Goal: Task Accomplishment & Management: Manage account settings

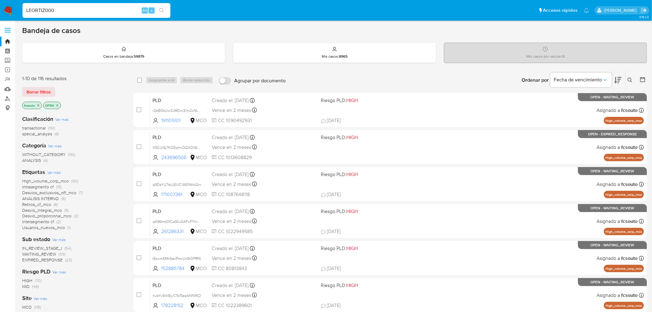
type input "LEORTIZ000"
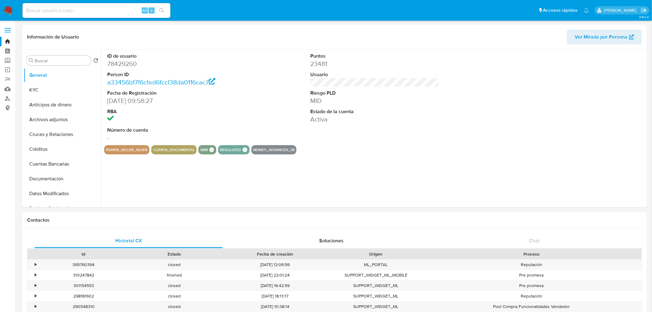
select select "10"
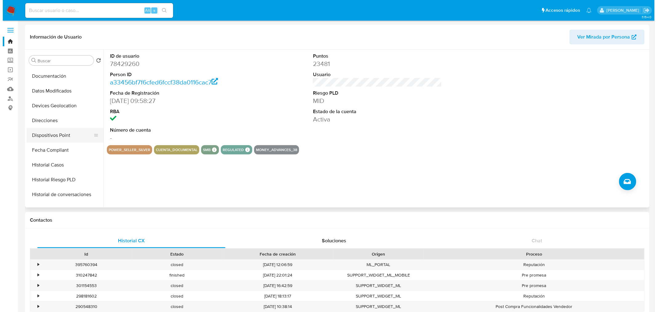
scroll to position [137, 0]
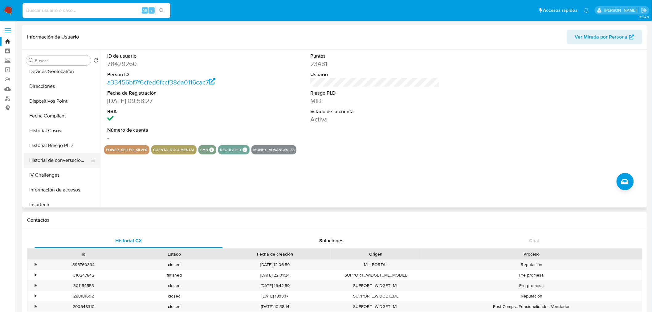
click at [67, 158] on button "Historial de conversaciones" at bounding box center [60, 160] width 72 height 15
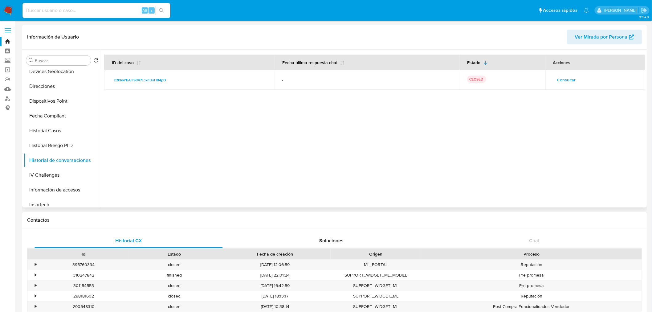
click at [574, 79] on span "Consultar" at bounding box center [566, 80] width 19 height 9
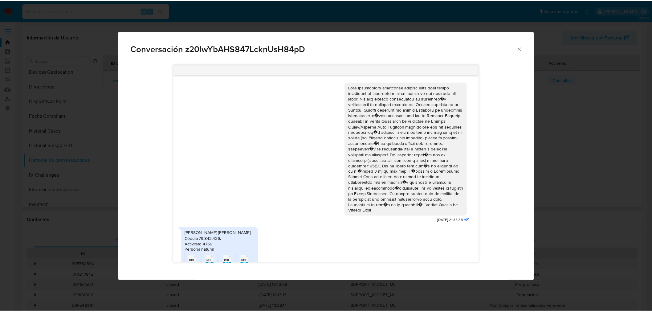
scroll to position [90, 0]
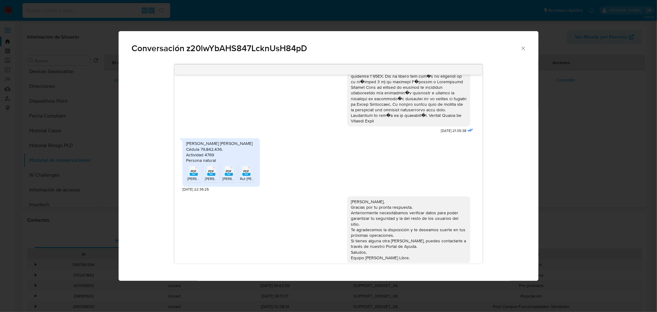
click at [192, 176] on span "L ORTIZ BALANCE 2023.pdf" at bounding box center [218, 178] width 62 height 5
click at [211, 173] on rect "Comunicación" at bounding box center [211, 174] width 8 height 3
click at [229, 170] on icon "PDF" at bounding box center [229, 171] width 8 height 11
click at [246, 173] on rect "Comunicación" at bounding box center [247, 174] width 8 height 3
click at [41, 110] on div "Conversación z20lwYbAHS847LcknUsH84pD 06/05/2025 21:35:38 John Leonardo Ortiz P…" at bounding box center [328, 156] width 657 height 312
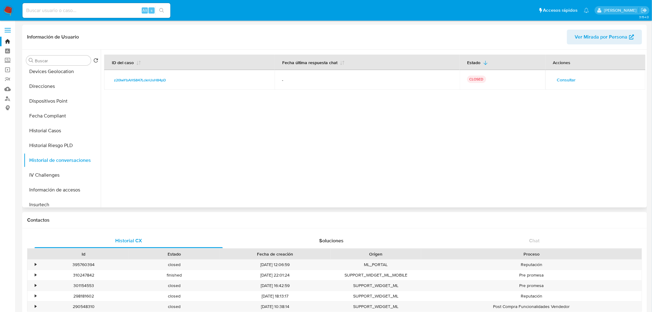
scroll to position [260, 0]
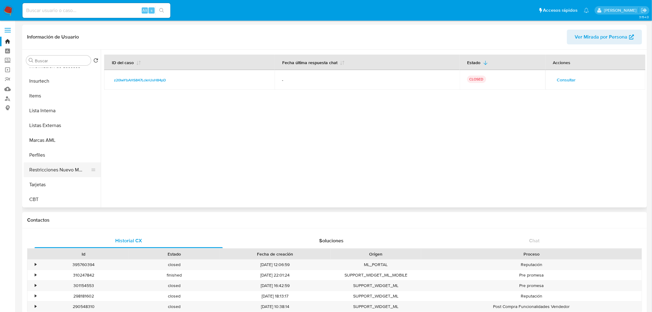
click at [64, 170] on button "Restricciones Nuevo Mundo" at bounding box center [60, 169] width 72 height 15
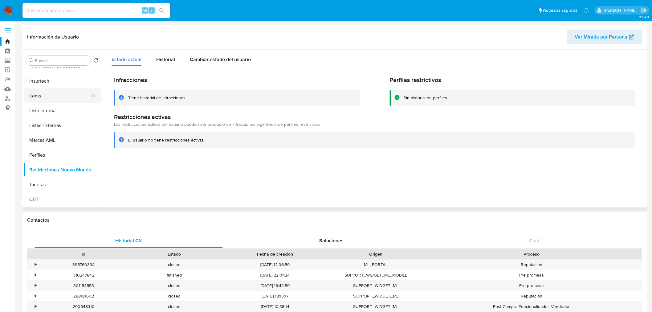
scroll to position [158, 0]
click at [65, 112] on button "Historial Casos" at bounding box center [60, 109] width 72 height 15
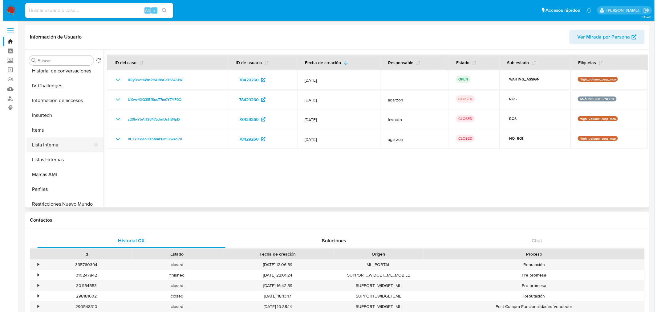
scroll to position [192, 0]
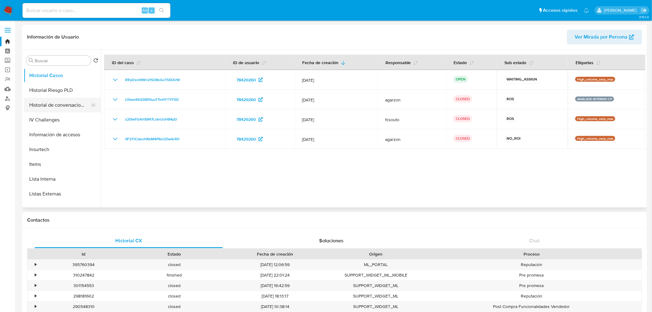
click at [58, 108] on button "Historial de conversaciones" at bounding box center [60, 105] width 72 height 15
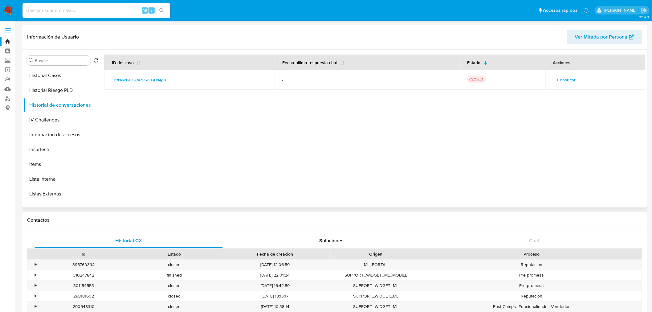
click at [561, 82] on span "Consultar" at bounding box center [566, 80] width 19 height 9
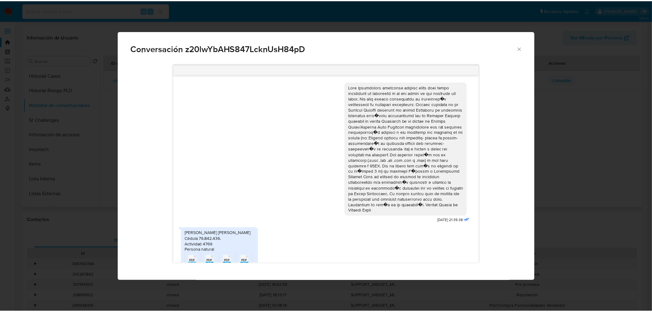
scroll to position [90, 0]
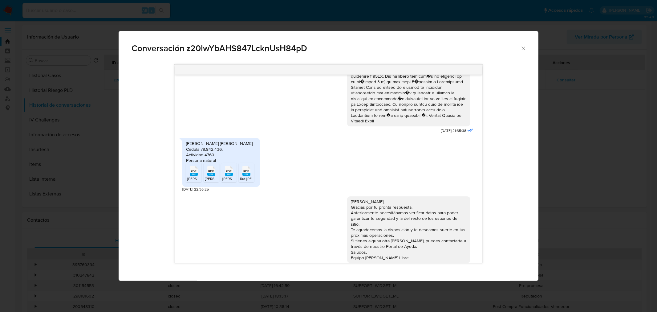
click at [589, 172] on div "Conversación z20lwYbAHS847LcknUsH84pD 06/05/2025 21:35:38 John Leonardo Ortiz P…" at bounding box center [328, 156] width 657 height 312
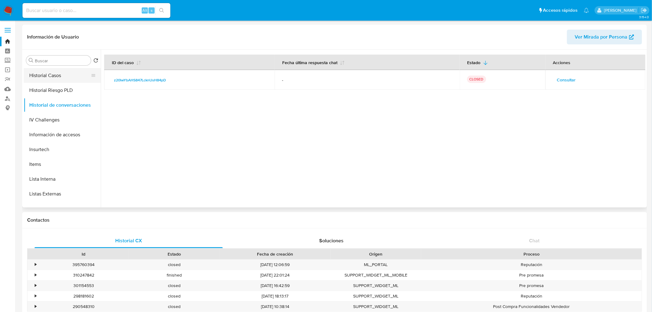
click at [51, 78] on button "Historial Casos" at bounding box center [60, 75] width 72 height 15
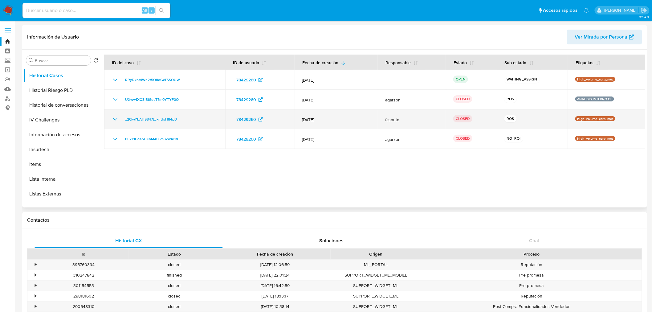
click at [115, 120] on icon "Mostrar/Ocultar" at bounding box center [115, 119] width 7 height 7
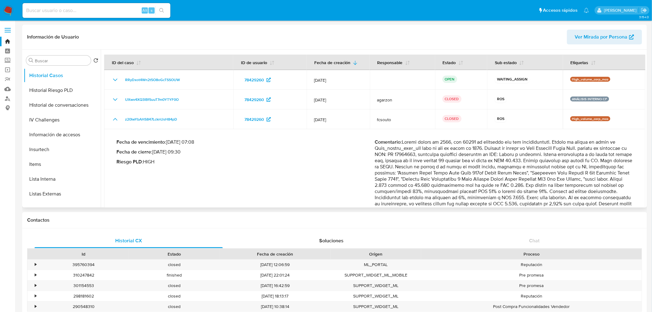
drag, startPoint x: 157, startPoint y: 150, endPoint x: 186, endPoint y: 149, distance: 29.9
click at [186, 149] on p "Fecha de cierre : 30/05/2025 09:30" at bounding box center [246, 152] width 259 height 6
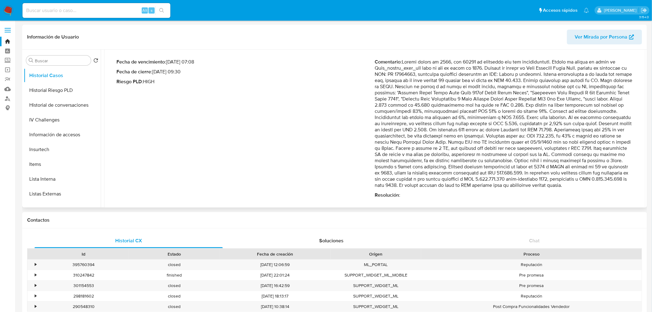
scroll to position [68, 0]
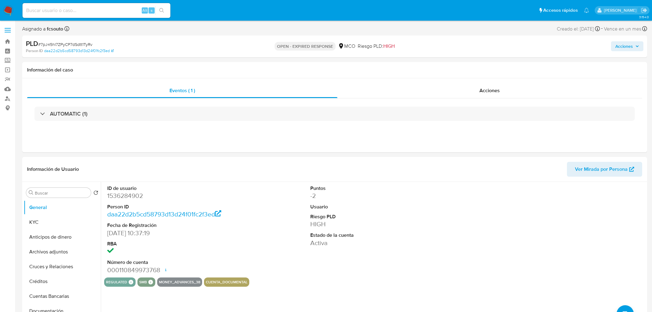
select select "10"
click at [69, 10] on input at bounding box center [96, 10] width 148 height 8
paste input "2035605697"
type input "2035605697"
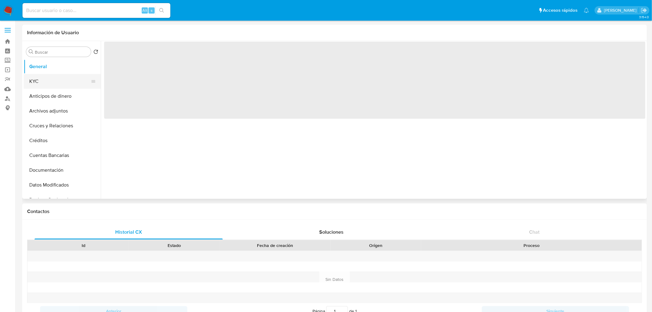
click at [42, 81] on button "KYC" at bounding box center [60, 81] width 72 height 15
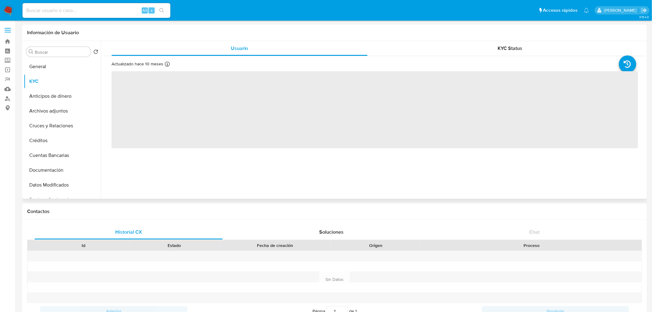
select select "10"
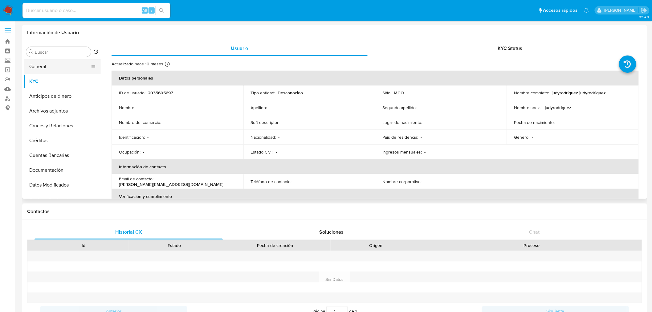
click at [41, 63] on button "General" at bounding box center [60, 66] width 72 height 15
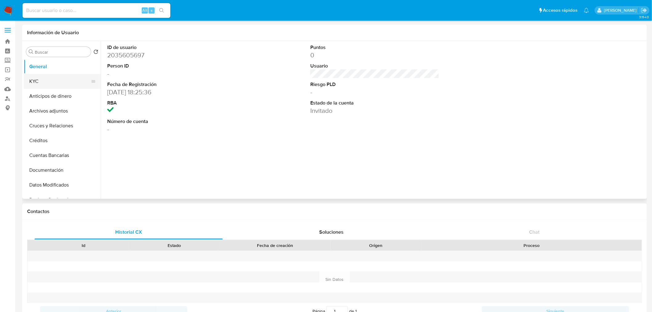
click at [44, 81] on button "KYC" at bounding box center [60, 81] width 72 height 15
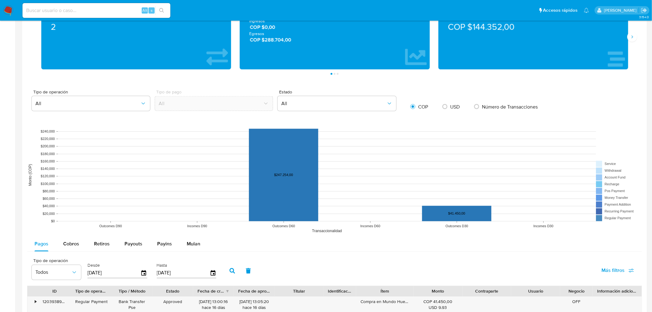
scroll to position [445, 0]
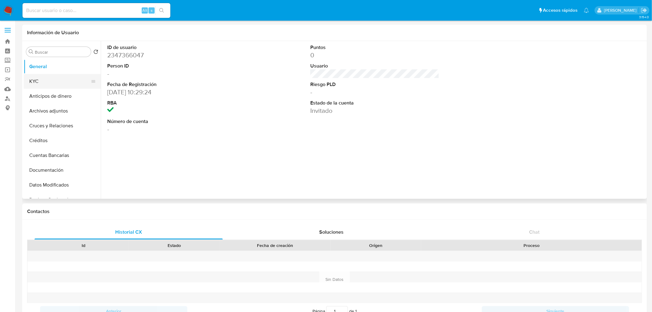
click at [52, 85] on button "KYC" at bounding box center [60, 81] width 72 height 15
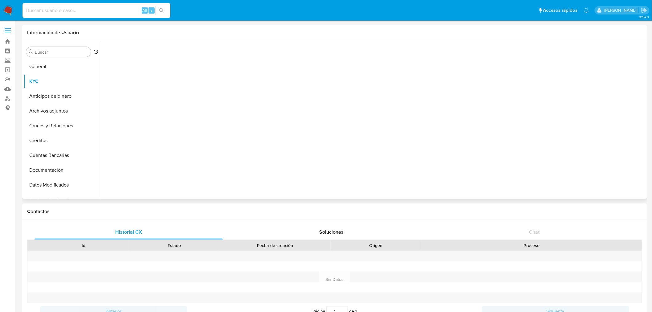
select select "10"
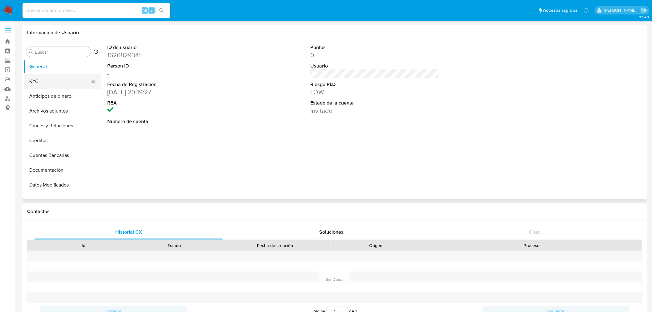
click at [59, 80] on button "KYC" at bounding box center [60, 81] width 72 height 15
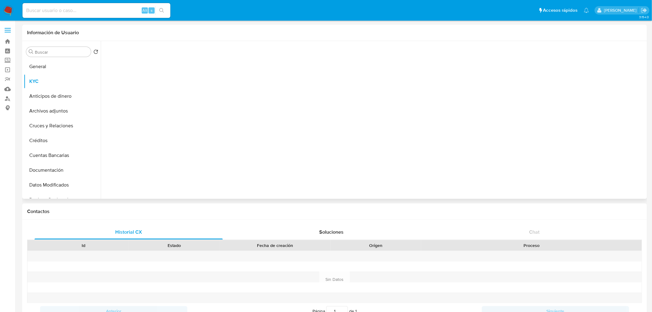
select select "10"
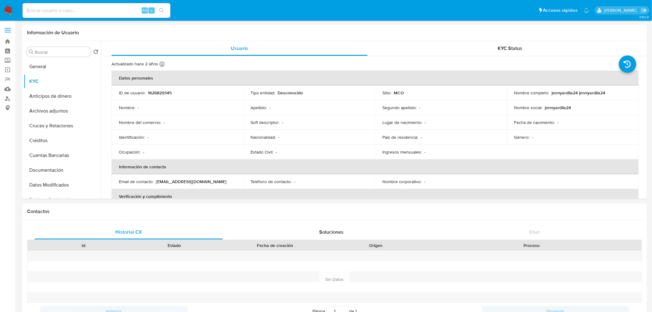
click at [91, 13] on input at bounding box center [96, 10] width 148 height 8
paste input "1766233395"
type input "1766233395"
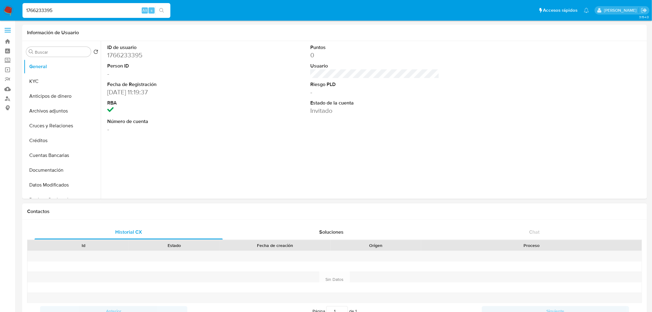
select select "10"
click at [75, 11] on input "1766233395" at bounding box center [96, 10] width 148 height 8
paste input "78022059"
type input "1778022059"
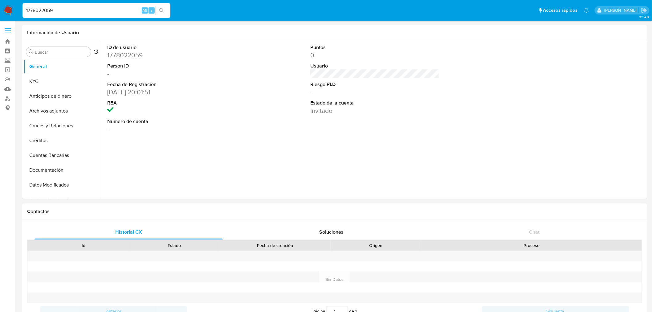
select select "10"
click at [64, 78] on button "KYC" at bounding box center [60, 81] width 72 height 15
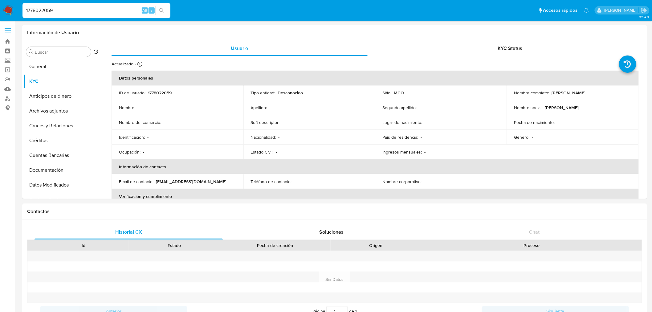
click at [72, 8] on input "1778022059" at bounding box center [96, 10] width 148 height 8
paste input "272757338"
type input "272757338"
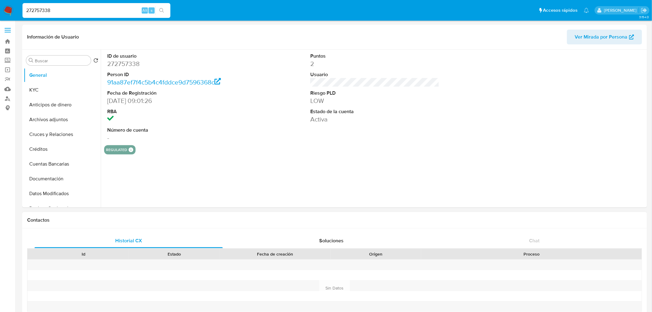
select select "10"
click at [53, 95] on button "KYC" at bounding box center [60, 90] width 72 height 15
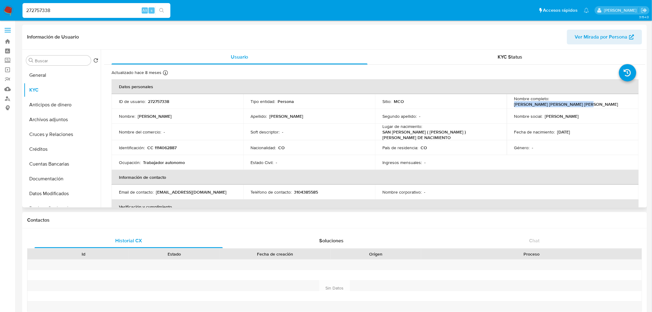
drag, startPoint x: 550, startPoint y: 102, endPoint x: 620, endPoint y: 104, distance: 69.4
click at [619, 104] on p "Juan Fernando Gonzalez Peñaranda" at bounding box center [566, 104] width 104 height 6
copy p "Juan Fernando Gonzalez Peñaranda"
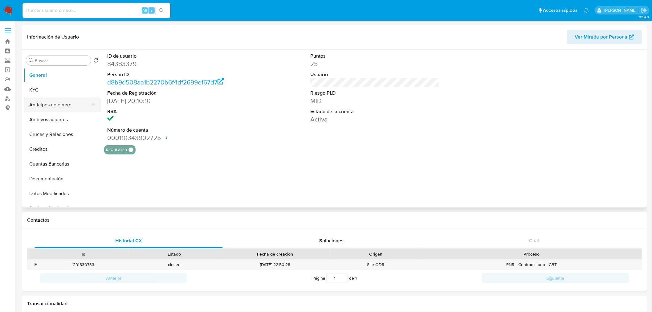
select select "10"
click at [54, 80] on button "General" at bounding box center [60, 75] width 72 height 15
click at [60, 85] on button "KYC" at bounding box center [60, 90] width 72 height 15
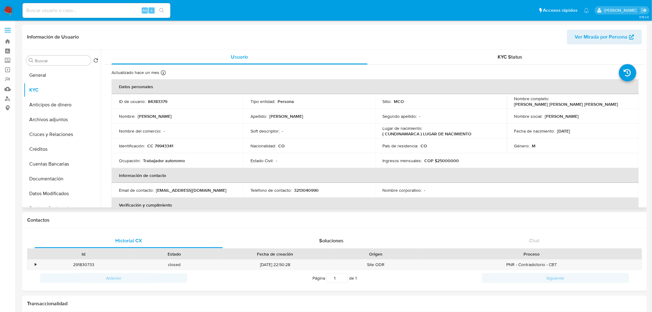
click at [162, 145] on p "CC 79943341" at bounding box center [160, 146] width 26 height 6
drag, startPoint x: 550, startPoint y: 100, endPoint x: 613, endPoint y: 103, distance: 62.6
click at [613, 103] on p "Carlos Alberto Rodriguez Angulo" at bounding box center [566, 104] width 104 height 6
copy p "Carlos Alberto Rodriguez Angulo"
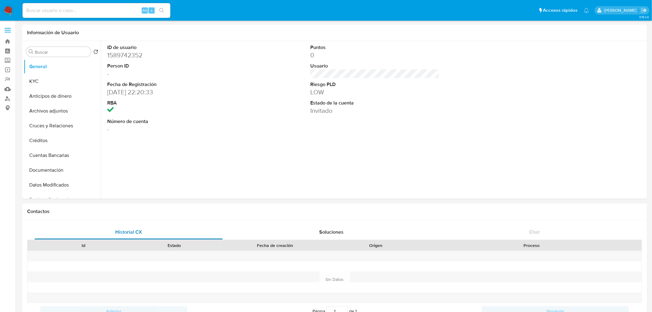
select select "10"
click at [75, 10] on input at bounding box center [96, 10] width 148 height 8
paste input "1635791597"
type input "1635791597"
select select "10"
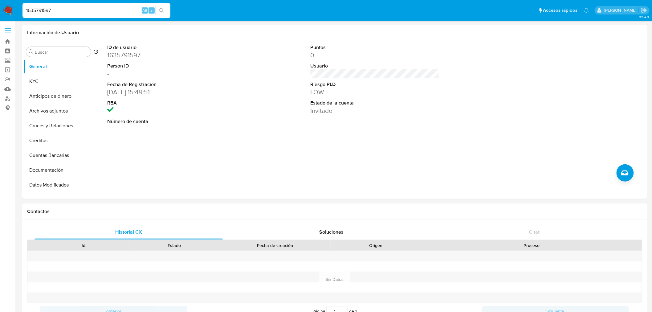
click at [91, 12] on input "1635791597" at bounding box center [96, 10] width 148 height 8
paste input "2592396159"
type input "2592396159"
select select "10"
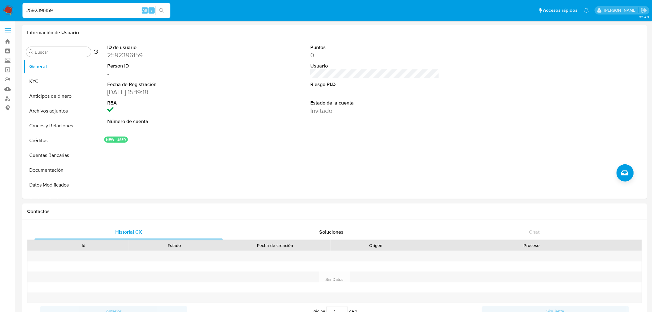
click at [81, 12] on input "2592396159" at bounding box center [96, 10] width 148 height 8
click at [81, 11] on input "2592396159" at bounding box center [96, 10] width 148 height 8
click at [99, 9] on input "2592396159" at bounding box center [96, 10] width 148 height 8
paste input "65676211"
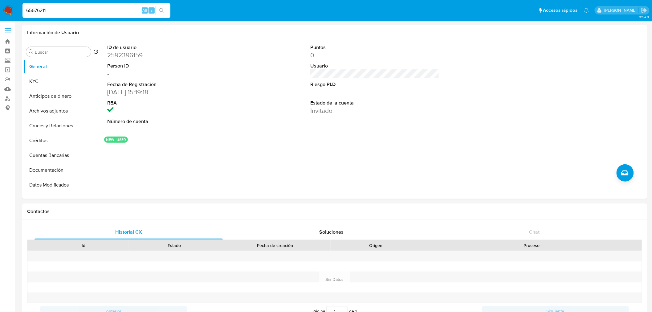
type input "65676211"
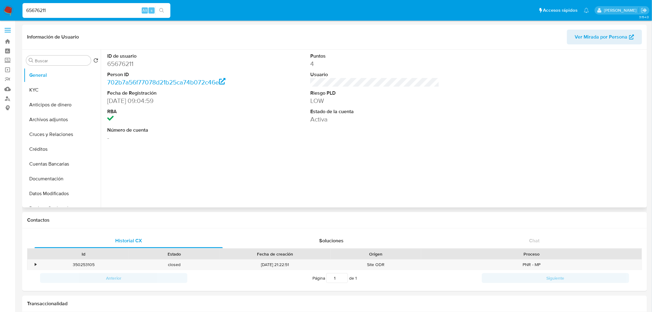
select select "10"
click at [35, 91] on button "KYC" at bounding box center [60, 90] width 72 height 15
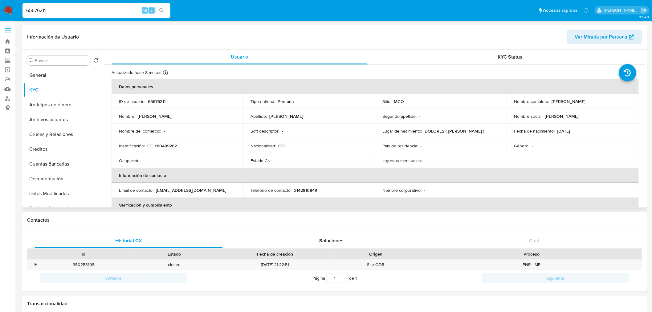
drag, startPoint x: 551, startPoint y: 102, endPoint x: 592, endPoint y: 94, distance: 41.5
click at [600, 99] on div "Nombre completo : Marly Vivian Torres Torres" at bounding box center [572, 102] width 117 height 6
copy p "Marly Vivian Torres Torres"
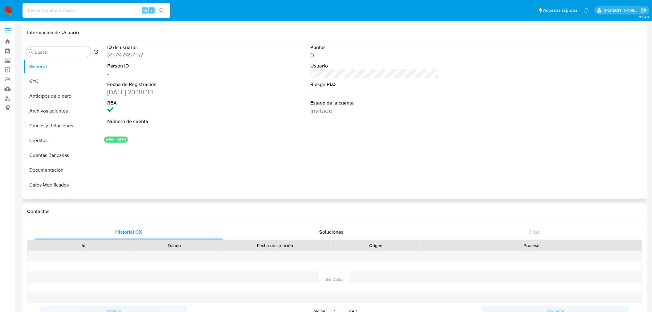
select select "10"
click at [111, 12] on input at bounding box center [96, 10] width 148 height 8
paste input "1732060254"
type input "1732060254"
select select "10"
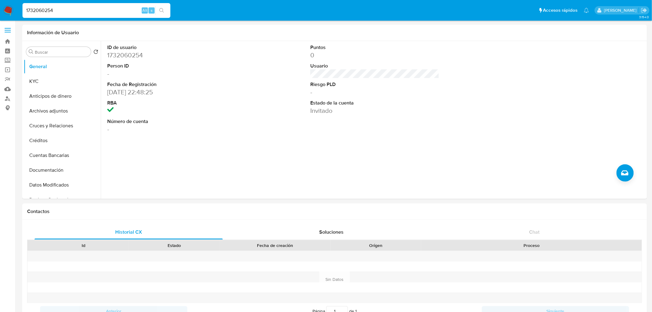
click at [89, 10] on input "1732060254" at bounding box center [96, 10] width 148 height 8
click at [101, 15] on div "1732060254 Alt s" at bounding box center [96, 10] width 148 height 15
click at [100, 10] on input "1732060254" at bounding box center [96, 10] width 148 height 8
paste input "2438020"
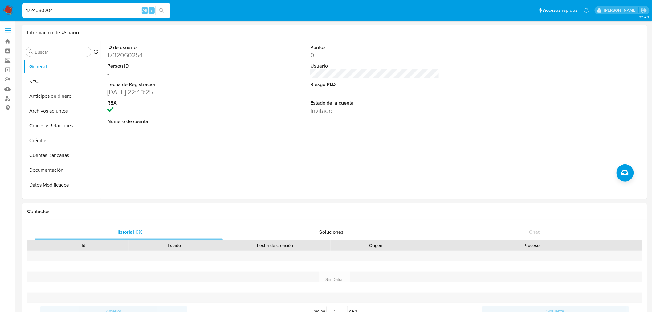
type input "1724380204"
select select "10"
click at [62, 10] on input "1724380204" at bounding box center [96, 10] width 148 height 8
paste input "694138812"
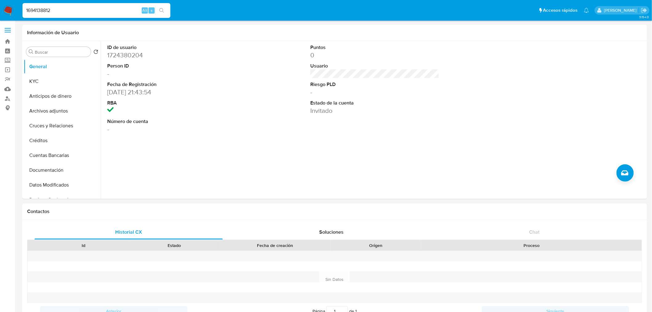
type input "1694138812"
select select "10"
click at [78, 6] on div "1694138812 Alt s" at bounding box center [96, 10] width 148 height 15
click at [78, 9] on input "1694138812" at bounding box center [96, 10] width 148 height 8
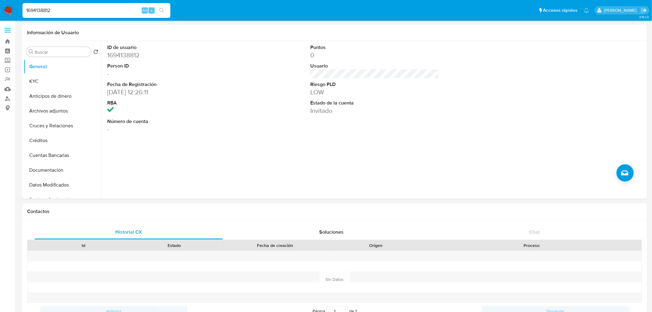
click at [78, 9] on input "1694138812" at bounding box center [96, 10] width 148 height 8
paste input "2476495211"
type input "2476495211"
select select "10"
click at [62, 11] on input "2476495211" at bounding box center [96, 10] width 148 height 8
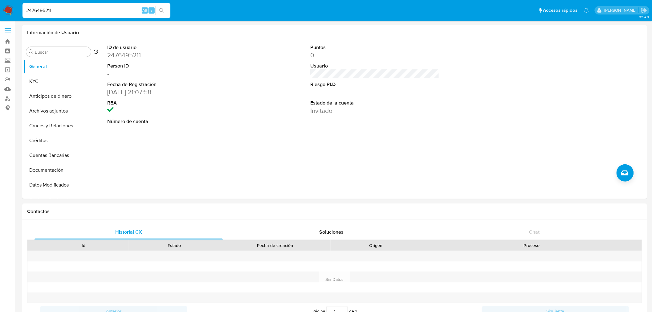
click at [62, 11] on input "2476495211" at bounding box center [96, 10] width 148 height 8
paste input "1797646387"
type input "1797646387"
select select "10"
click at [71, 7] on input "1797646387" at bounding box center [96, 10] width 148 height 8
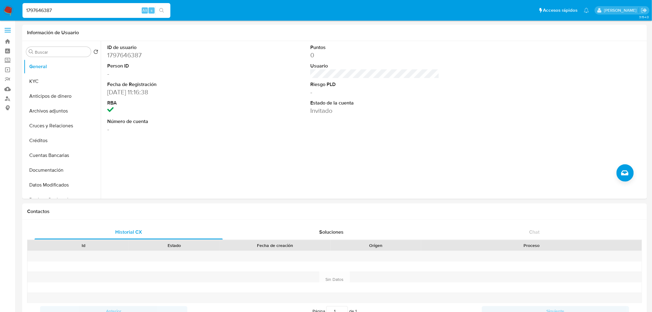
click at [71, 7] on input "1797646387" at bounding box center [96, 10] width 148 height 8
paste input "2611323118"
type input "2611323118"
select select "10"
click at [68, 9] on input "2611323118" at bounding box center [96, 10] width 148 height 8
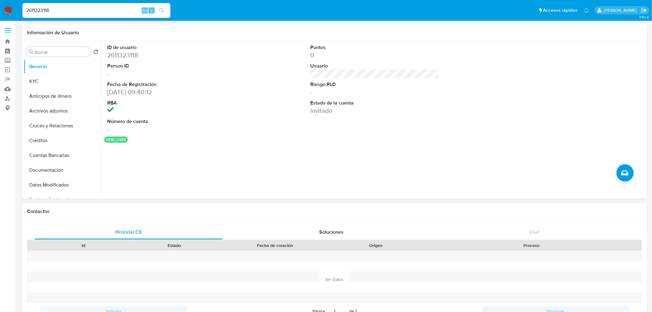
click at [68, 9] on input "2611323118" at bounding box center [96, 10] width 148 height 8
paste input "1287539697"
type input "1287539697"
select select "10"
click at [91, 6] on input "1287539697" at bounding box center [96, 10] width 148 height 8
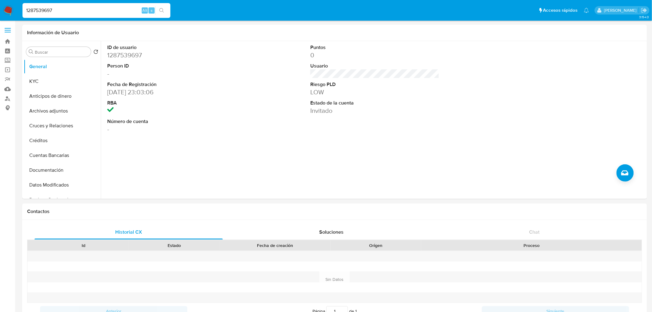
click at [91, 6] on input "1287539697" at bounding box center [96, 10] width 148 height 8
paste input "463533943"
type input "1463533943"
select select "10"
click at [70, 7] on input "1463533943" at bounding box center [96, 10] width 148 height 8
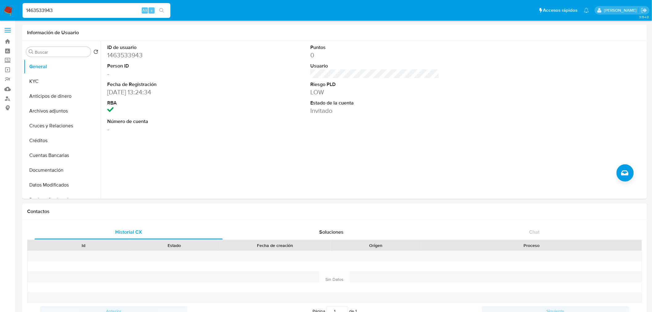
click at [70, 7] on input "1463533943" at bounding box center [96, 10] width 148 height 8
paste input "960387966"
type input "1960387966"
select select "10"
click at [62, 7] on input "1960387966" at bounding box center [96, 10] width 148 height 8
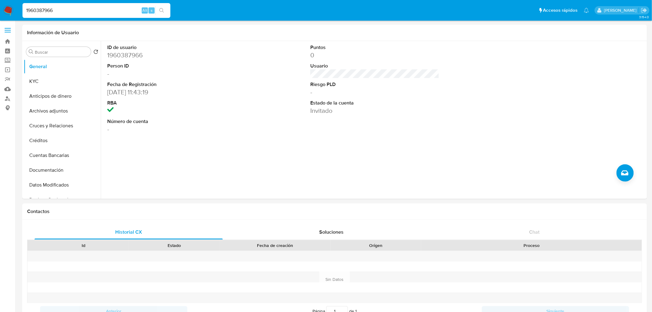
click at [62, 7] on input "1960387966" at bounding box center [96, 10] width 148 height 8
paste input "741601244"
type input "1741601244"
select select "10"
click at [79, 10] on input "1741601244" at bounding box center [96, 10] width 148 height 8
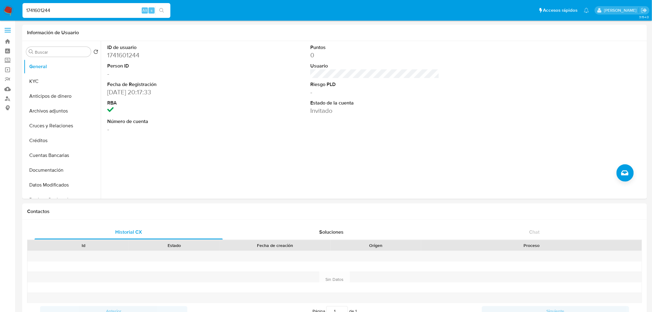
click at [79, 10] on input "1741601244" at bounding box center [96, 10] width 148 height 8
paste input "2405289199"
type input "2405289199"
select select "10"
click at [63, 13] on input "2405289199" at bounding box center [96, 10] width 148 height 8
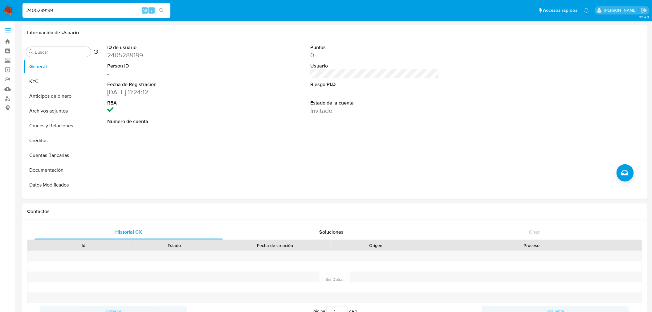
click at [63, 13] on input "2405289199" at bounding box center [96, 10] width 148 height 8
paste input "28449775"
type input "228449775"
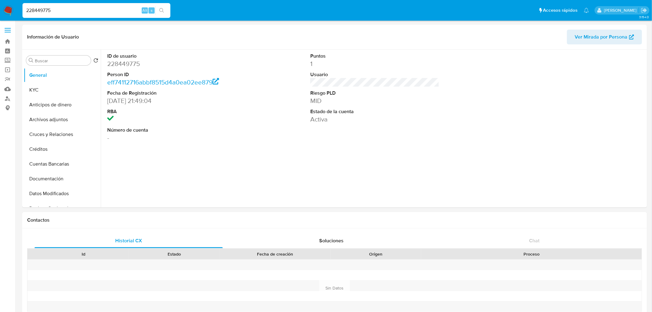
select select "10"
click at [46, 88] on button "KYC" at bounding box center [60, 90] width 72 height 15
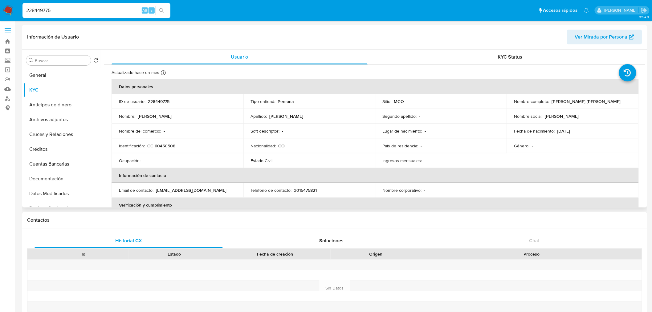
drag, startPoint x: 550, startPoint y: 100, endPoint x: 611, endPoint y: 103, distance: 60.5
click at [611, 103] on div "Nombre completo : Diana Carolina Forero Garzon" at bounding box center [572, 102] width 117 height 6
copy p "Diana Carolina Forero Garzon"
click at [92, 10] on input "228449775" at bounding box center [96, 10] width 148 height 8
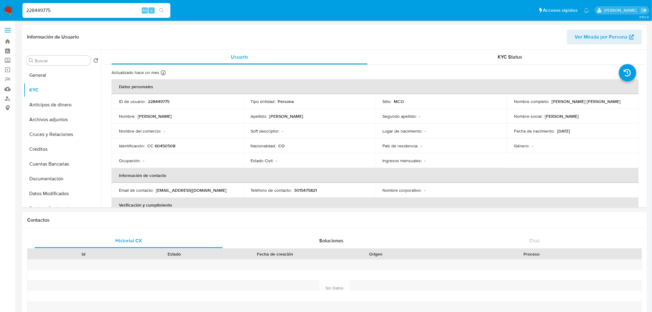
paste input "1631406212"
type input "1631406212"
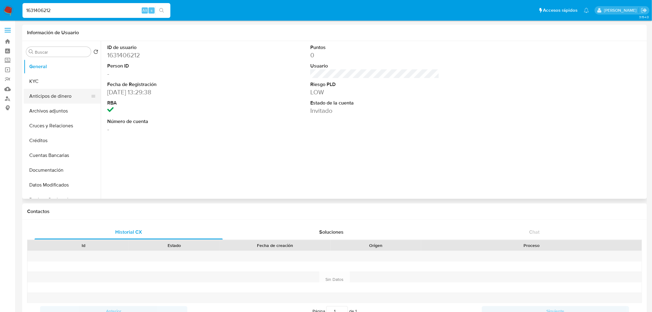
select select "10"
click at [76, 7] on input "1631406212" at bounding box center [96, 10] width 148 height 8
paste input "57221167"
type input "1572211672"
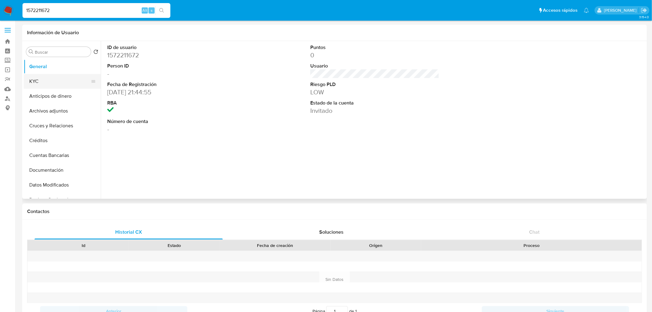
select select "10"
click at [77, 12] on input "1572211672" at bounding box center [96, 10] width 148 height 8
paste input "664396041"
type input "1664396041"
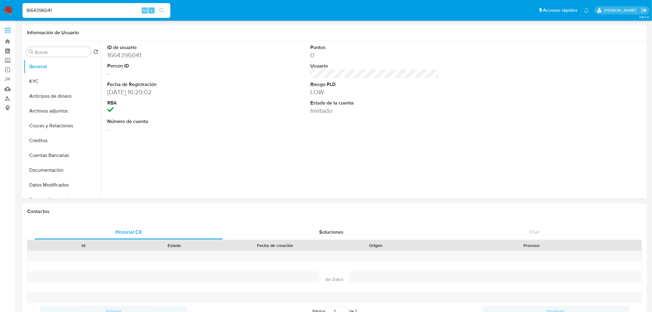
select select "10"
click at [55, 14] on input "1664396041" at bounding box center [96, 10] width 148 height 8
click at [56, 14] on input "1664396041" at bounding box center [96, 10] width 148 height 8
paste input "2509995720"
type input "2509995720"
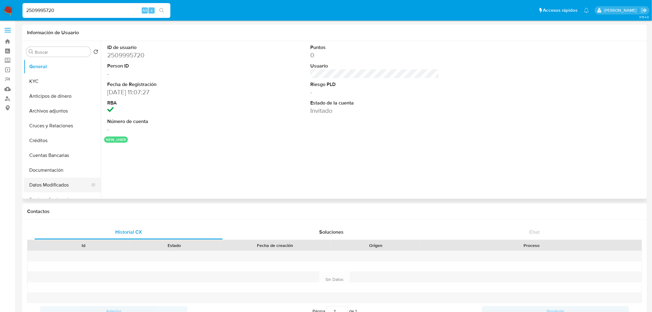
select select "10"
click at [47, 9] on input "2509995720" at bounding box center [96, 10] width 148 height 8
paste input "1608721197"
type input "1608721197"
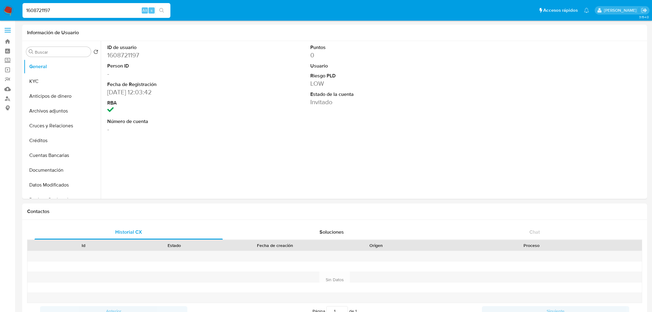
select select "10"
click at [44, 9] on input "1608721197" at bounding box center [96, 10] width 148 height 8
paste input "2514593790"
type input "2514593790"
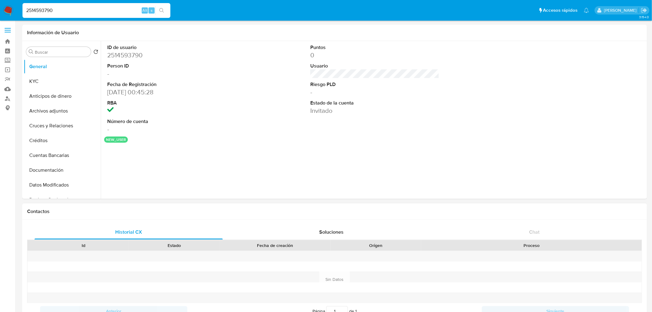
select select "10"
click at [38, 7] on input "2514593790" at bounding box center [96, 10] width 148 height 8
paste input "1564239599"
type input "1564239599"
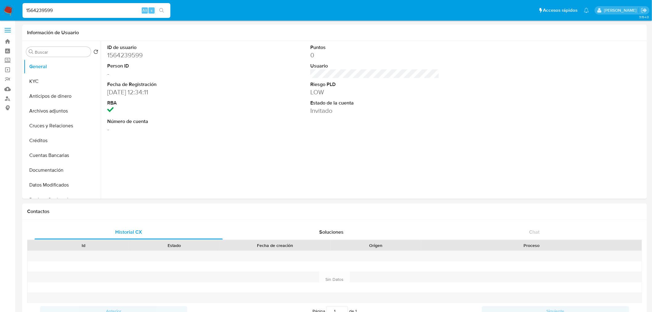
select select "10"
click at [44, 10] on input "1564239599" at bounding box center [96, 10] width 148 height 8
paste input "946515361"
type input "1946515361"
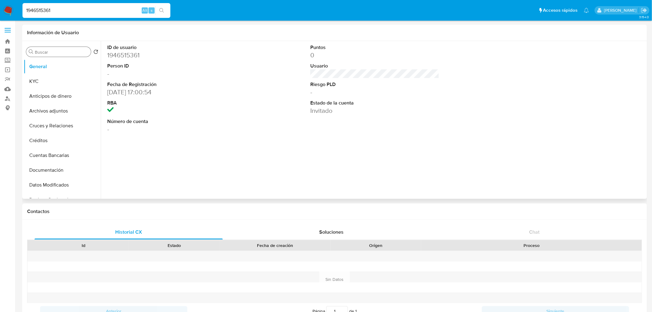
select select "10"
click at [48, 9] on input "1946515361" at bounding box center [96, 10] width 148 height 8
paste input "2470256173"
type input "2470256173"
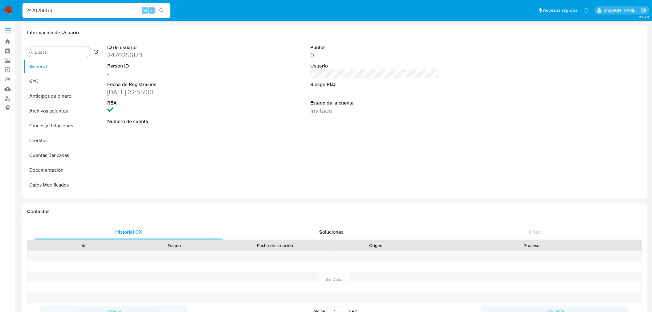
select select "10"
click at [47, 9] on input "2470256173" at bounding box center [96, 10] width 148 height 8
paste input "1961767565"
type input "1961767565"
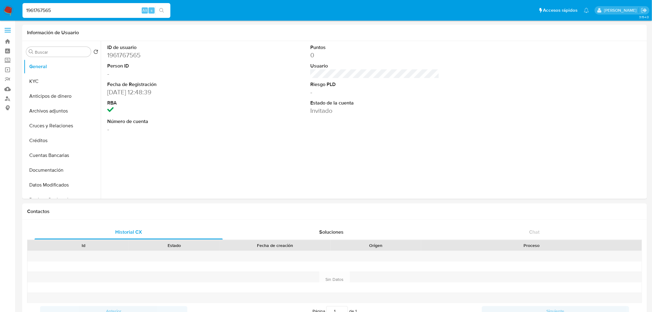
select select "10"
click at [41, 10] on input "1961767565" at bounding box center [96, 10] width 148 height 8
paste input "2361066939"
type input "2361066939"
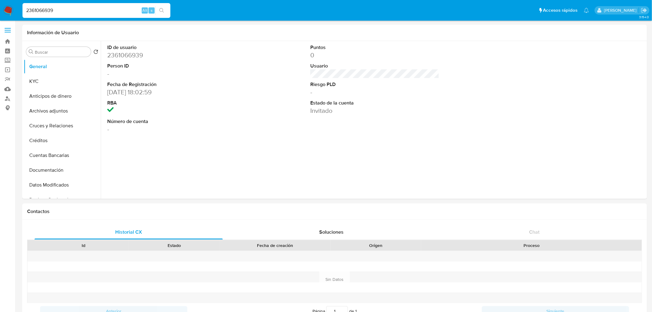
select select "10"
click at [44, 9] on input "2361066939" at bounding box center [96, 10] width 148 height 8
paste input "90453516"
type input "90453516"
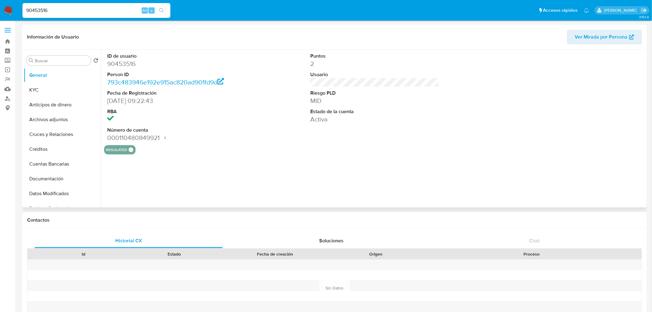
select select "10"
click at [37, 88] on button "KYC" at bounding box center [60, 90] width 72 height 15
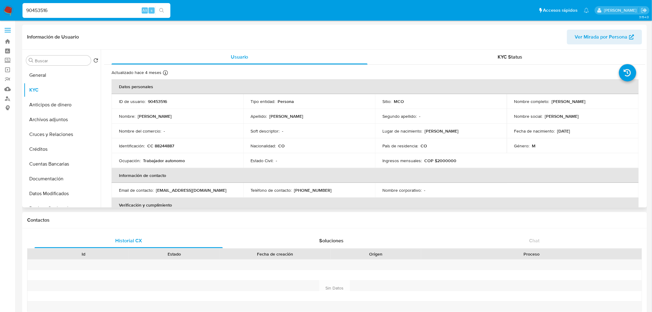
drag, startPoint x: 551, startPoint y: 101, endPoint x: 601, endPoint y: 103, distance: 50.3
click at [601, 103] on div "Nombre completo : [PERSON_NAME]" at bounding box center [572, 102] width 117 height 6
copy p "[PERSON_NAME]"
click at [42, 12] on input "90453516" at bounding box center [96, 10] width 148 height 8
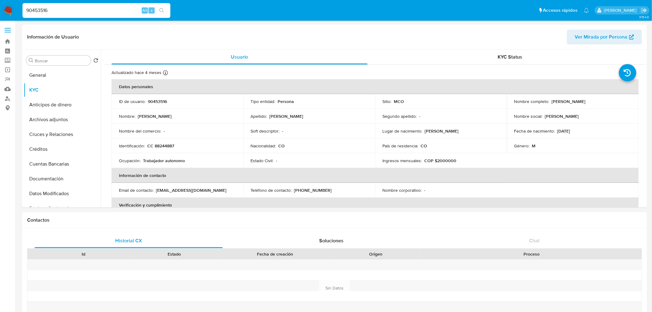
paste input "1344508783"
type input "1344508783"
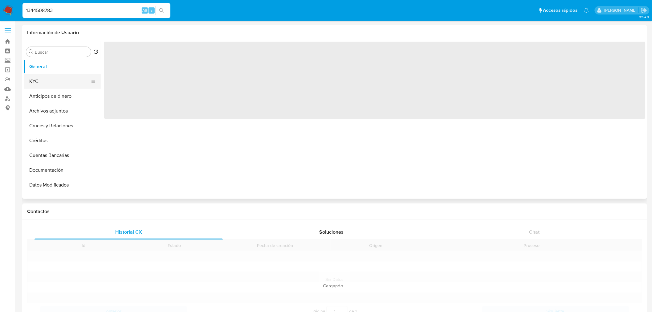
click at [43, 78] on button "KYC" at bounding box center [60, 81] width 72 height 15
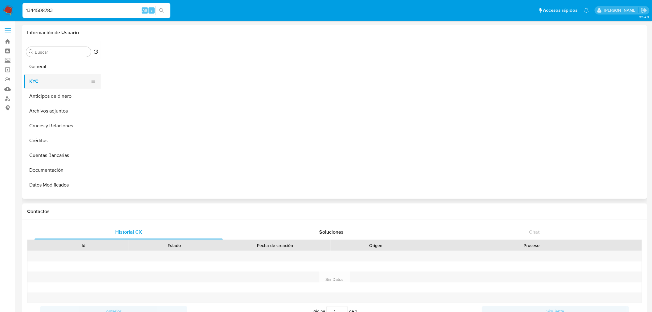
select select "10"
drag, startPoint x: 36, startPoint y: 59, endPoint x: 44, endPoint y: 68, distance: 11.8
click at [38, 60] on button "General" at bounding box center [60, 66] width 72 height 15
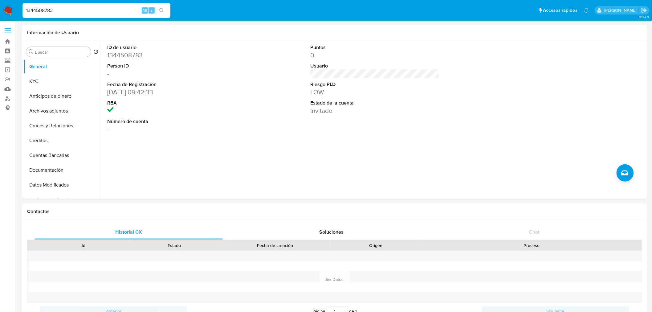
click at [63, 12] on input "1344508783" at bounding box center [96, 10] width 148 height 8
paste input "2446820985"
type input "2446820985"
select select "10"
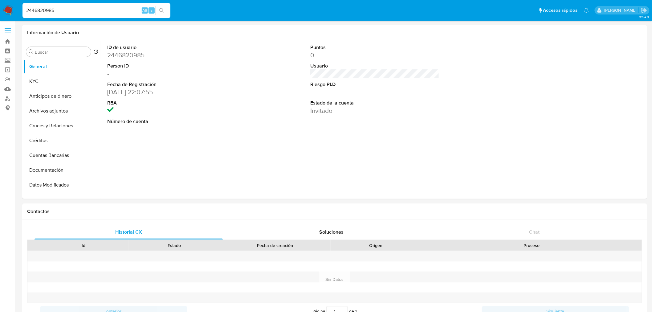
click at [59, 10] on input "2446820985" at bounding box center [96, 10] width 148 height 8
paste input "1441632358"
type input "1441632358"
select select "10"
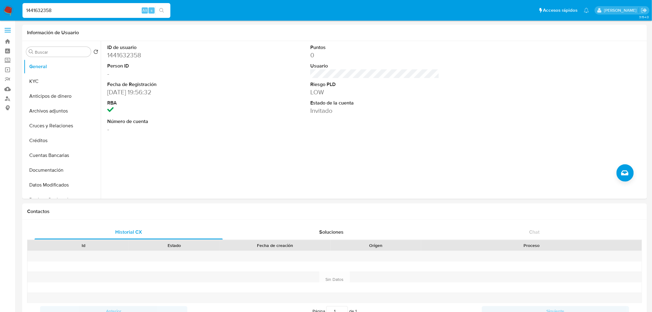
click at [35, 11] on input "1441632358" at bounding box center [96, 10] width 148 height 8
paste input "2600766219"
type input "2600766219"
select select "10"
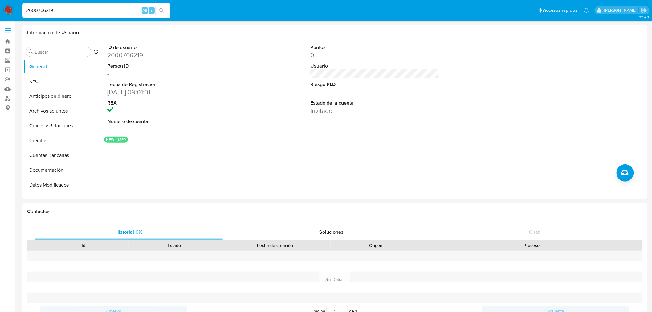
click at [39, 10] on input "2600766219" at bounding box center [96, 10] width 148 height 8
paste input "4593942"
type input "2604593942"
select select "10"
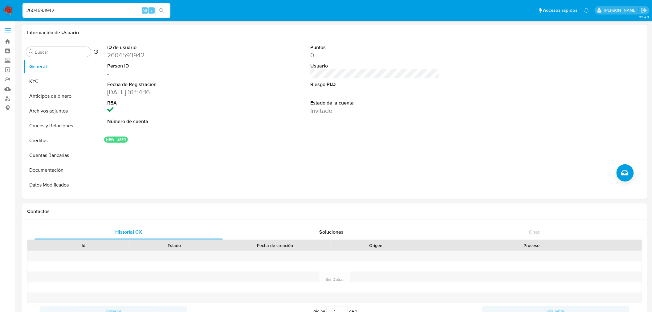
click at [36, 10] on input "2604593942" at bounding box center [96, 10] width 148 height 8
paste input "1566060811"
type input "1566060811"
select select "10"
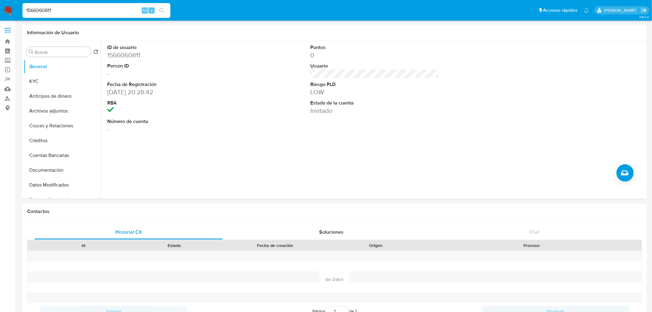
click at [41, 10] on input "1566060811" at bounding box center [96, 10] width 148 height 8
paste input "2368230988"
type input "2368230988"
select select "10"
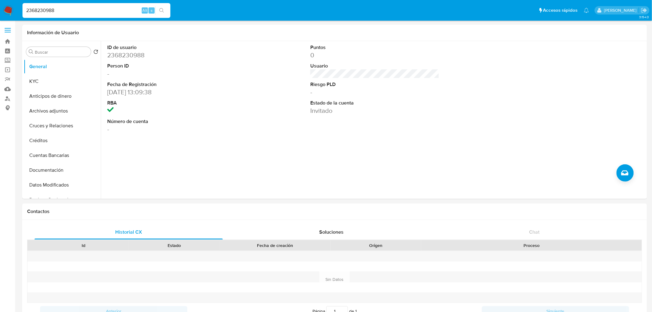
click at [45, 10] on input "2368230988" at bounding box center [96, 10] width 148 height 8
paste input "11129963"
type input "2311129963"
select select "10"
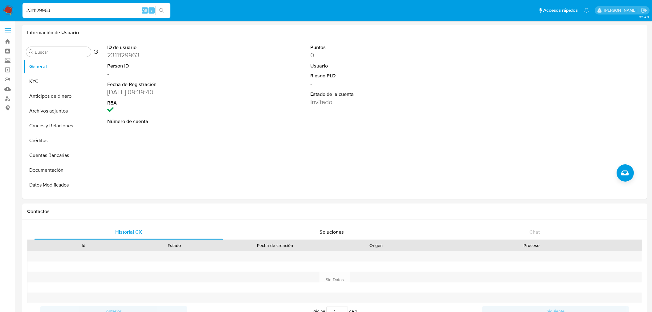
select select "10"
click at [38, 10] on input "2311129963" at bounding box center [96, 10] width 148 height 8
paste input "485070317"
type input "2485070317"
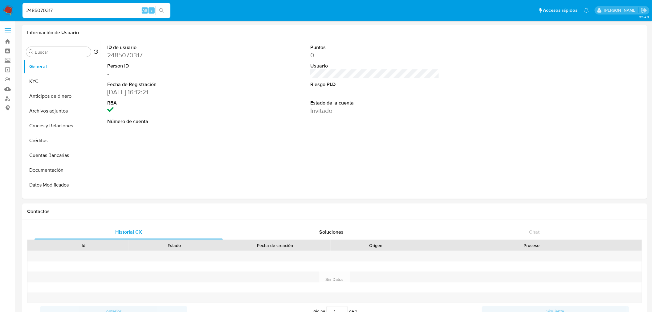
select select "10"
click at [44, 10] on input "2485070317" at bounding box center [96, 10] width 148 height 8
paste input "1816877094"
type input "1816877094"
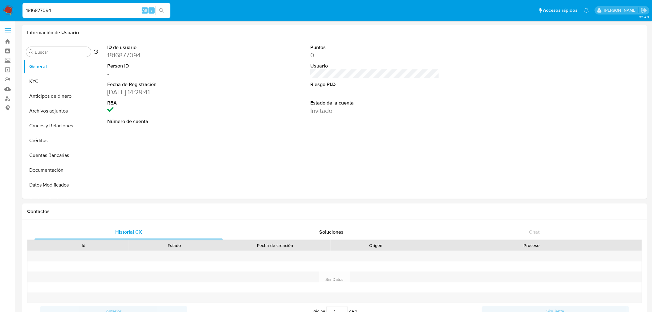
select select "10"
click at [39, 8] on input "1816877094" at bounding box center [96, 10] width 148 height 8
paste input "2021514928"
type input "2021514928"
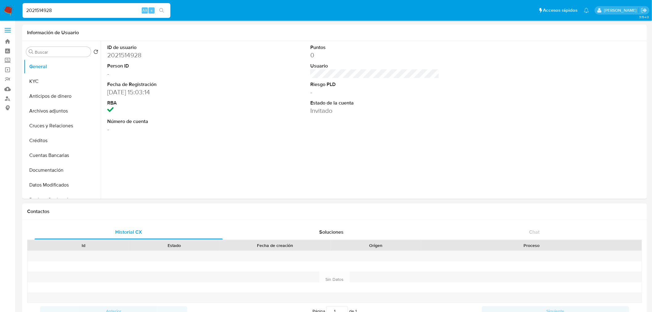
select select "10"
click at [46, 12] on input "2021514928" at bounding box center [96, 10] width 148 height 8
paste input "3279824"
type input "2032798248"
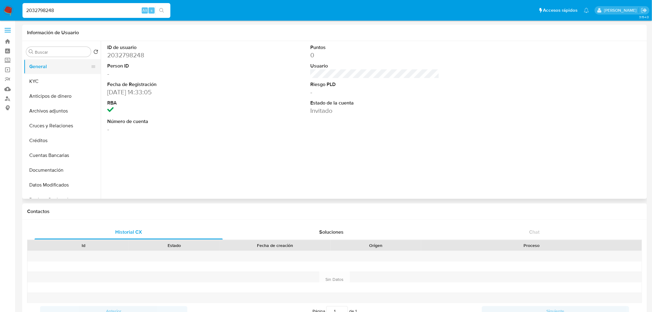
select select "10"
click at [42, 9] on input "2032798248" at bounding box center [96, 10] width 148 height 8
paste input "17571458"
type input "1757145848"
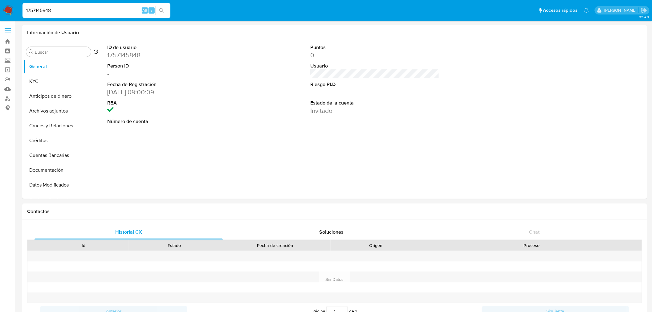
select select "10"
click at [43, 10] on input "1757145848" at bounding box center [96, 10] width 148 height 8
paste input "75452139"
type input "75452139"
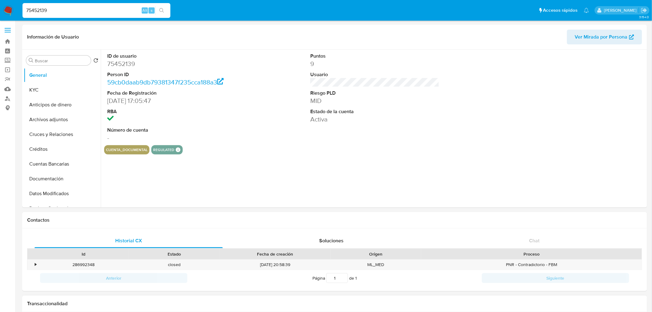
select select "10"
click at [44, 92] on button "KYC" at bounding box center [60, 90] width 72 height 15
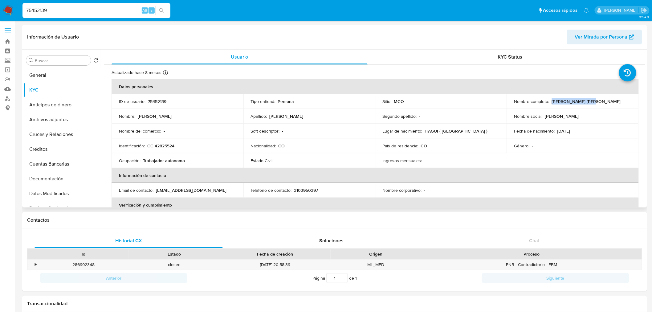
drag, startPoint x: 550, startPoint y: 100, endPoint x: 590, endPoint y: 101, distance: 40.1
click at [590, 101] on p "Andrea Guzman Diaz" at bounding box center [586, 102] width 69 height 6
copy p "Andrea Guzman Diaz"
click at [37, 9] on input "75452139" at bounding box center [96, 10] width 148 height 8
click at [37, 8] on input "75452139" at bounding box center [96, 10] width 148 height 8
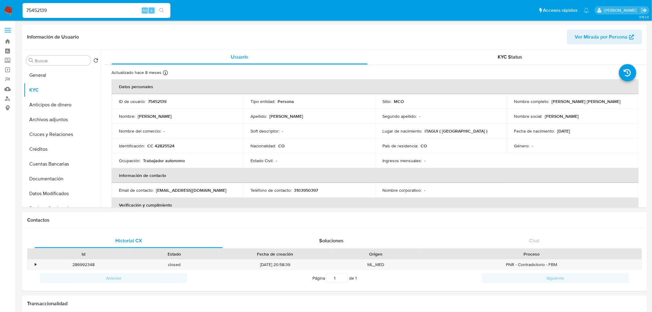
paste input "2340498727"
type input "2340498727"
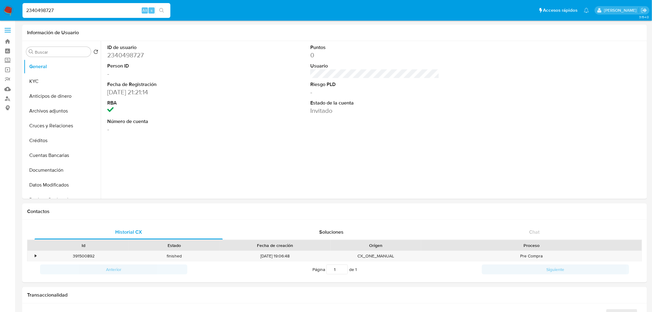
select select "10"
click at [44, 11] on input "2340498727" at bounding box center [96, 10] width 148 height 8
paste input "1715397061"
type input "1715397061"
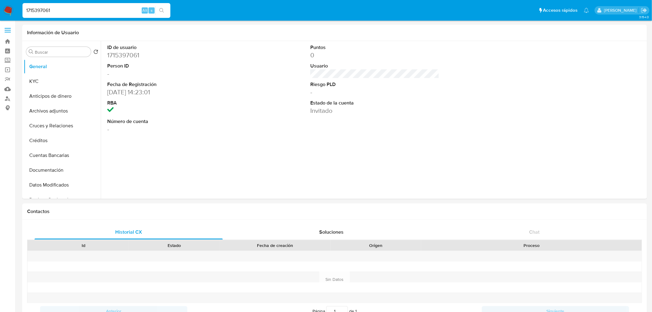
select select "10"
click at [42, 13] on input "1715397061" at bounding box center [96, 10] width 148 height 8
paste input "250333305"
type input "2503333051"
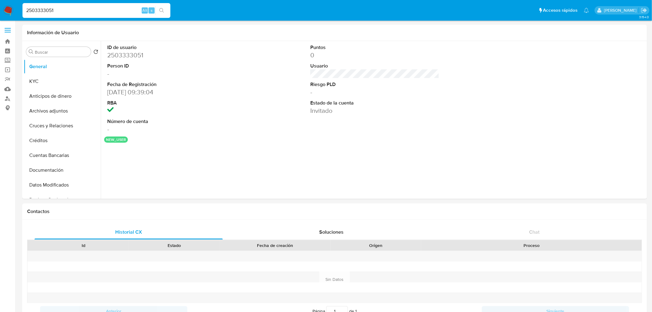
select select "10"
click at [45, 8] on input "2503333051" at bounding box center [96, 10] width 148 height 8
paste input "46197541"
type input "2461975411"
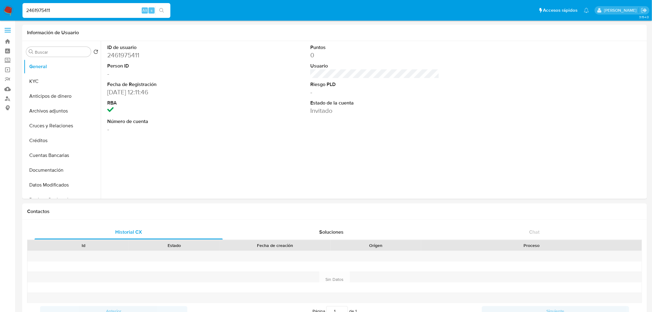
select select "10"
click at [37, 12] on input "2461975411" at bounding box center [96, 10] width 148 height 8
click at [37, 11] on input "2461975411" at bounding box center [96, 10] width 148 height 8
paste input "1287731328"
type input "1287731328"
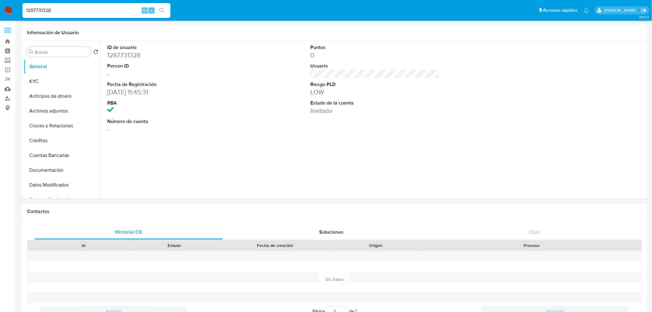
select select "10"
click at [38, 9] on input "1287731328" at bounding box center [96, 10] width 148 height 8
paste input "756306129"
type input "1756306129"
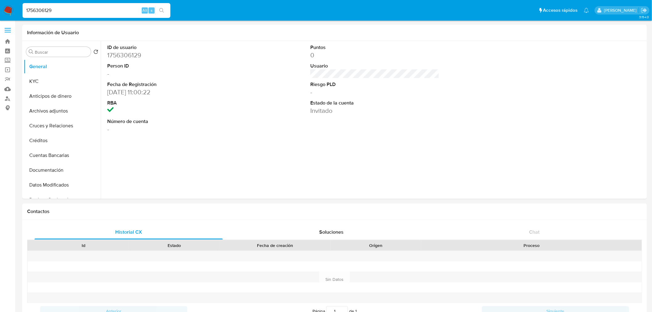
select select "10"
click at [36, 11] on input "1756306129" at bounding box center [96, 10] width 148 height 8
paste input "811595010"
type input "1811595010"
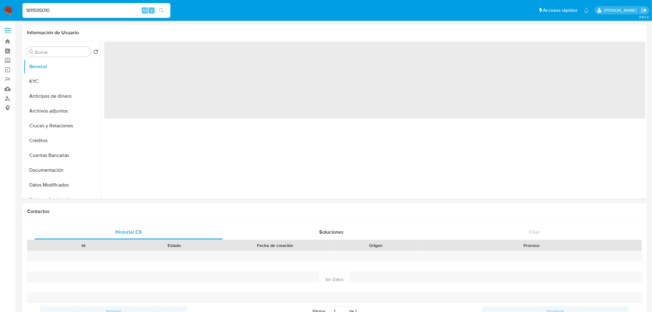
select select "10"
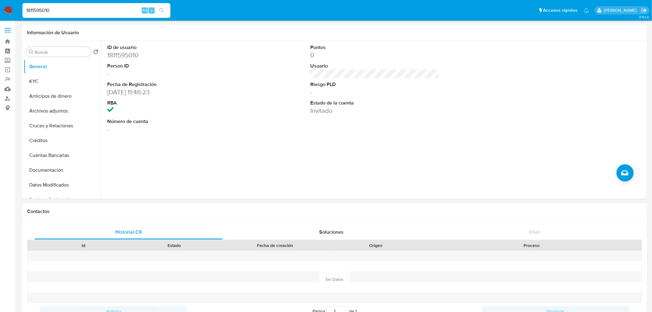
click at [41, 10] on input "1811595010" at bounding box center [96, 10] width 148 height 8
paste input "2459892946"
type input "2459892946"
select select "10"
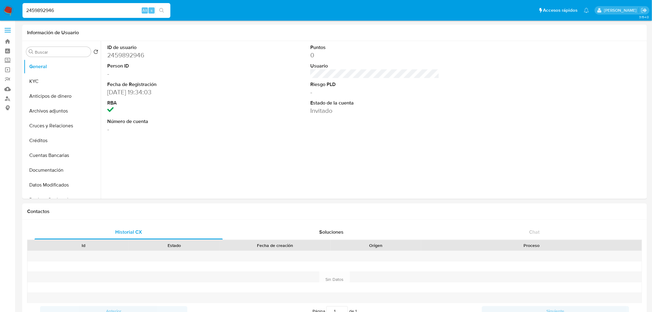
click at [41, 11] on input "2459892946" at bounding box center [96, 10] width 148 height 8
paste input "1618656639"
type input "1618656639"
select select "10"
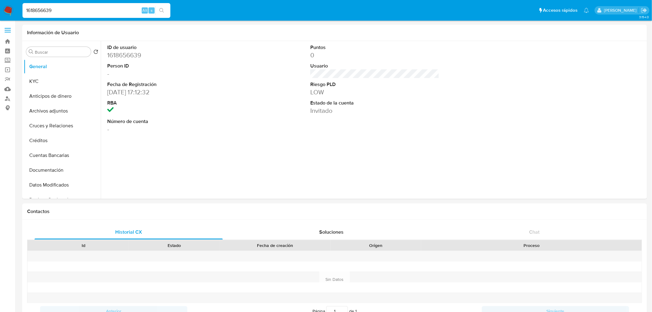
click at [36, 12] on input "1618656639" at bounding box center [96, 10] width 148 height 8
paste input "48194067"
type input "148194067"
select select "10"
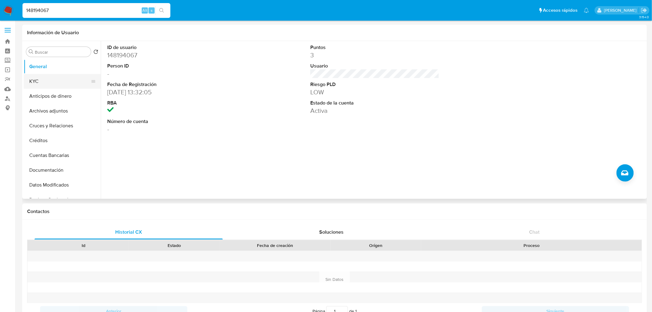
drag, startPoint x: 41, startPoint y: 78, endPoint x: 64, endPoint y: 84, distance: 24.0
click at [41, 78] on button "KYC" at bounding box center [60, 81] width 72 height 15
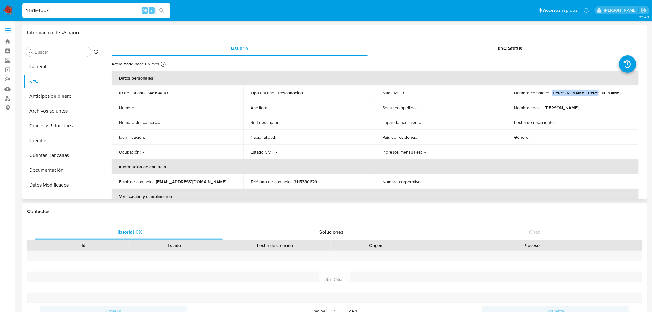
drag, startPoint x: 550, startPoint y: 94, endPoint x: 592, endPoint y: 97, distance: 42.7
click at [592, 97] on td "Nombre completo : Ervin Gomez Miranda" at bounding box center [573, 92] width 132 height 15
copy p "Ervin Gomez Miranda"
select select "10"
click at [48, 8] on input "148194067" at bounding box center [96, 10] width 148 height 8
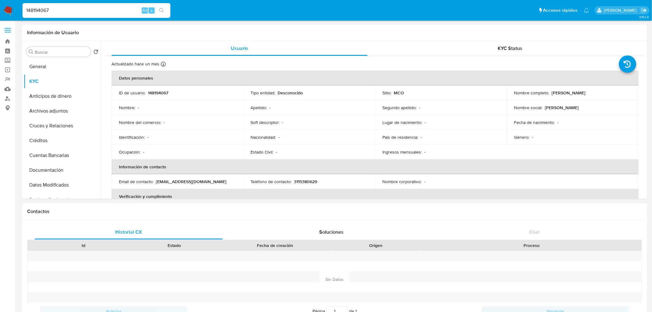
click at [48, 8] on input "148194067" at bounding box center [96, 10] width 148 height 8
paste input "928258962"
type input "1928258962"
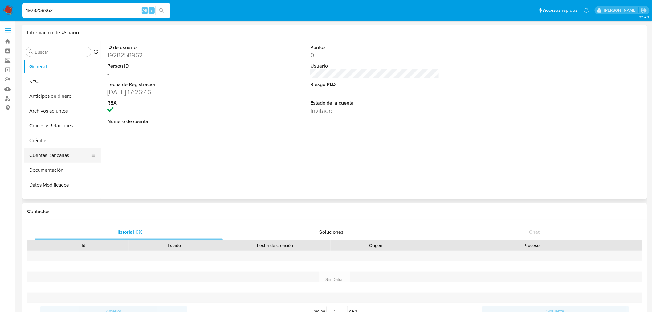
select select "10"
click at [42, 9] on input "1928258962" at bounding box center [96, 10] width 148 height 8
click at [42, 8] on input "1928258962" at bounding box center [96, 10] width 148 height 8
paste input "2613626023"
type input "2613626023"
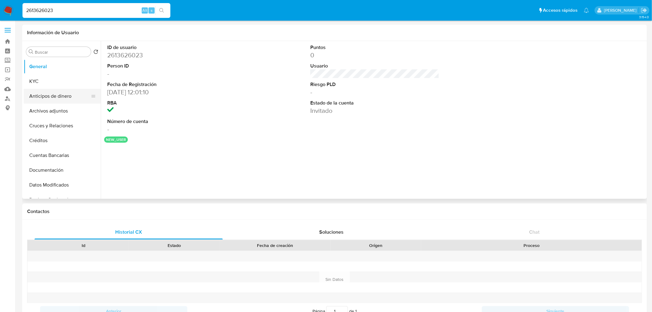
select select "10"
click at [45, 10] on input "2613626023" at bounding box center [96, 10] width 148 height 8
paste input "8868236"
type input "2618868236"
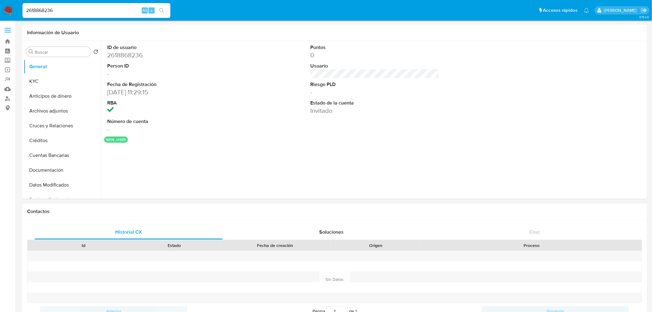
select select "10"
click at [37, 13] on input "2618868236" at bounding box center [96, 10] width 148 height 8
paste input "1772588989"
type input "1772588989"
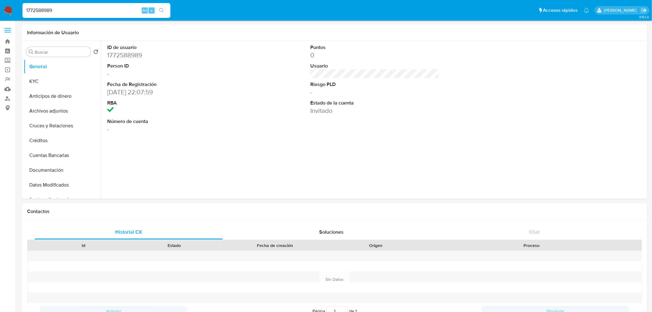
select select "10"
click at [44, 11] on input "1772588989" at bounding box center [96, 10] width 148 height 8
paste input "17333236"
type input "1717333236"
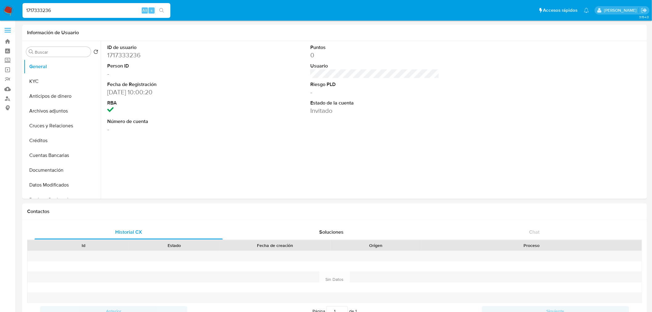
select select "10"
click at [37, 8] on input "1717333236" at bounding box center [96, 10] width 148 height 8
paste input "349997908"
type input "1349997908"
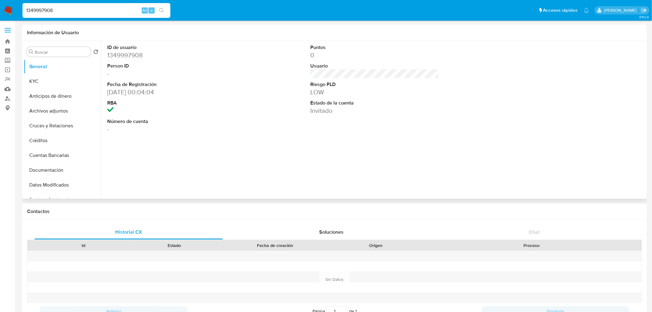
select select "10"
click at [41, 11] on input "1349997908" at bounding box center [96, 10] width 148 height 8
paste input "2547470012"
type input "2547470012"
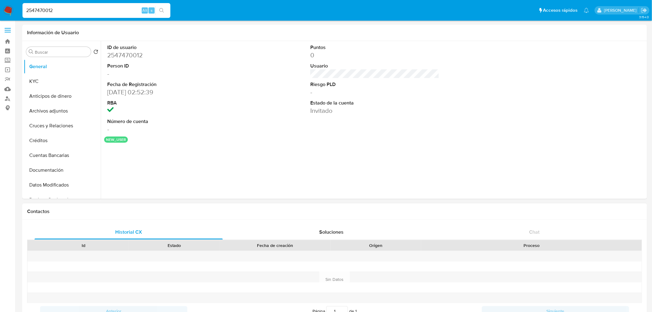
select select "10"
click at [47, 10] on input "2547470012" at bounding box center [96, 10] width 148 height 8
paste input "1772553887"
type input "1772553887"
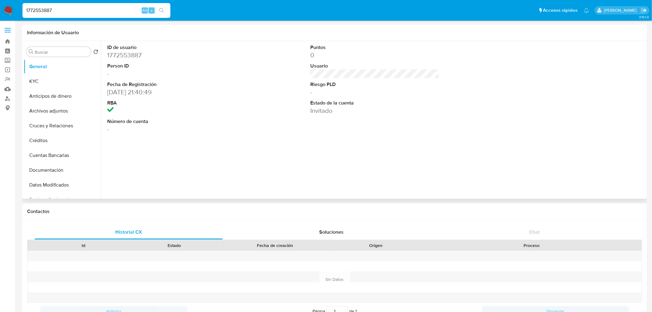
select select "10"
click at [45, 6] on input "1772553887" at bounding box center [96, 10] width 148 height 8
paste input "212244013"
type input "2122440137"
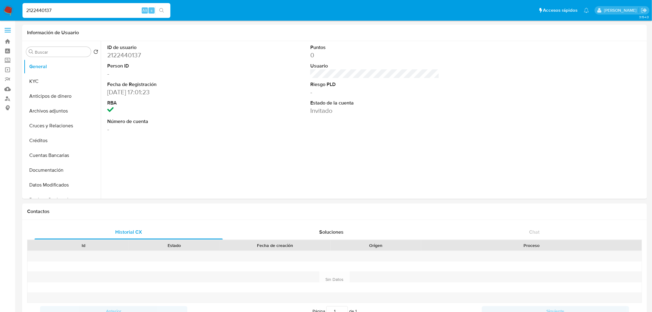
select select "10"
click at [38, 8] on input "2122440137" at bounding box center [96, 10] width 148 height 8
paste input "175483135"
type input "1754831357"
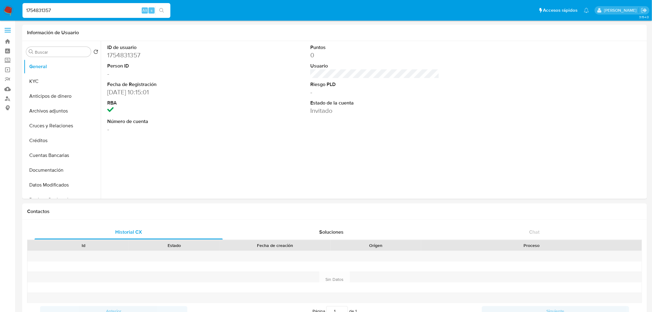
select select "10"
click at [39, 10] on input "1754831357" at bounding box center [96, 10] width 148 height 8
paste input "647834691"
type input "1647834691"
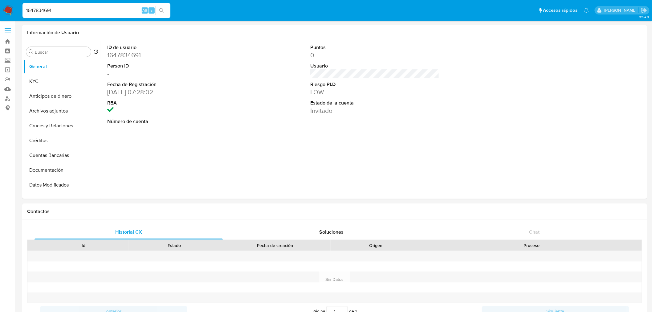
select select "10"
click at [31, 13] on input "1647834691" at bounding box center [96, 10] width 148 height 8
paste input "764338066"
type input "1764338066"
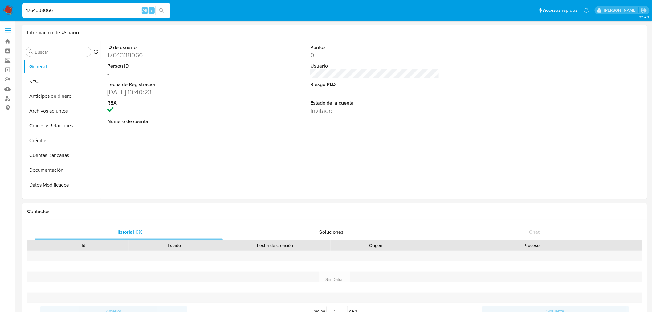
select select "10"
click at [45, 12] on input "1764338066" at bounding box center [96, 10] width 148 height 8
paste input "881112609"
type input "1881112609"
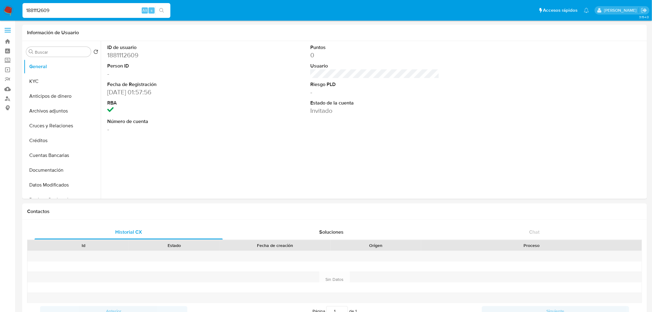
select select "10"
click at [43, 3] on div "1881112609 Alt s" at bounding box center [96, 10] width 148 height 15
click at [44, 8] on input "1881112609" at bounding box center [96, 10] width 148 height 8
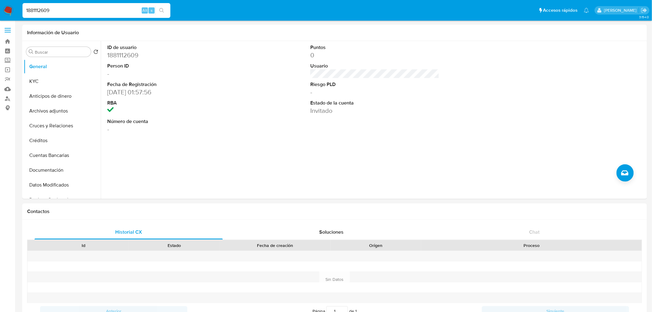
paste input "612503950"
type input "1612503950"
select select "10"
click at [29, 7] on input "1612503950" at bounding box center [96, 10] width 148 height 8
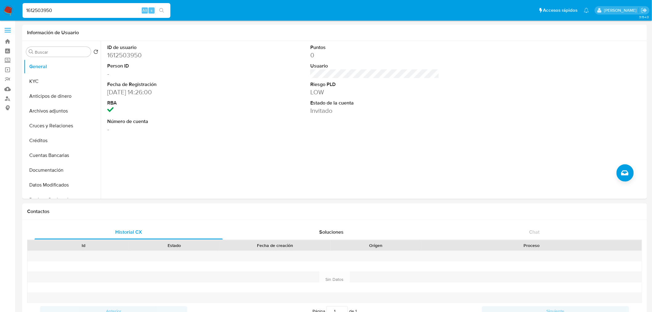
paste input "867498413"
type input "1867498413"
select select "10"
click at [39, 11] on input "1867498413" at bounding box center [96, 10] width 148 height 8
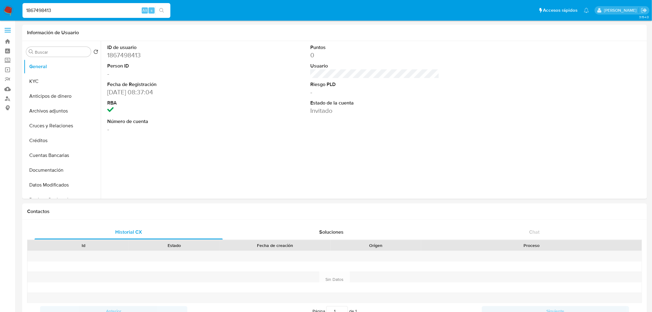
paste input "2456744782"
type input "2456744782"
select select "10"
click at [33, 8] on input "2456744782" at bounding box center [96, 10] width 148 height 8
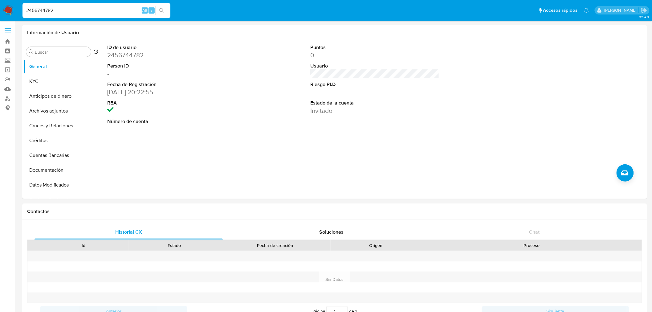
paste input "644024"
type input "2456644024"
select select "10"
click at [35, 13] on input "2456644024" at bounding box center [96, 10] width 148 height 8
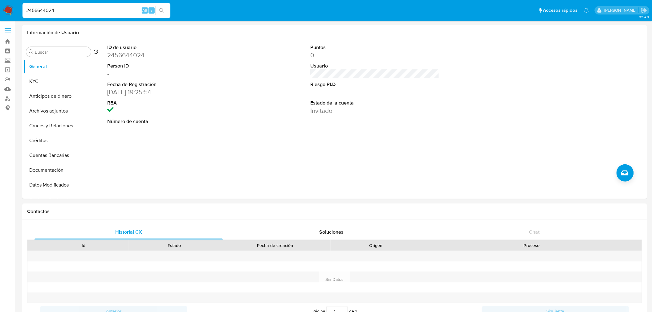
paste input "1490572895"
type input "1490572895"
select select "10"
click at [41, 9] on input "1490572895" at bounding box center [96, 10] width 148 height 8
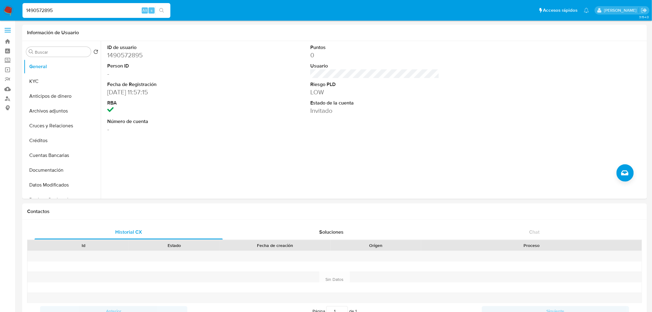
paste input "706770246"
type input "1706770246"
select select "10"
click at [41, 11] on input "1706770246" at bounding box center [96, 10] width 148 height 8
paste input "2440064860"
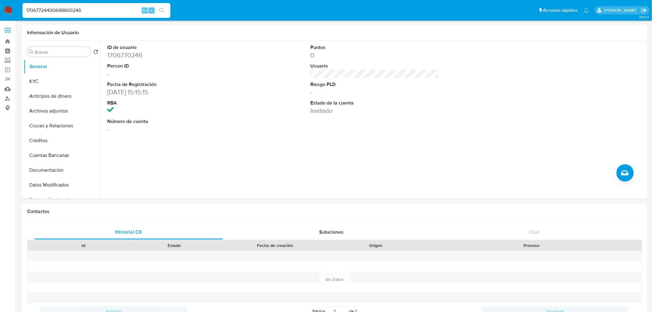
click at [41, 11] on input "17067724400648600246" at bounding box center [96, 10] width 148 height 8
paste input "2440064860"
type input "2440064860"
select select "10"
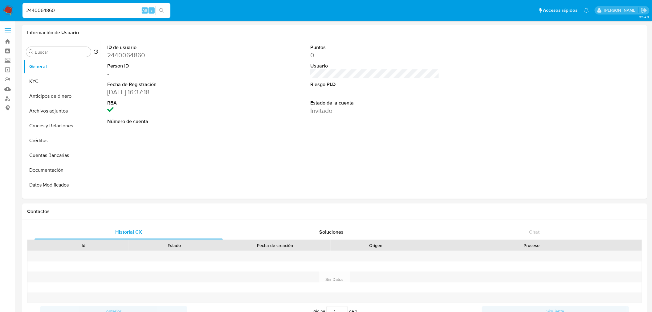
click at [36, 11] on input "2440064860" at bounding box center [96, 10] width 148 height 8
click at [37, 11] on input "2440064860" at bounding box center [96, 10] width 148 height 8
paste input "502961844"
type input "2502961844"
select select "10"
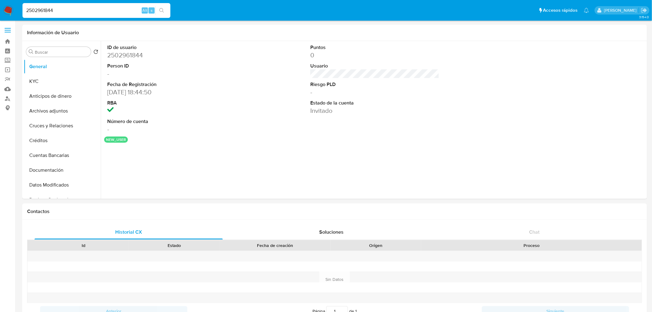
click at [43, 11] on input "2502961844" at bounding box center [96, 10] width 148 height 8
paste input "498387077"
type input "2498387077"
select select "10"
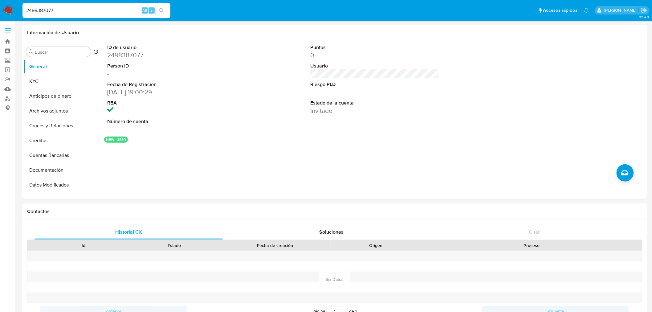
click at [45, 9] on input "2498387077" at bounding box center [96, 10] width 148 height 8
paste input "095292155"
type input "2095292155"
select select "10"
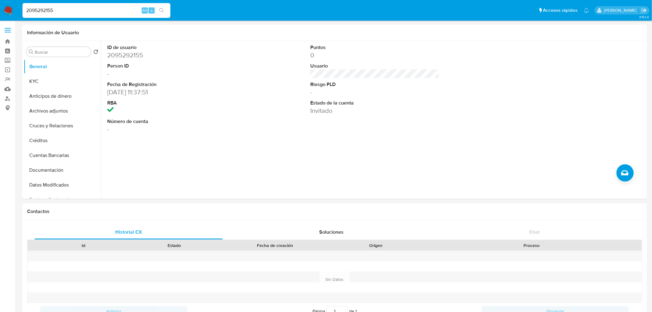
click at [41, 13] on input "2095292155" at bounding box center [96, 10] width 148 height 8
paste input "1865176929"
type input "1865176929"
select select "10"
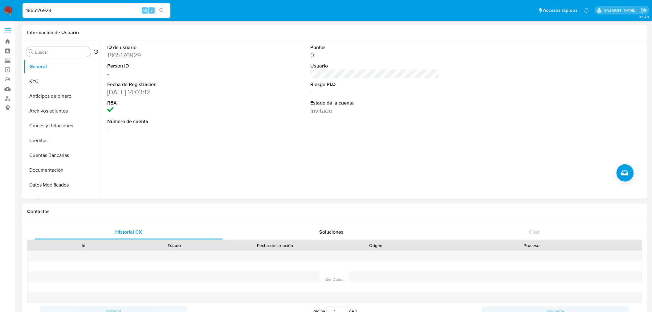
click at [40, 8] on input "1865176929" at bounding box center [96, 10] width 148 height 8
click at [41, 8] on input "1865176929" at bounding box center [96, 10] width 148 height 8
paste input "251886040"
type input "2518860409"
select select "10"
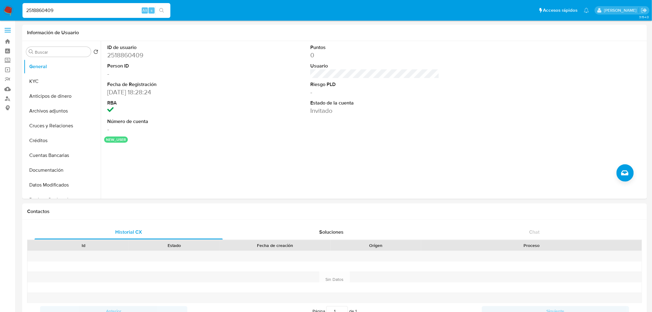
click at [45, 10] on input "2518860409" at bounding box center [96, 10] width 148 height 8
paste input "086200310"
type input "2086200310"
click at [44, 8] on input "2086200310" at bounding box center [96, 10] width 148 height 8
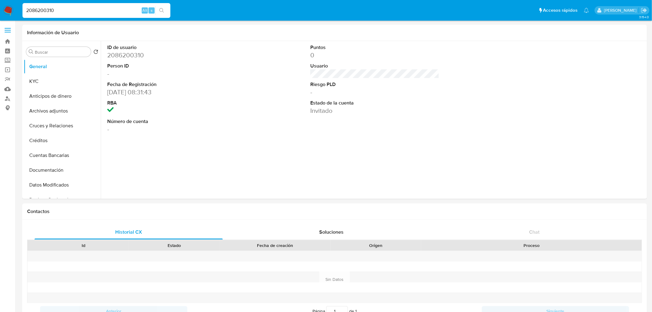
select select "10"
click at [44, 8] on input "2086200310" at bounding box center [96, 10] width 148 height 8
paste input "381022818"
type input "2381022818"
select select "10"
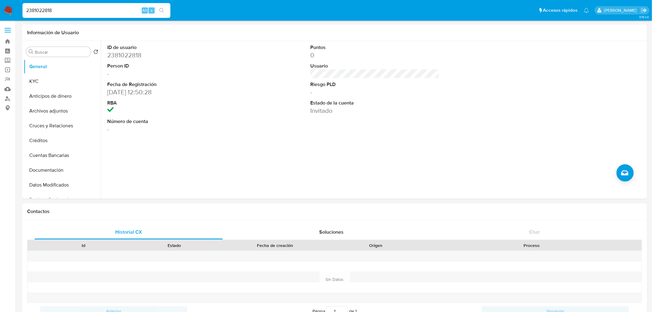
click at [39, 11] on input "2381022818" at bounding box center [96, 10] width 148 height 8
paste input "33705549"
type input "2333705549"
select select "10"
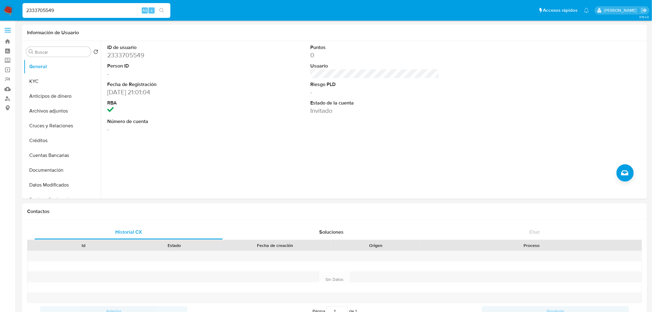
click at [52, 12] on input "2333705549" at bounding box center [96, 10] width 148 height 8
paste input "433789962"
type input "2433789962"
select select "10"
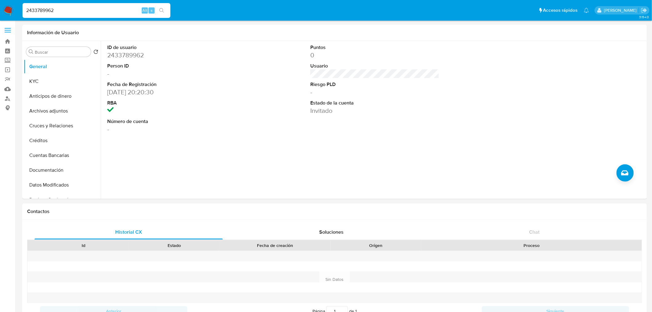
click at [48, 12] on input "2433789962" at bounding box center [96, 10] width 148 height 8
paste input "55445349"
type input "55445349"
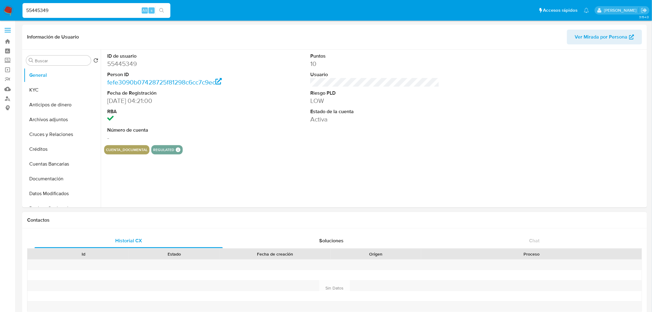
select select "10"
click at [50, 90] on button "KYC" at bounding box center [60, 90] width 72 height 15
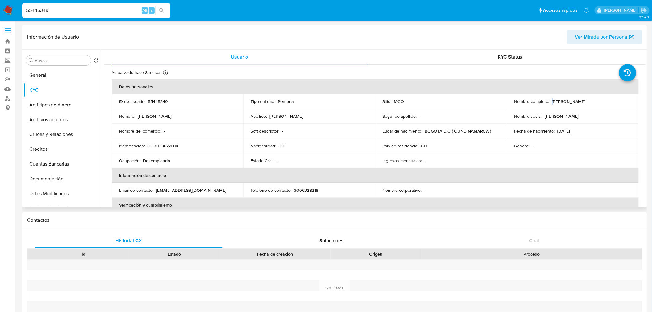
drag, startPoint x: 550, startPoint y: 100, endPoint x: 554, endPoint y: 102, distance: 4.5
click at [554, 102] on p "Emerson Moreno Moreno" at bounding box center [569, 102] width 34 height 6
click at [556, 102] on p "Emerson Moreno Moreno" at bounding box center [569, 102] width 34 height 6
drag, startPoint x: 550, startPoint y: 102, endPoint x: 596, endPoint y: 105, distance: 46.6
click at [596, 105] on td "Nombre completo : Emerson Moreno Moreno" at bounding box center [573, 101] width 132 height 15
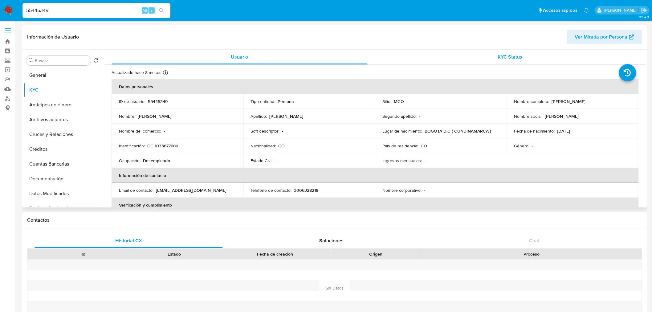
copy p "Emerson Moreno Moreno"
click at [63, 7] on input "55445349" at bounding box center [96, 10] width 148 height 8
paste input "2343470554"
type input "2343470554"
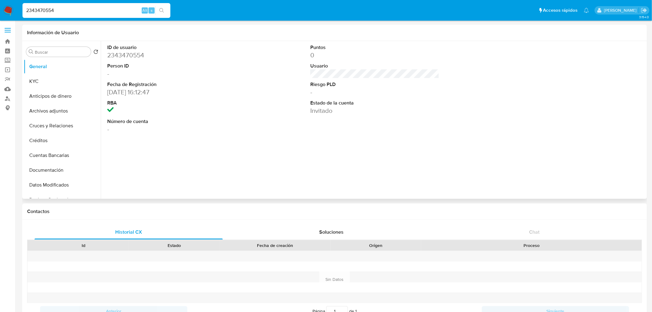
select select "10"
click at [61, 10] on input "2343470554" at bounding box center [96, 10] width 148 height 8
paste input "1652394495"
type input "1652394495"
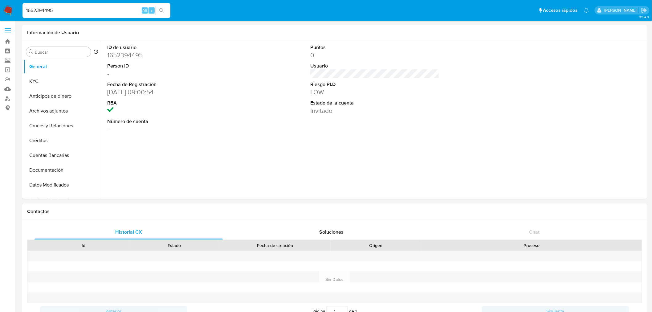
select select "10"
click at [72, 7] on input "1652394495" at bounding box center [96, 10] width 148 height 8
click at [72, 8] on input "1652394495" at bounding box center [96, 10] width 148 height 8
paste input "544976898"
type input "1544976898"
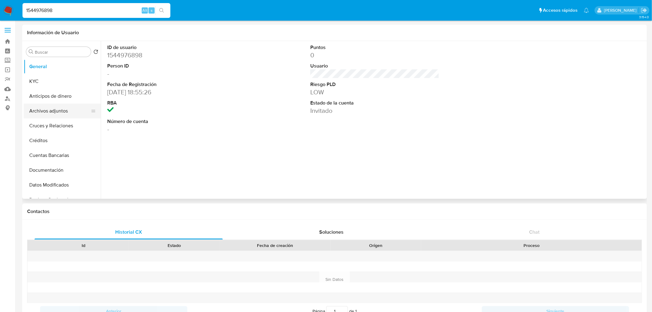
select select "10"
click at [61, 12] on input "1544976898" at bounding box center [96, 10] width 148 height 8
type input "2347400422"
select select "10"
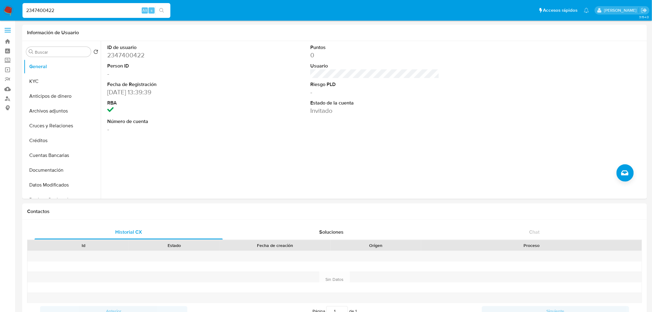
click at [69, 9] on input "2347400422" at bounding box center [96, 10] width 148 height 8
paste input "196641557"
type input "196641557"
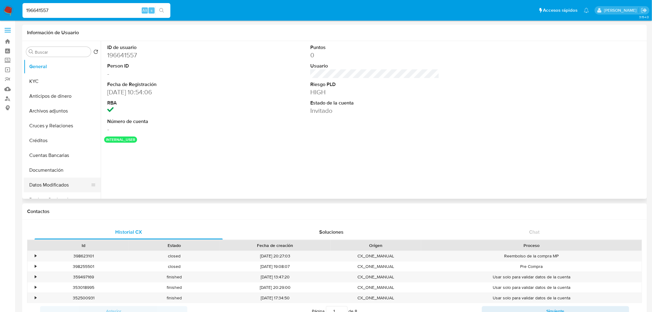
select select "10"
click at [49, 11] on input "196641557" at bounding box center [96, 10] width 148 height 8
paste input "497087112"
type input "1497087112"
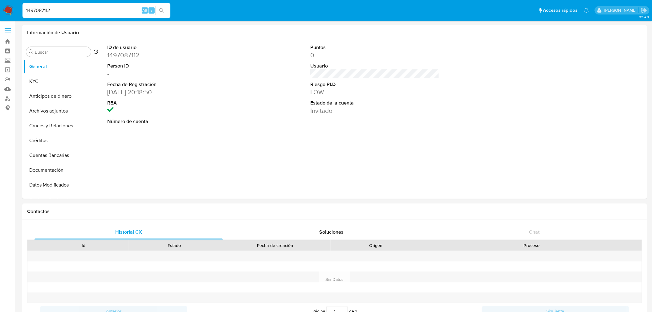
select select "10"
click at [33, 16] on div "1497087112 Alt s" at bounding box center [96, 10] width 148 height 15
click at [35, 11] on input "1497087112" at bounding box center [96, 10] width 148 height 8
paste input "208689597"
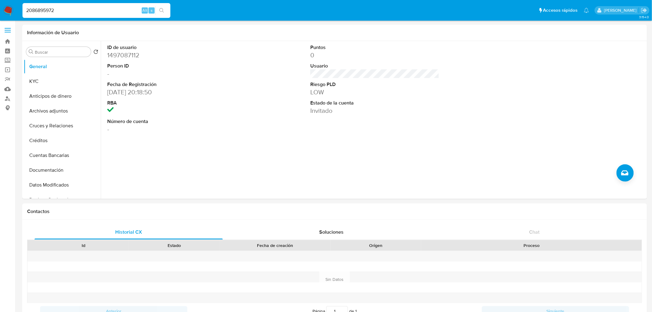
type input "2086895972"
select select "10"
click at [59, 14] on div "2086895972 Alt s" at bounding box center [96, 10] width 148 height 15
click at [59, 13] on input "2086895972" at bounding box center [96, 10] width 148 height 8
click at [59, 12] on input "2086895972" at bounding box center [96, 10] width 148 height 8
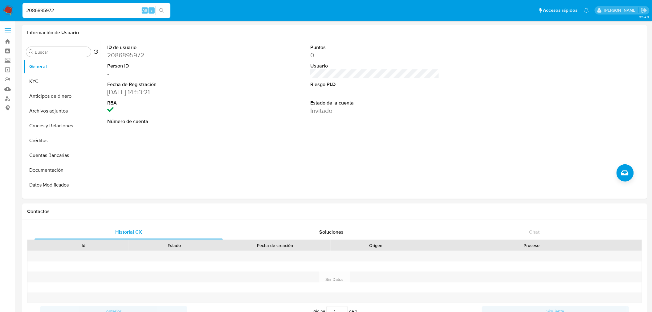
paste input "1552385368"
type input "1552385368"
select select "10"
click at [41, 12] on input "1552385368" at bounding box center [96, 10] width 148 height 8
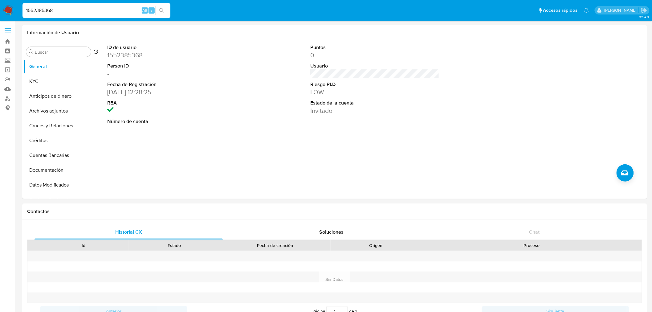
paste input "710684201"
type input "1710684201"
select select "10"
click at [45, 13] on input "1710684201" at bounding box center [96, 10] width 148 height 8
click at [45, 12] on input "1710684201" at bounding box center [96, 10] width 148 height 8
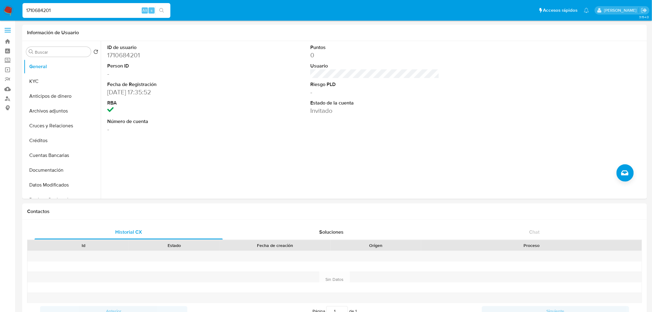
paste input "588750100"
type input "1588750100"
select select "10"
click at [45, 12] on input "1588750100" at bounding box center [96, 10] width 148 height 8
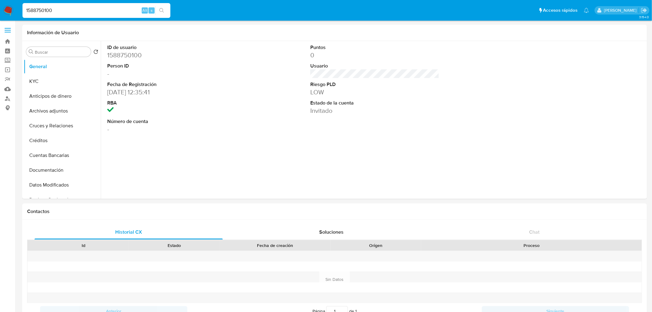
paste input "732435719"
type input "1732435719"
select select "10"
click at [39, 10] on input "1732435719" at bounding box center [96, 10] width 148 height 8
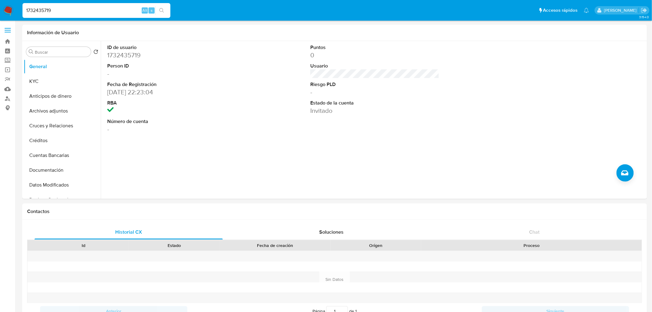
paste input "696818602"
type input "1696818602"
select select "10"
click at [37, 10] on input "1696818602" at bounding box center [96, 10] width 148 height 8
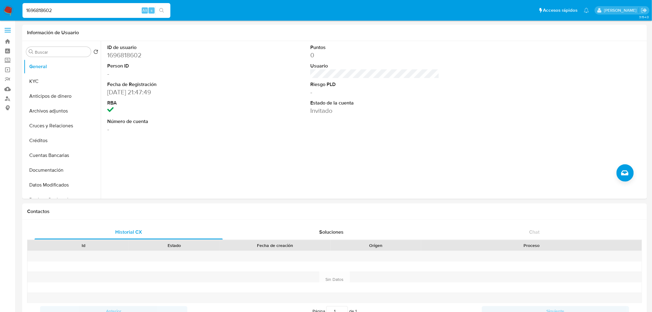
paste input "2556642700"
type input "2556642700"
select select "10"
click at [38, 7] on input "2556642700" at bounding box center [96, 10] width 148 height 8
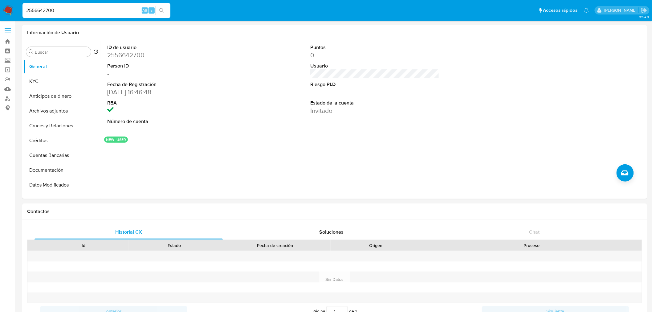
paste input "9853446"
type input "2559853446"
select select "10"
click at [45, 9] on input "2559853446" at bounding box center [96, 10] width 148 height 8
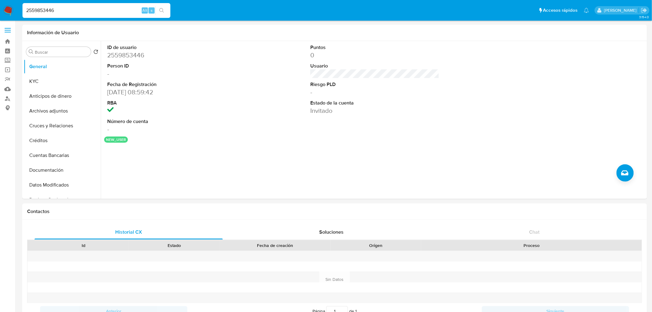
paste input "0627887"
type input "2550627887"
select select "10"
click at [47, 8] on input "2550627887" at bounding box center [96, 10] width 148 height 8
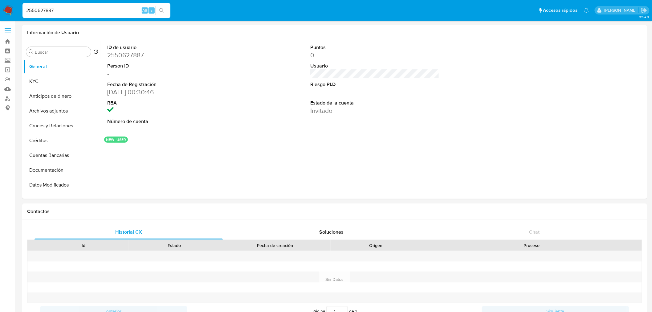
paste input "1569050863"
type input "1569050863"
select select "10"
click at [36, 10] on input "1569050863" at bounding box center [96, 10] width 148 height 8
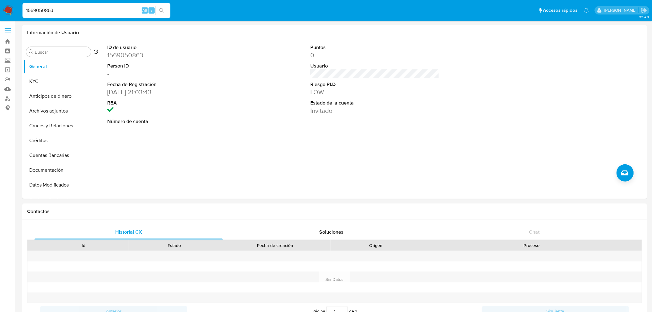
paste input "2549775195"
type input "2549775195"
select select "10"
click at [36, 5] on div "2549775195 Alt s" at bounding box center [96, 10] width 148 height 15
click at [37, 10] on input "2549775195" at bounding box center [96, 10] width 148 height 8
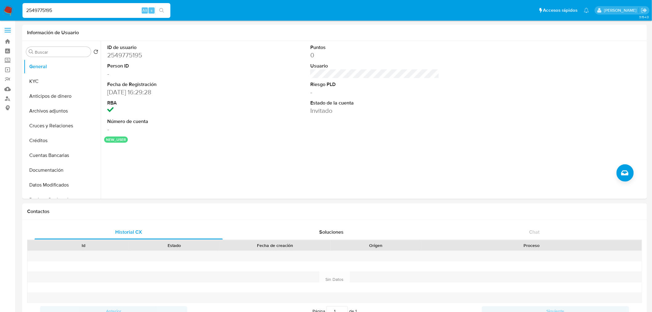
click at [37, 10] on input "2549775195" at bounding box center [96, 10] width 148 height 8
paste input "404456893"
type input "2404456893"
select select "10"
click at [42, 10] on input "2441430608" at bounding box center [96, 10] width 148 height 8
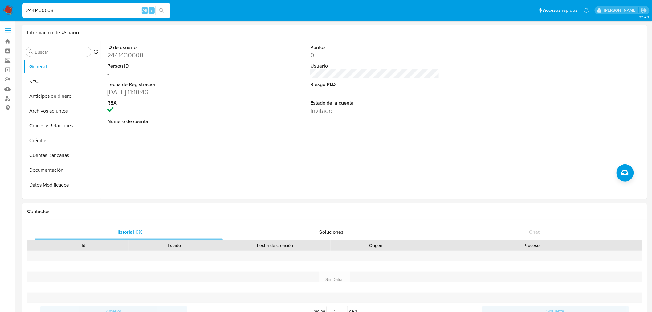
click at [42, 10] on input "2441430608" at bounding box center [96, 10] width 148 height 8
paste input "194588295"
type input "1945882958"
select select "10"
click at [32, 11] on input "1945882958" at bounding box center [96, 10] width 148 height 8
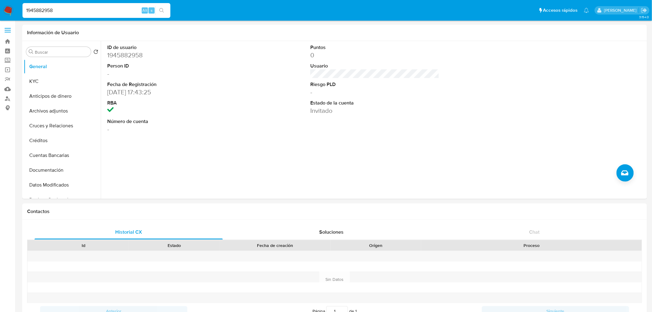
click at [32, 11] on input "1945882958" at bounding box center [96, 10] width 148 height 8
paste input "2336738536"
type input "2336738536"
select select "10"
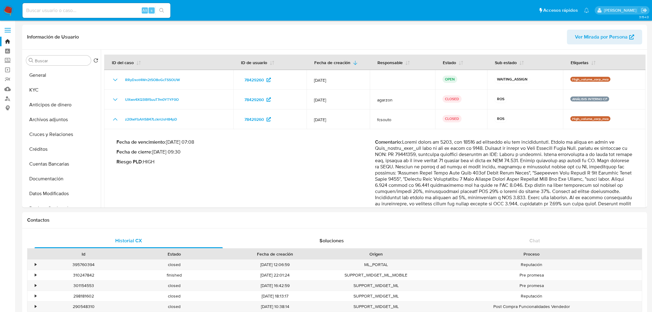
select select "10"
click at [8, 8] on img at bounding box center [8, 10] width 10 height 10
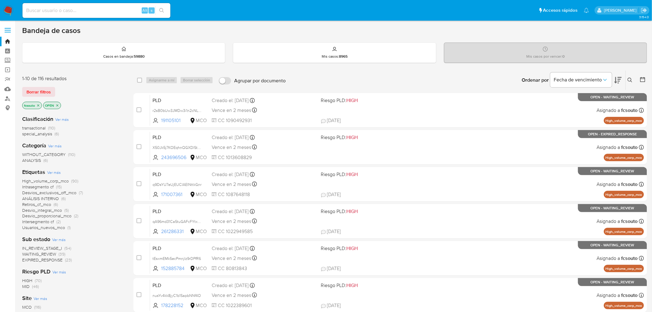
click at [38, 104] on icon "close-filter" at bounding box center [38, 106] width 4 height 4
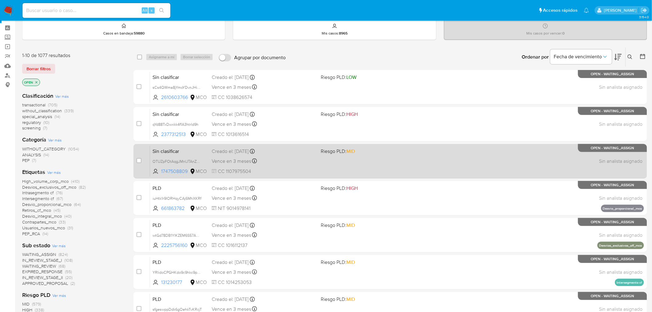
scroll to position [34, 0]
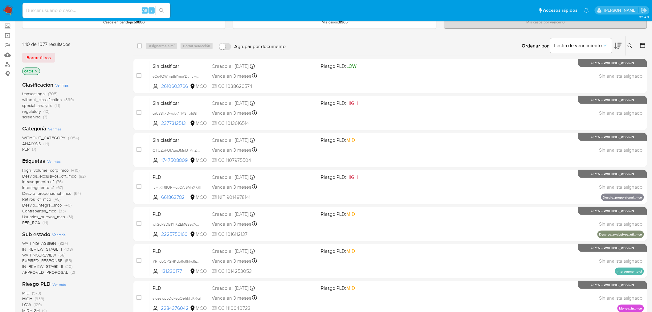
click at [33, 112] on span "regulatory" at bounding box center [31, 111] width 19 height 6
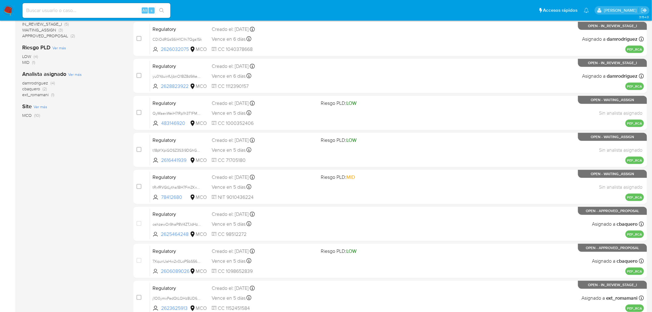
scroll to position [171, 0]
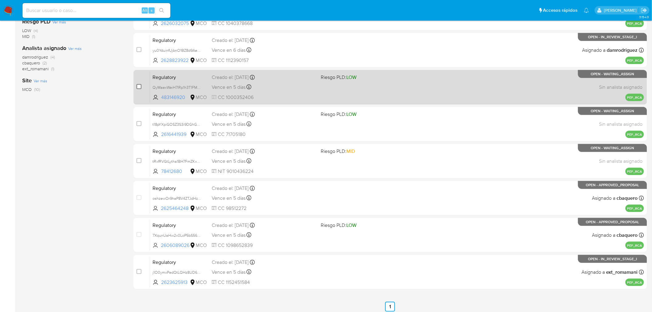
click at [141, 88] on input "checkbox" at bounding box center [139, 86] width 5 height 5
checkbox input "true"
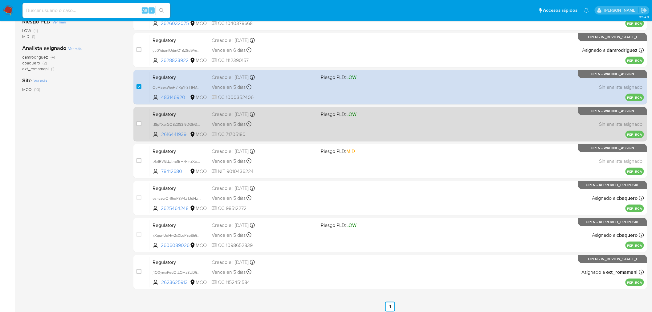
click at [140, 125] on div "case-item-checkbox" at bounding box center [139, 124] width 5 height 6
drag, startPoint x: 139, startPoint y: 125, endPoint x: 138, endPoint y: 128, distance: 3.2
click at [139, 125] on input "checkbox" at bounding box center [139, 123] width 5 height 5
checkbox input "true"
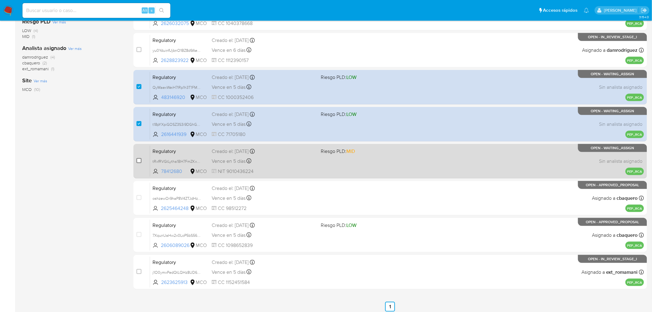
click at [138, 160] on input "checkbox" at bounding box center [139, 160] width 5 height 5
checkbox input "true"
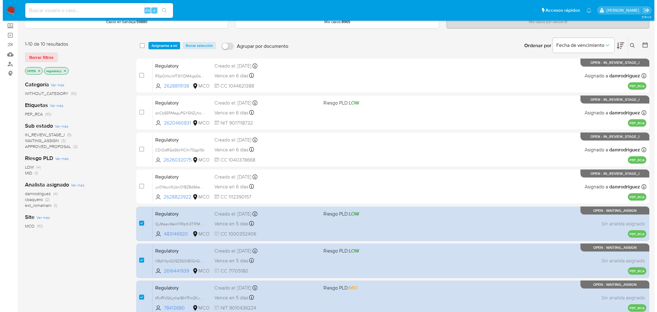
scroll to position [0, 0]
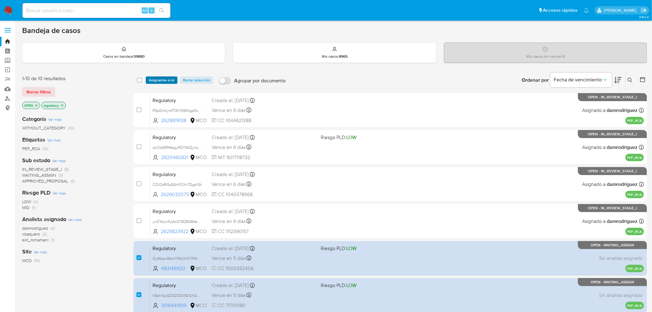
click at [171, 80] on span "Asignarme a mí" at bounding box center [162, 80] width 26 height 6
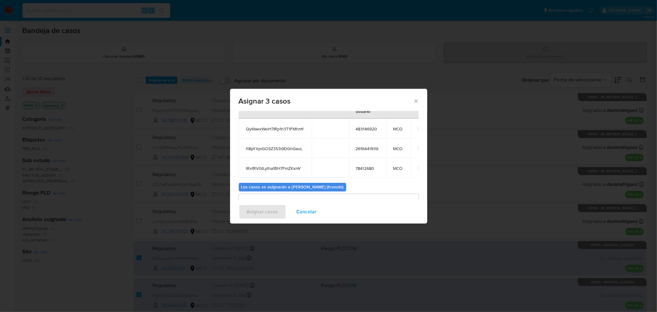
scroll to position [55, 0]
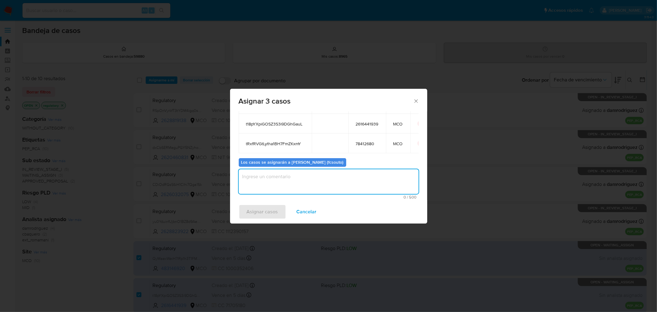
click at [317, 184] on textarea "assign-modal" at bounding box center [329, 181] width 180 height 25
type textarea "Asignación manual"
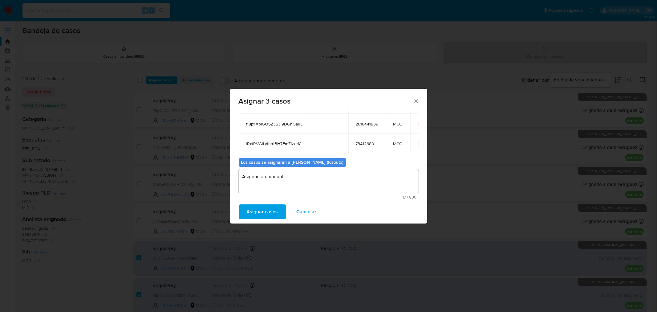
click at [275, 212] on span "Asignar casos" at bounding box center [262, 212] width 31 height 14
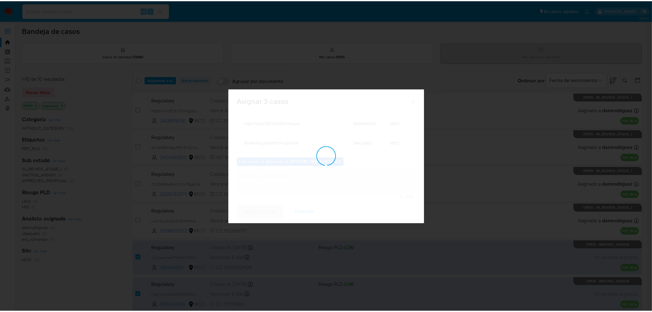
scroll to position [37, 0]
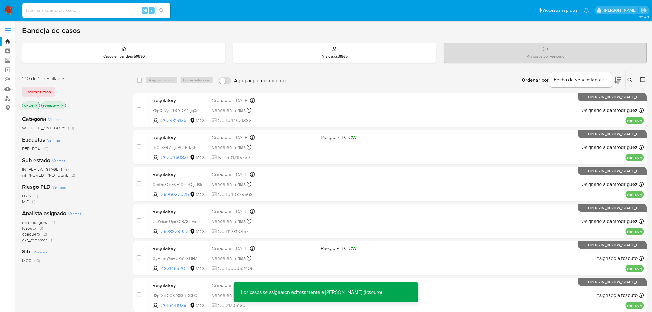
click at [63, 105] on icon "close-filter" at bounding box center [62, 106] width 4 height 4
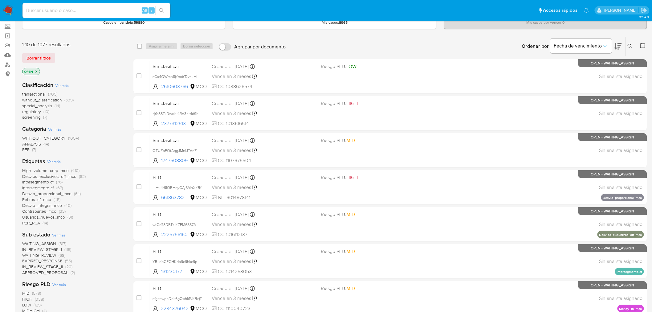
scroll to position [34, 0]
click at [36, 117] on span "screening" at bounding box center [31, 117] width 18 height 6
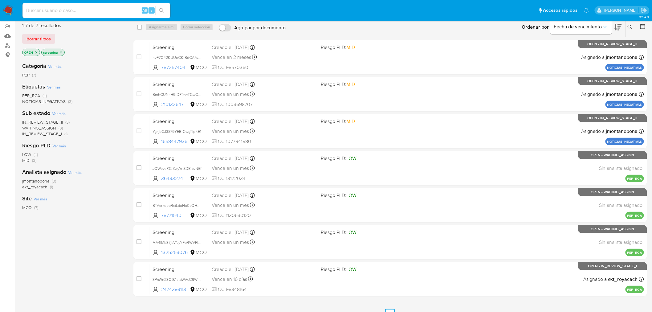
scroll to position [63, 0]
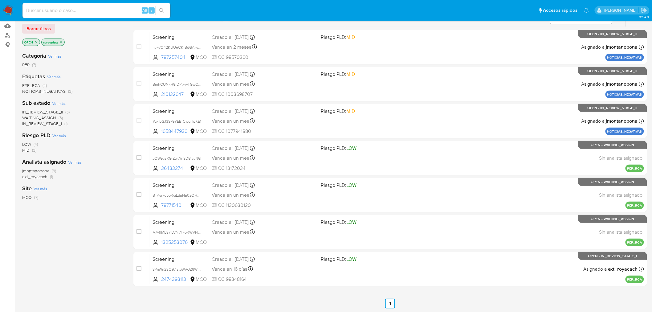
click at [61, 42] on icon "close-filter" at bounding box center [61, 42] width 4 height 4
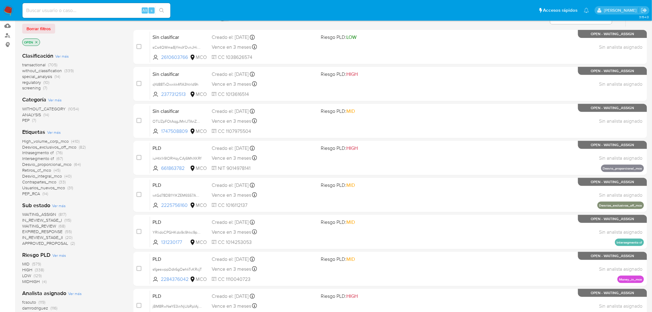
click at [43, 76] on span "special_analysis" at bounding box center [37, 76] width 30 height 6
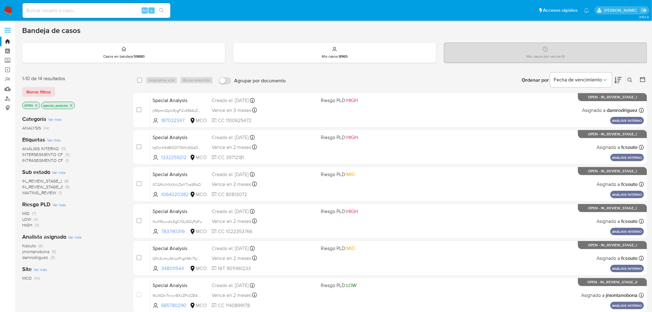
click at [620, 80] on icon at bounding box center [618, 79] width 7 height 7
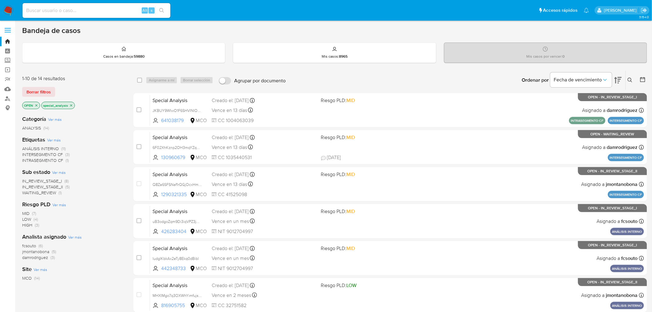
click at [74, 105] on p "special_analysis" at bounding box center [58, 105] width 33 height 7
click at [72, 105] on icon "close-filter" at bounding box center [71, 106] width 4 height 4
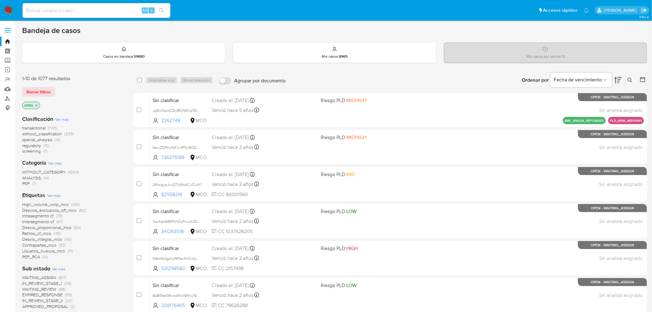
click at [6, 10] on img at bounding box center [8, 10] width 10 height 10
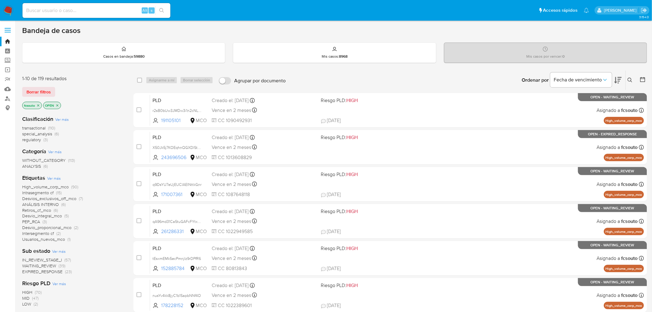
click at [30, 139] on span "regulatory" at bounding box center [31, 140] width 19 height 6
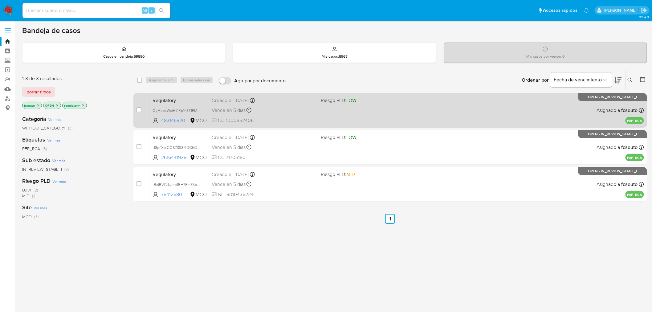
click at [324, 122] on div "Regulatory QyMaexWeiH7IRp1h3T1FMhmY 483146920 MCO Riesgo PLD: LOW Creado el: 15…" at bounding box center [397, 110] width 494 height 31
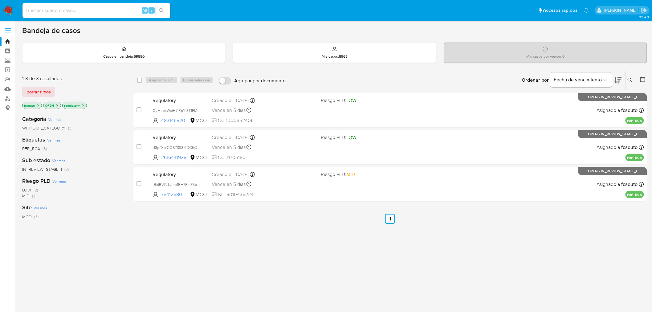
click at [33, 150] on span "PEP_RCA" at bounding box center [31, 148] width 18 height 6
click at [56, 104] on icon "close-filter" at bounding box center [57, 106] width 4 height 4
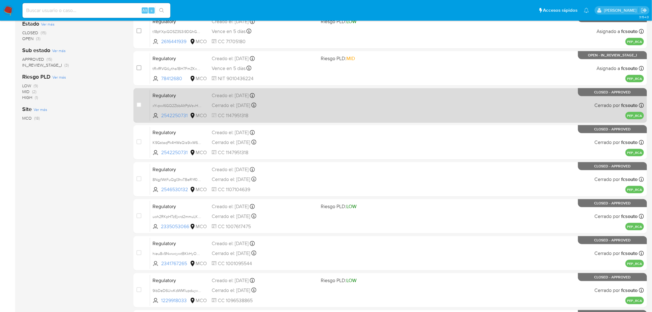
scroll to position [137, 0]
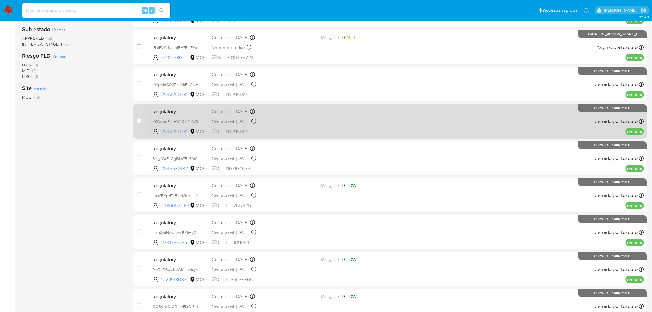
click at [327, 129] on div "Regulatory K9GstaqPk4HWsQis9ixW6T5l 2542250731 MCO Creado el: 08/07/2025 Creado…" at bounding box center [397, 121] width 494 height 31
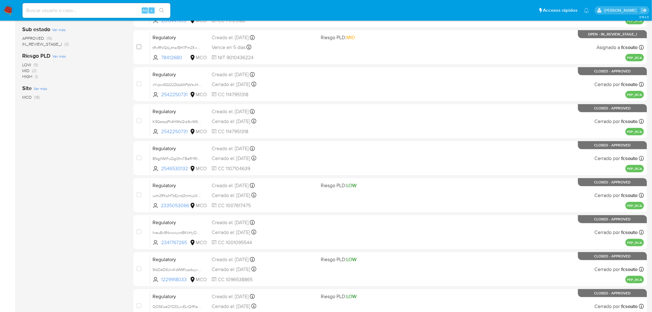
click at [5, 11] on img at bounding box center [8, 10] width 10 height 10
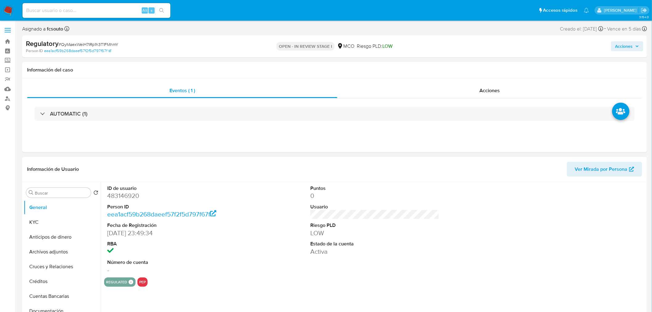
select select "10"
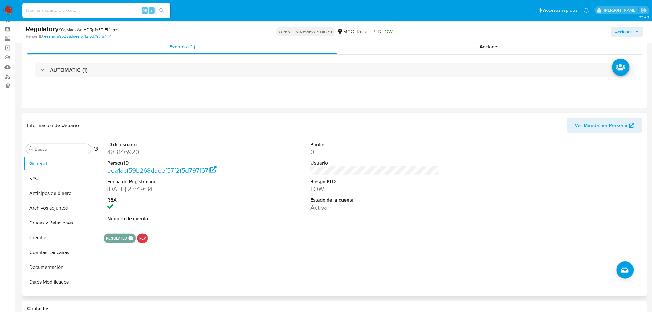
scroll to position [34, 0]
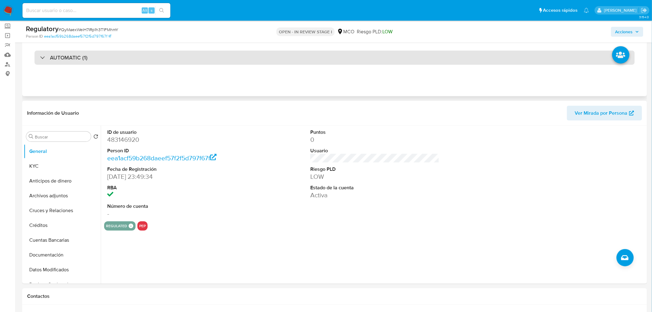
click at [190, 59] on div "AUTOMATIC (1)" at bounding box center [335, 58] width 600 height 14
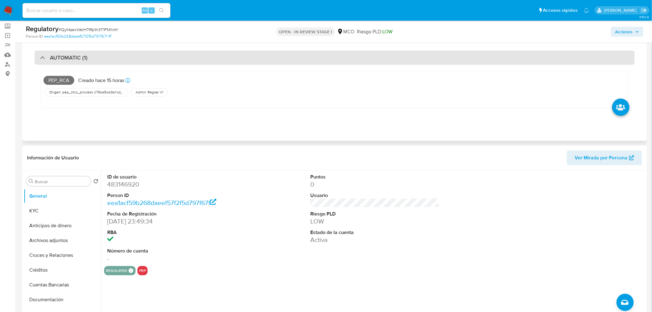
click at [190, 59] on div "AUTOMATIC (1)" at bounding box center [335, 58] width 600 height 14
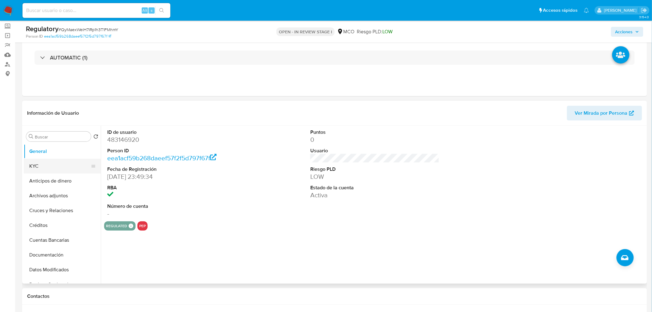
click at [50, 167] on button "KYC" at bounding box center [60, 166] width 72 height 15
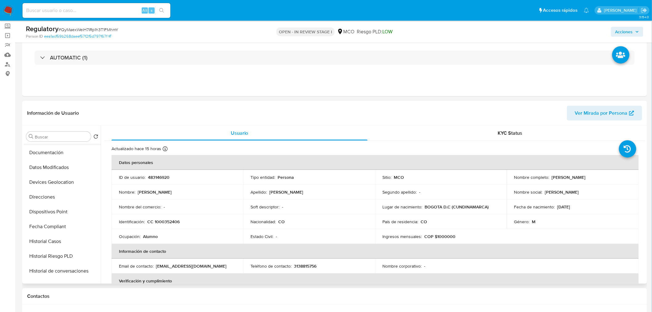
scroll to position [103, 0]
click at [41, 242] on button "Historial Casos" at bounding box center [60, 241] width 72 height 15
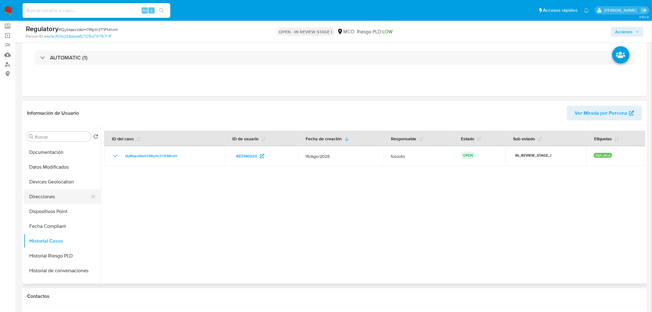
scroll to position [205, 0]
click at [55, 241] on button "Lista Interna" at bounding box center [60, 242] width 72 height 15
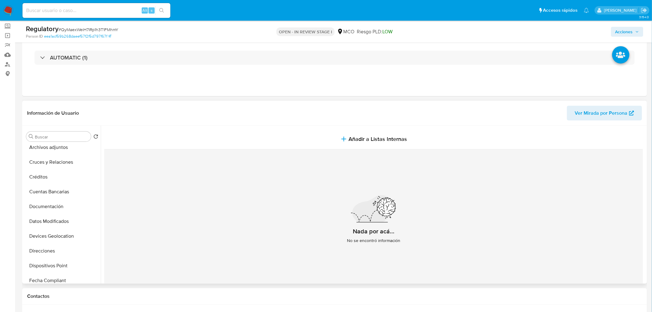
scroll to position [0, 0]
click at [60, 165] on button "KYC" at bounding box center [60, 166] width 72 height 15
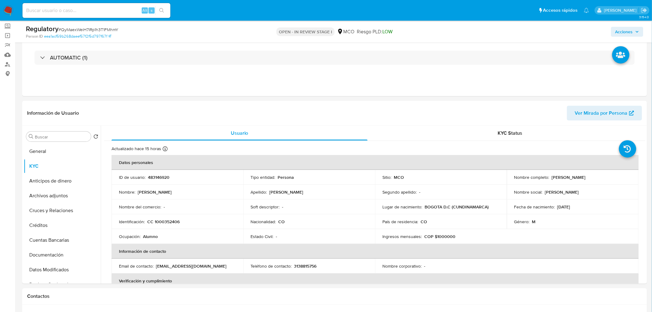
click at [627, 35] on span "Acciones" at bounding box center [625, 32] width 18 height 10
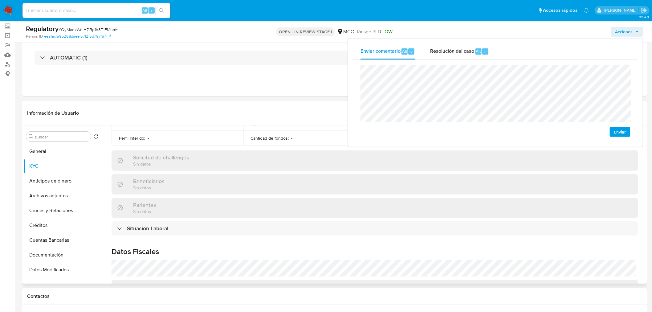
scroll to position [239, 0]
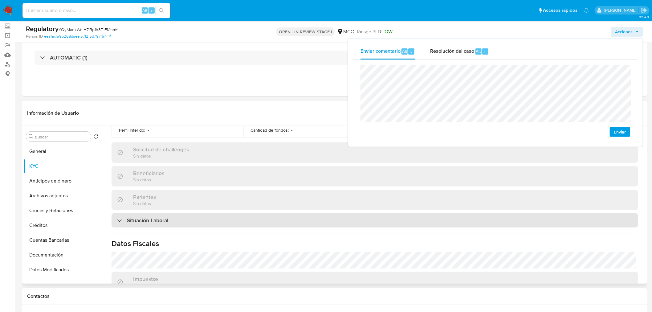
click at [180, 218] on div "Situación Laboral" at bounding box center [375, 220] width 527 height 14
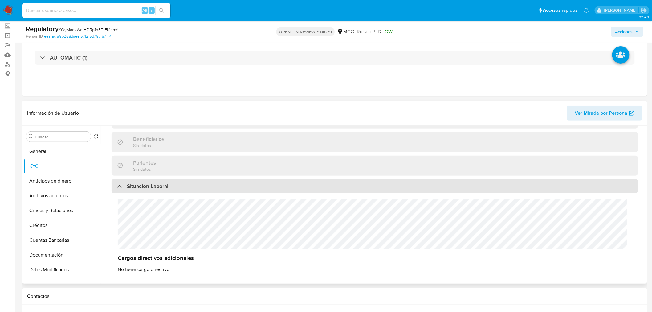
scroll to position [0, 0]
click at [187, 185] on div "Situación Laboral" at bounding box center [375, 186] width 527 height 14
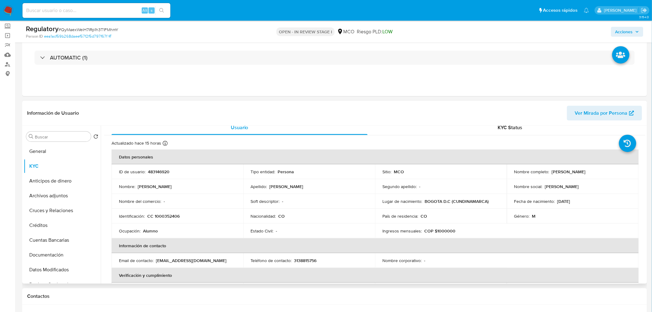
scroll to position [0, 0]
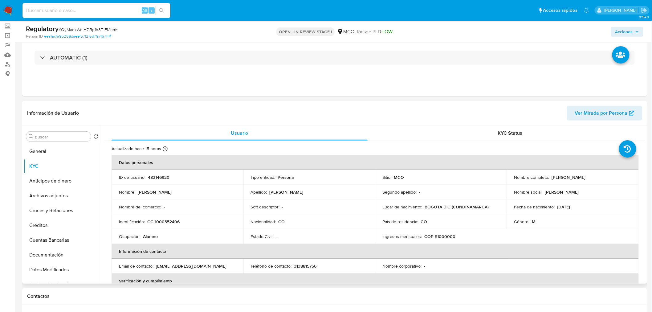
drag, startPoint x: 572, startPoint y: 170, endPoint x: 561, endPoint y: 174, distance: 11.7
click at [572, 170] on th "Datos personales" at bounding box center [375, 162] width 527 height 15
drag, startPoint x: 550, startPoint y: 175, endPoint x: 612, endPoint y: 174, distance: 61.6
click at [586, 174] on p "[PERSON_NAME]" at bounding box center [569, 177] width 34 height 6
copy p "[PERSON_NAME]"
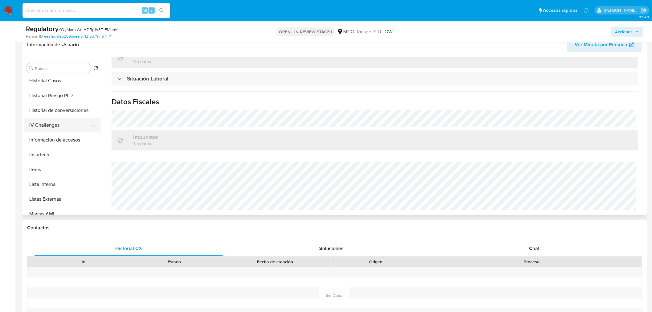
scroll to position [205, 0]
click at [55, 178] on button "Lista Interna" at bounding box center [60, 173] width 72 height 15
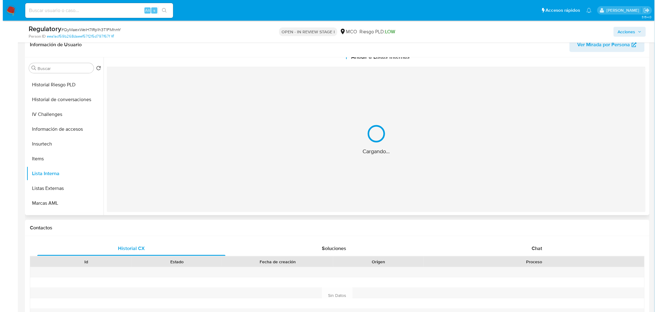
scroll to position [0, 0]
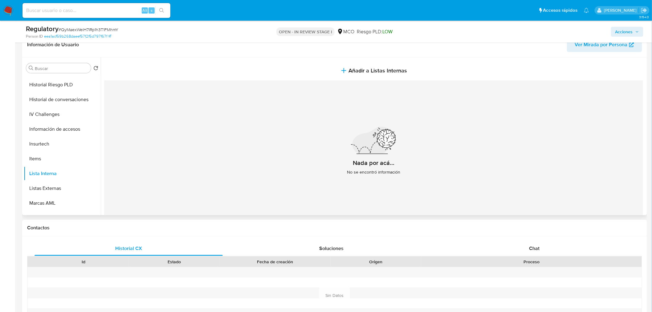
click at [340, 59] on section at bounding box center [375, 141] width 542 height 169
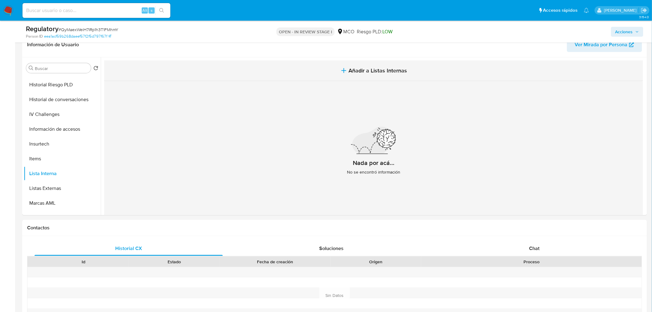
click at [346, 72] on icon "button" at bounding box center [343, 70] width 7 height 7
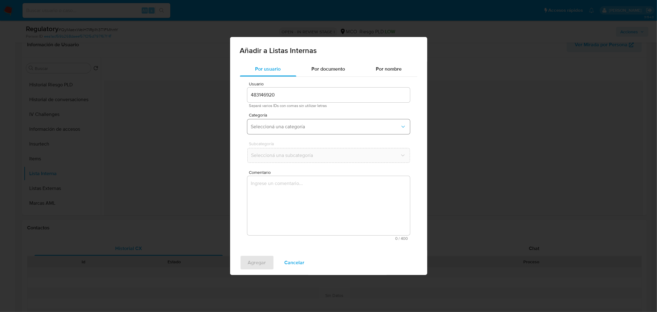
click at [283, 126] on span "Seleccioná una categoría" at bounding box center [325, 127] width 149 height 6
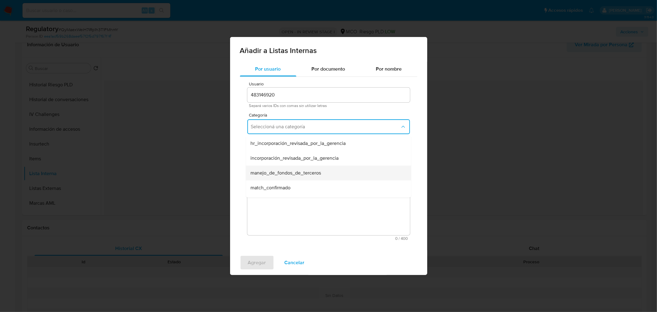
scroll to position [34, 0]
click at [295, 170] on div "match_descartado" at bounding box center [327, 168] width 152 height 15
click at [277, 202] on textarea "Comentario" at bounding box center [328, 205] width 163 height 59
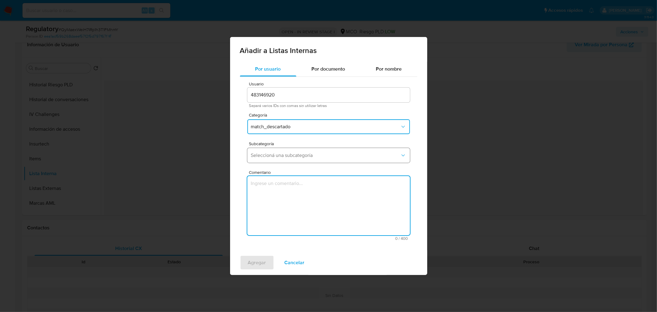
click at [286, 153] on span "Seleccioná una subcategoría" at bounding box center [325, 155] width 149 height 6
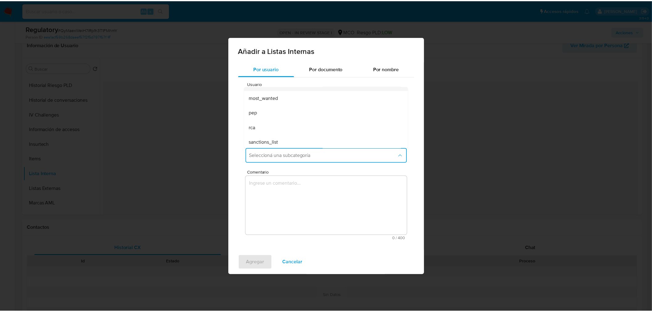
scroll to position [42, 0]
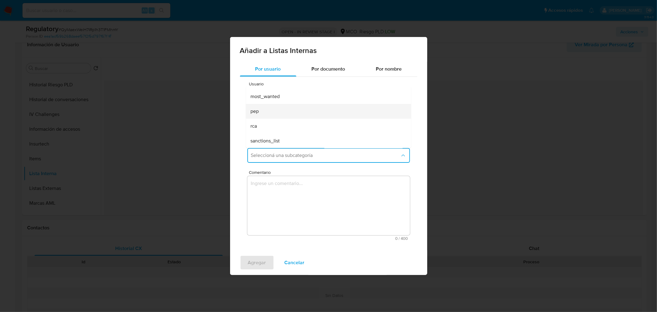
click at [280, 112] on div "pep" at bounding box center [327, 111] width 152 height 15
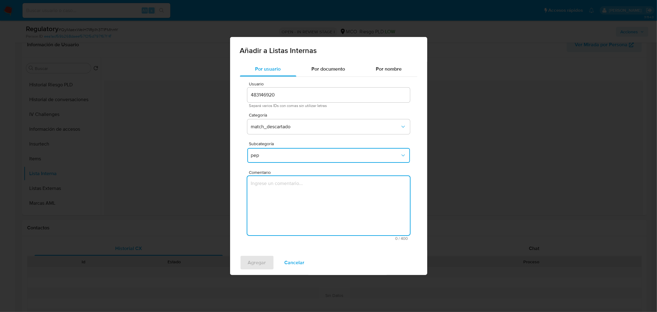
click at [266, 199] on textarea "Comentario" at bounding box center [328, 205] width 163 height 59
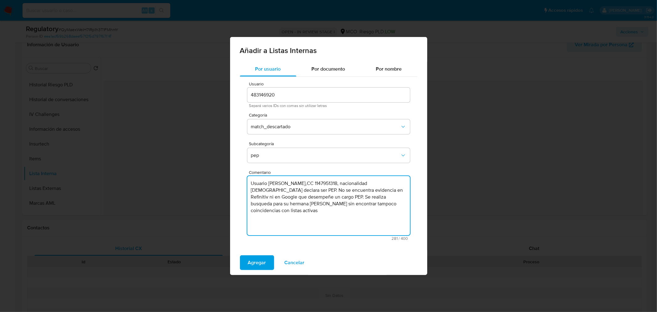
drag, startPoint x: 251, startPoint y: 182, endPoint x: 321, endPoint y: 181, distance: 70.0
click at [321, 181] on textarea "Usuario [PERSON_NAME],CC 1147951318, nacionalidad [DEMOGRAPHIC_DATA] declara se…" at bounding box center [328, 205] width 163 height 59
paste textarea "[PERSON_NAME]"
click at [322, 185] on textarea "[PERSON_NAME],CC 1147951318, nacionalidad [DEMOGRAPHIC_DATA] declara ser PEP. N…" at bounding box center [328, 205] width 163 height 59
click at [340, 183] on textarea "[PERSON_NAME], CC 1147951318, nacionalidad [DEMOGRAPHIC_DATA] declara ser PEP. …" at bounding box center [328, 205] width 163 height 59
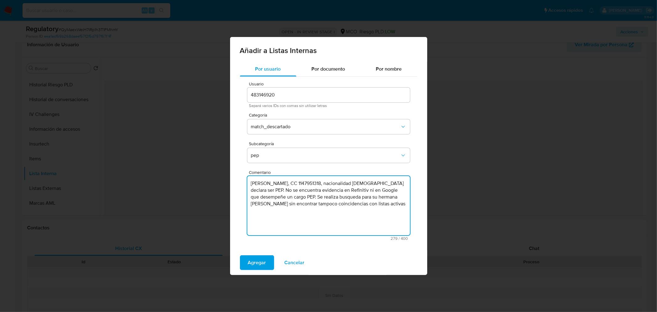
click at [340, 183] on textarea "[PERSON_NAME], CC 1147951318, nacionalidad [DEMOGRAPHIC_DATA] declara ser PEP. …" at bounding box center [328, 205] width 163 height 59
paste textarea "000352406"
drag, startPoint x: 250, startPoint y: 184, endPoint x: 319, endPoint y: 182, distance: 69.1
click at [319, 182] on textarea "Brandon David Medina Quintero, CC 1000352406, nacionalidad colombiana declara s…" at bounding box center [328, 205] width 163 height 59
click at [326, 183] on textarea "Brandon David Medina Quintero, CC 1000352406, nacionalidad colombiana declara s…" at bounding box center [328, 205] width 163 height 59
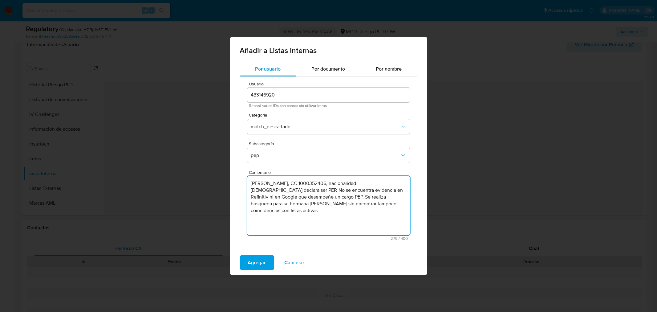
drag, startPoint x: 342, startPoint y: 198, endPoint x: 348, endPoint y: 208, distance: 12.2
click at [348, 208] on textarea "Brandon David Medina Quintero, CC 1000352406, nacionalidad colombiana declara s…" at bounding box center [328, 205] width 163 height 59
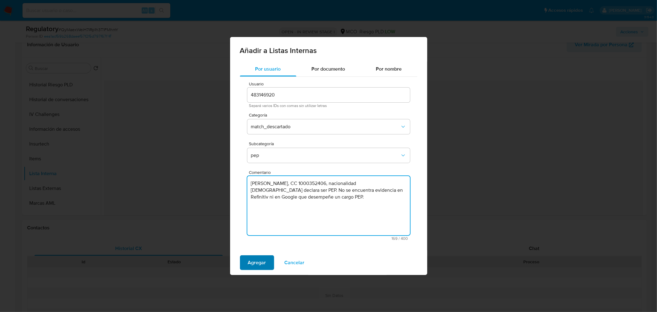
type textarea "Brandon David Medina Quintero, CC 1000352406, nacionalidad colombiana declara s…"
click at [254, 262] on span "Agregar" at bounding box center [257, 263] width 18 height 14
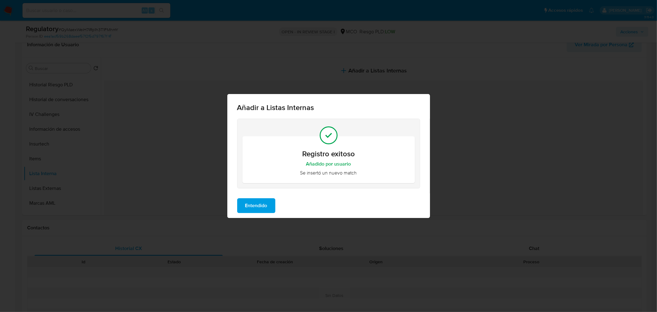
click at [266, 207] on span "Entendido" at bounding box center [256, 206] width 22 height 14
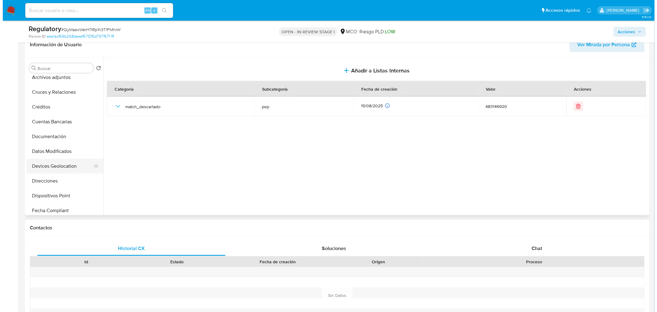
scroll to position [34, 0]
click at [59, 94] on button "Archivos adjuntos" at bounding box center [60, 93] width 72 height 15
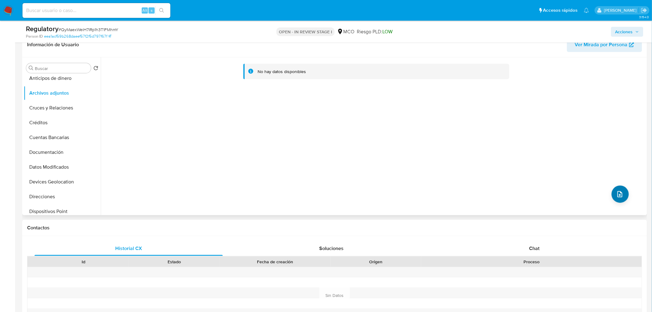
drag, startPoint x: 627, startPoint y: 195, endPoint x: 619, endPoint y: 193, distance: 8.6
click at [626, 195] on div "No hay datos disponibles" at bounding box center [373, 136] width 545 height 158
click at [612, 192] on button "upload-file" at bounding box center [620, 194] width 17 height 17
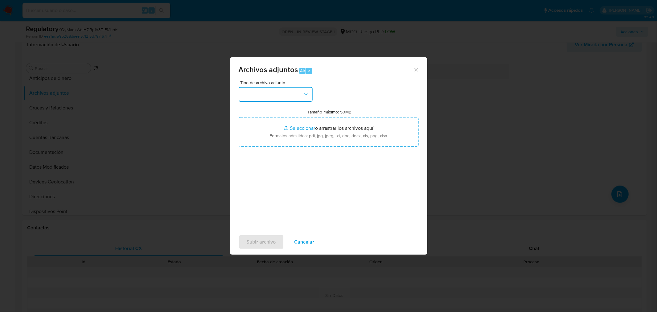
click at [292, 99] on button "button" at bounding box center [276, 94] width 74 height 15
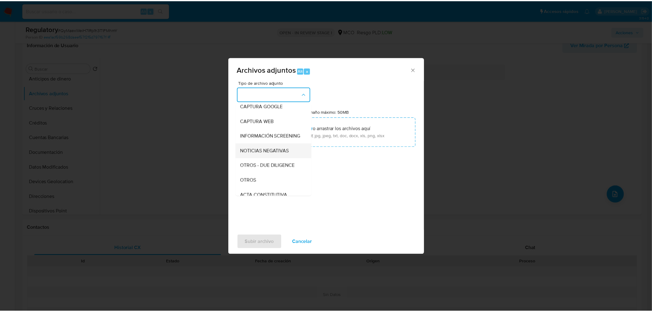
scroll to position [0, 0]
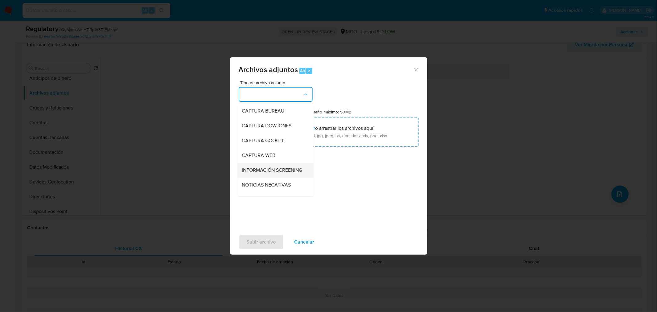
click at [278, 171] on span "INFORMACIÓN SCREENING" at bounding box center [272, 170] width 60 height 6
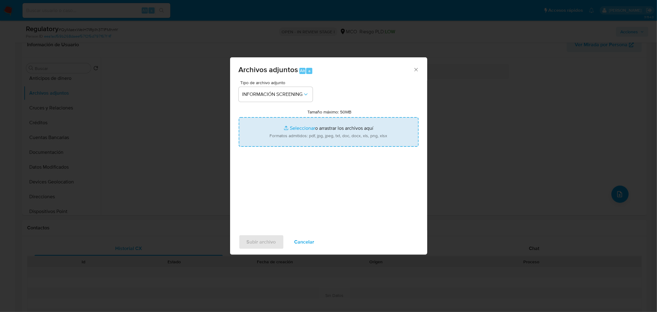
click at [313, 130] on input "Tamaño máximo: 50MB Seleccionar archivos" at bounding box center [329, 132] width 180 height 30
type input "C:\fakepath\CaseDossierReport_5jb8bifew1c21jxnbm1unan4z (1).pdf"
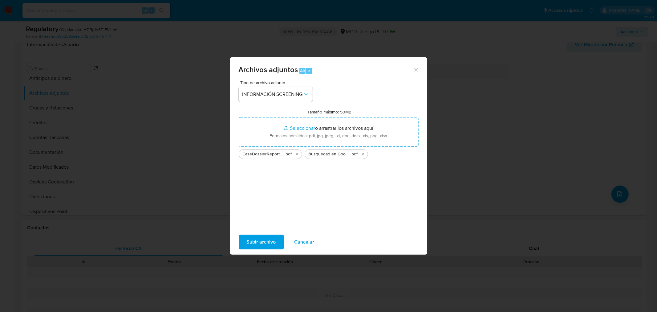
click at [269, 245] on span "Subir archivo" at bounding box center [261, 242] width 29 height 14
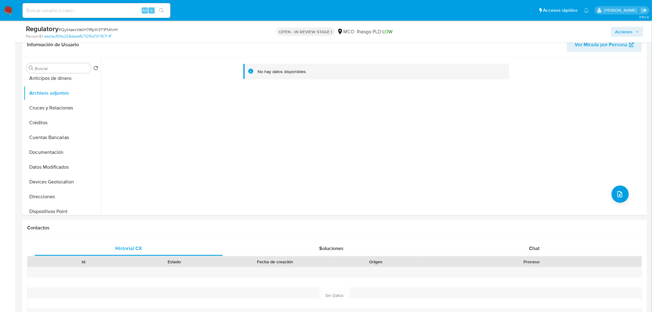
click at [622, 32] on span "Acciones" at bounding box center [625, 32] width 18 height 10
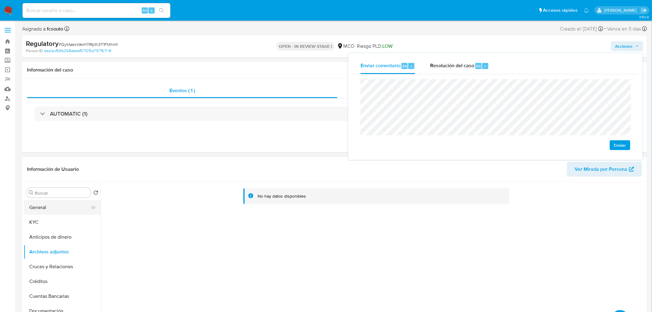
click at [47, 212] on button "General" at bounding box center [60, 207] width 72 height 15
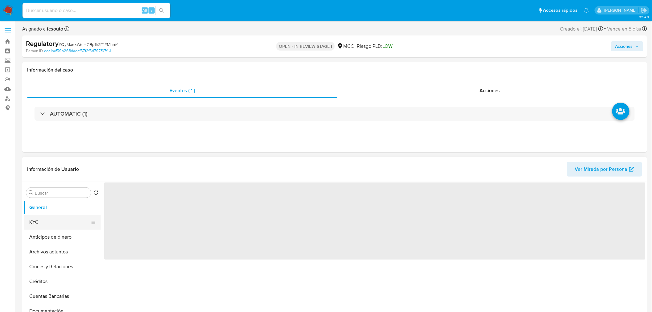
click at [50, 219] on button "KYC" at bounding box center [60, 222] width 72 height 15
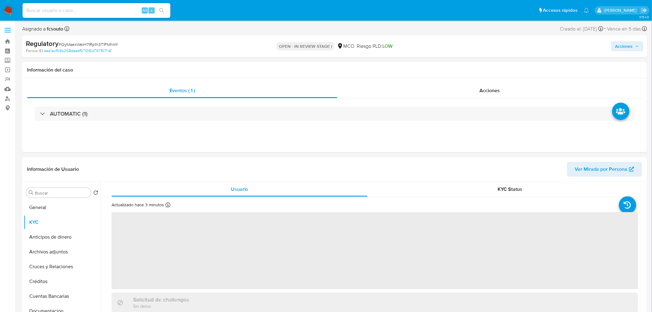
click at [626, 47] on span "Acciones" at bounding box center [625, 46] width 18 height 10
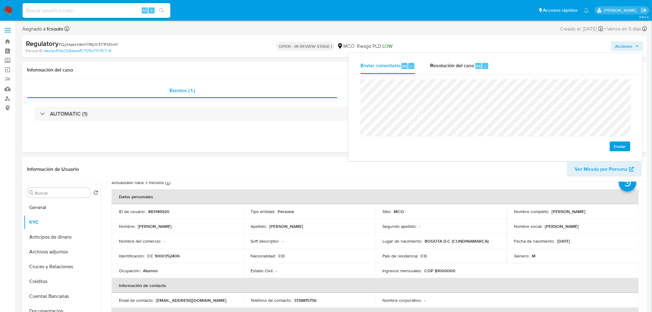
scroll to position [34, 0]
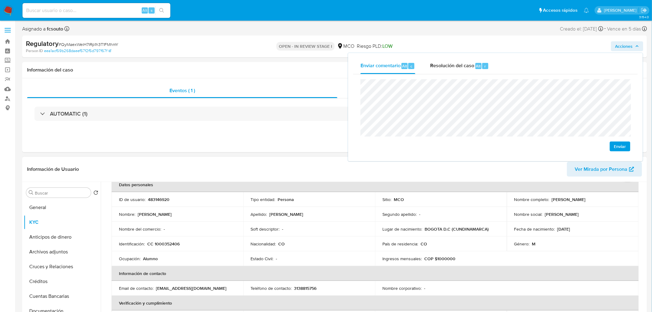
click at [149, 258] on p "Alumno" at bounding box center [150, 259] width 15 height 6
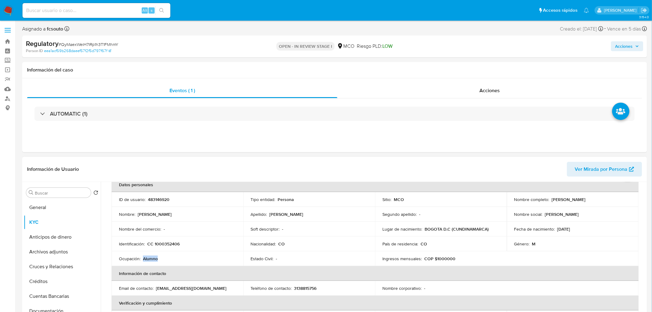
click at [149, 258] on p "Alumno" at bounding box center [150, 259] width 15 height 6
copy p "Alumno"
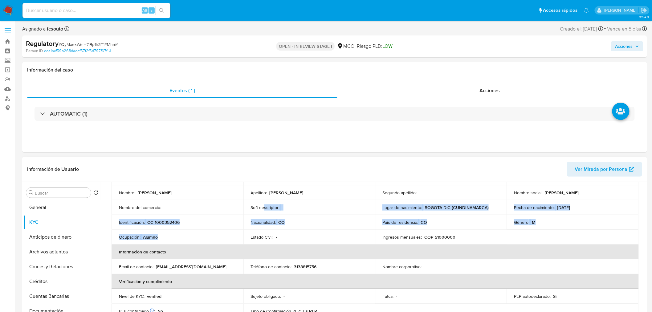
drag, startPoint x: 263, startPoint y: 227, endPoint x: 256, endPoint y: 232, distance: 8.7
click at [256, 232] on tbody "ID de usuario : 483146920 Tipo entidad : Persona Sitio : MCO Nombre completo : …" at bounding box center [375, 207] width 527 height 74
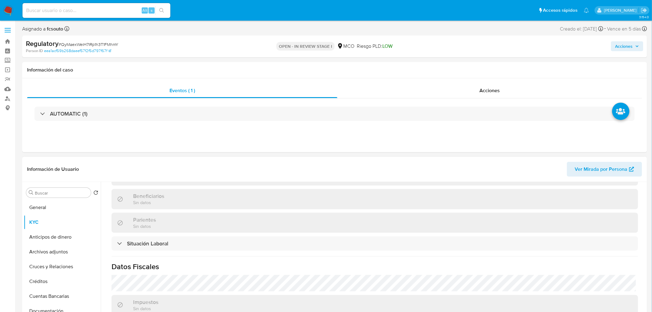
scroll to position [313, 0]
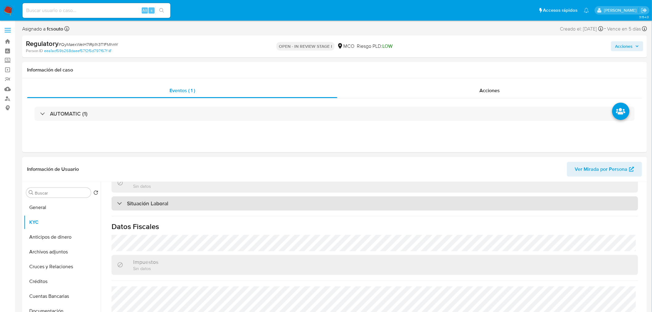
click at [179, 202] on div "Situación Laboral" at bounding box center [375, 203] width 527 height 14
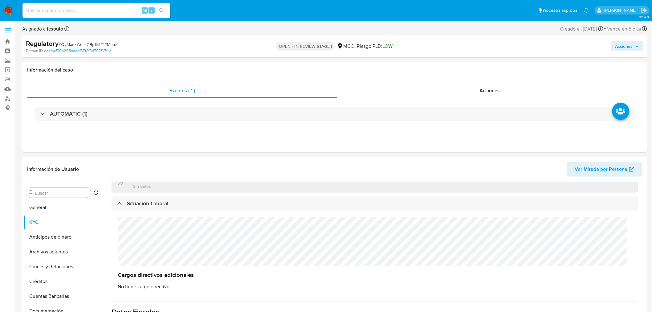
drag, startPoint x: 631, startPoint y: 46, endPoint x: 609, endPoint y: 52, distance: 22.7
click at [630, 47] on span "Acciones" at bounding box center [625, 46] width 18 height 10
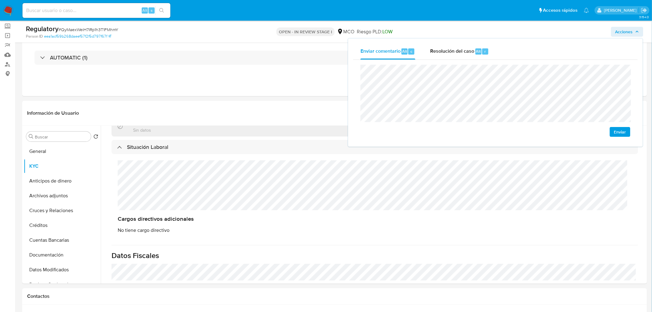
scroll to position [68, 0]
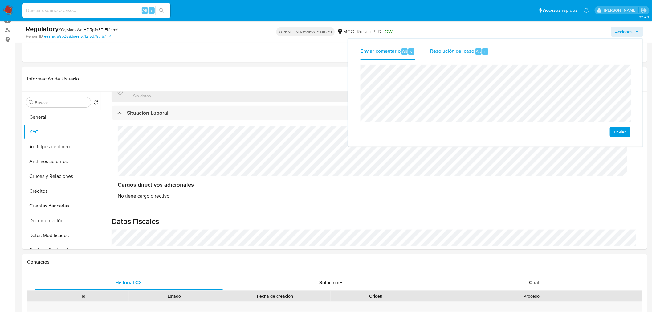
click at [443, 56] on div "Resolución del caso Alt r" at bounding box center [459, 51] width 59 height 16
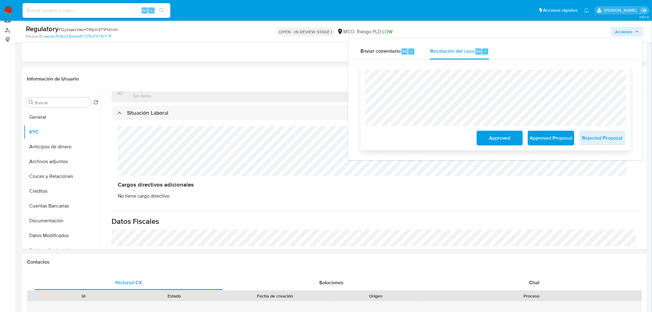
click at [486, 136] on span "Approved" at bounding box center [500, 138] width 30 height 14
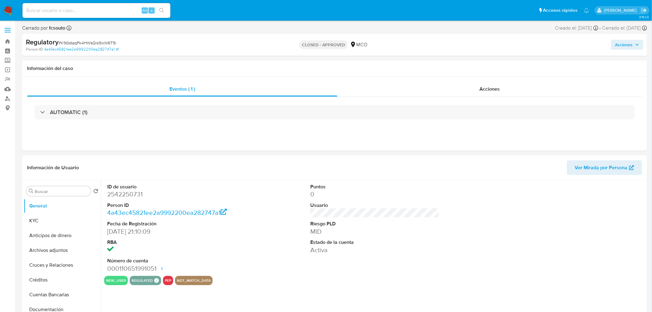
select select "10"
click at [624, 39] on div "Acciones" at bounding box center [541, 45] width 204 height 14
click at [637, 39] on div "Acciones" at bounding box center [541, 45] width 204 height 14
click at [633, 43] on span "Acciones" at bounding box center [625, 45] width 18 height 10
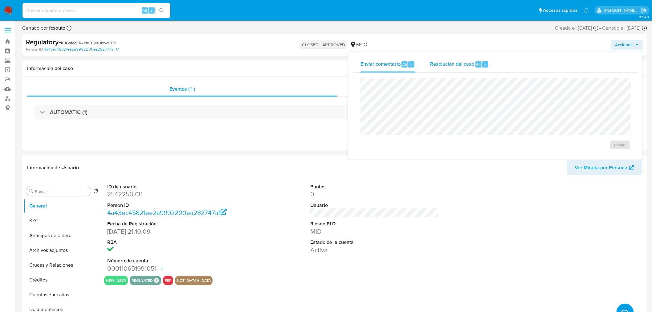
click at [464, 64] on span "Resolución del caso" at bounding box center [452, 64] width 44 height 7
click at [222, 144] on div "Eventos ( 1 ) Acciones AUTOMATIC (1)" at bounding box center [334, 114] width 625 height 74
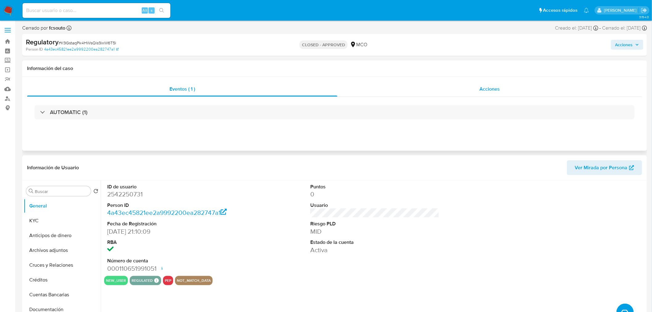
drag, startPoint x: 481, startPoint y: 83, endPoint x: 453, endPoint y: 88, distance: 28.8
click at [480, 85] on div "Acciones" at bounding box center [489, 89] width 305 height 15
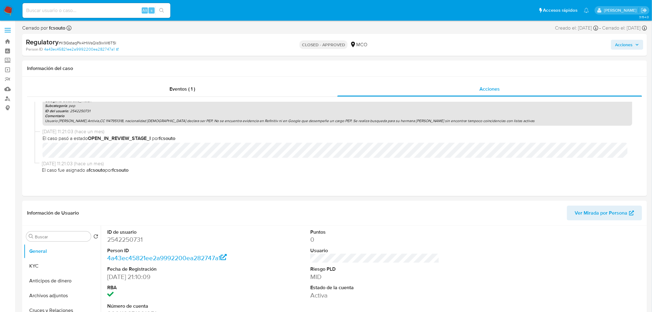
scroll to position [94, 0]
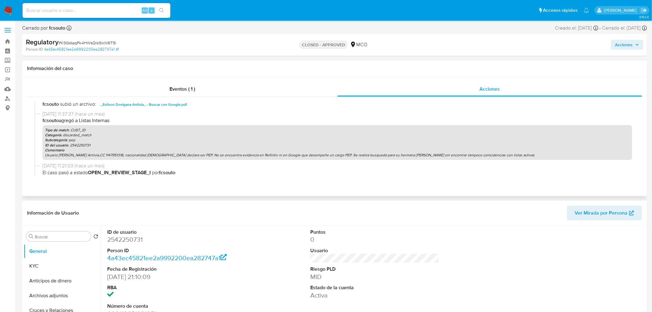
click at [218, 155] on p "Usuario Evilson Dovigana Antivia,CC 1147951318, nacionalidad colombiana declara…" at bounding box center [337, 155] width 585 height 5
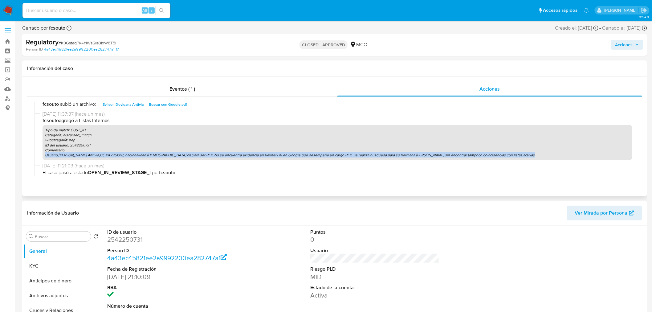
click at [218, 155] on p "Usuario Evilson Dovigana Antivia,CC 1147951318, nacionalidad colombiana declara…" at bounding box center [337, 155] width 585 height 5
copy p "Usuario Evilson Dovigana Antivia,CC 1147951318, nacionalidad colombiana declara…"
click at [241, 155] on p "Usuario Evilson Dovigana Antivia,CC 1147951318, nacionalidad colombiana declara…" at bounding box center [337, 155] width 585 height 5
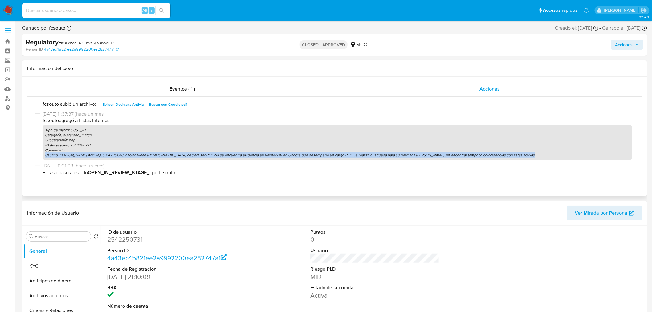
click at [241, 155] on p "Usuario Evilson Dovigana Antivia,CC 1147951318, nacionalidad colombiana declara…" at bounding box center [337, 155] width 585 height 5
copy p "Usuario Evilson Dovigana Antivia,CC 1147951318, nacionalidad colombiana declara…"
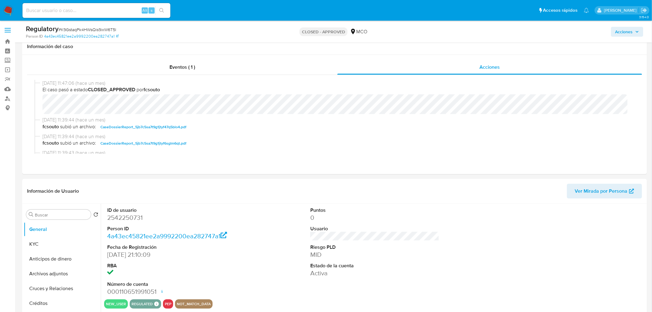
scroll to position [68, 0]
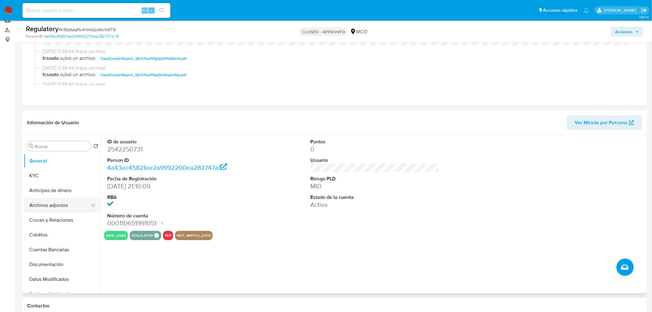
click at [65, 204] on button "Archivos adjuntos" at bounding box center [60, 205] width 72 height 15
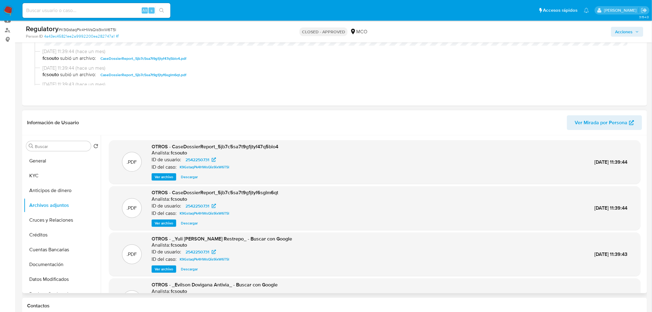
scroll to position [0, 0]
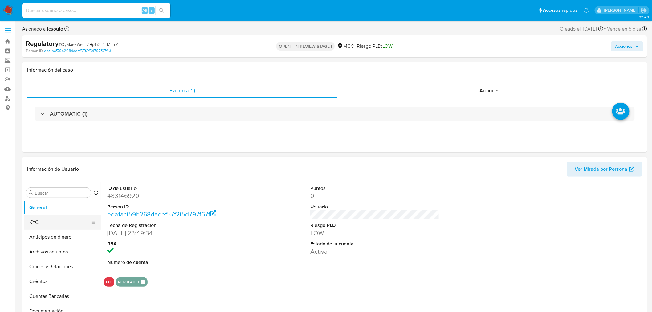
click at [44, 223] on button "KYC" at bounding box center [60, 222] width 72 height 15
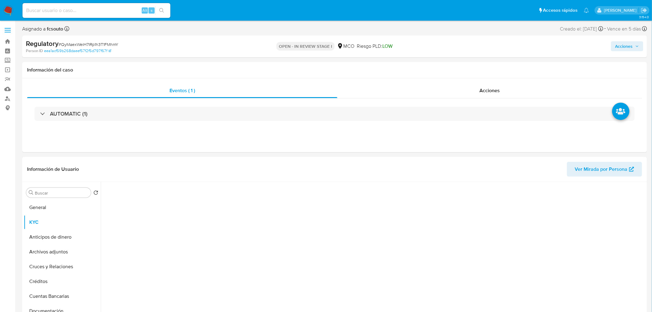
select select "10"
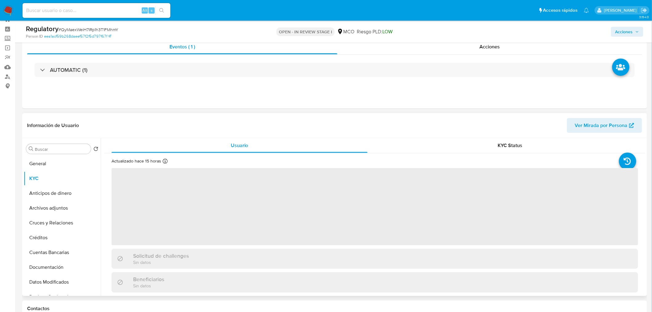
scroll to position [34, 0]
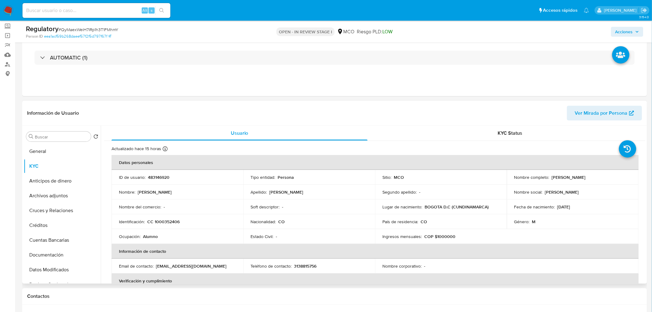
drag, startPoint x: 550, startPoint y: 176, endPoint x: 612, endPoint y: 177, distance: 61.6
click at [586, 177] on p "[PERSON_NAME]" at bounding box center [569, 177] width 34 height 6
copy p "[PERSON_NAME]"
click at [46, 166] on button "KYC" at bounding box center [60, 166] width 72 height 15
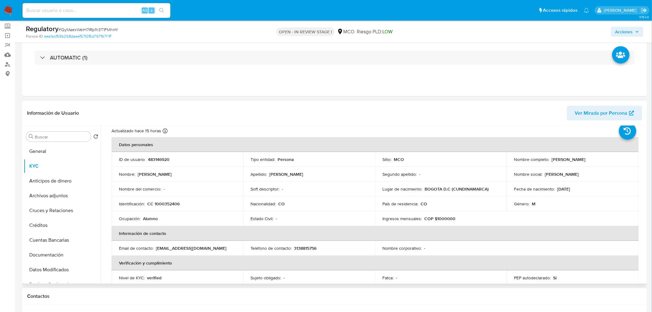
scroll to position [0, 0]
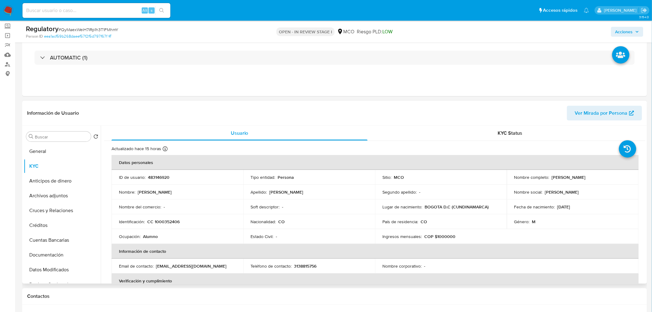
click at [166, 223] on p "CC 1000352406" at bounding box center [163, 222] width 32 height 6
copy p "1000352406"
drag, startPoint x: 550, startPoint y: 177, endPoint x: 614, endPoint y: 177, distance: 63.5
click at [614, 177] on div "Nombre completo : [PERSON_NAME]" at bounding box center [572, 177] width 117 height 6
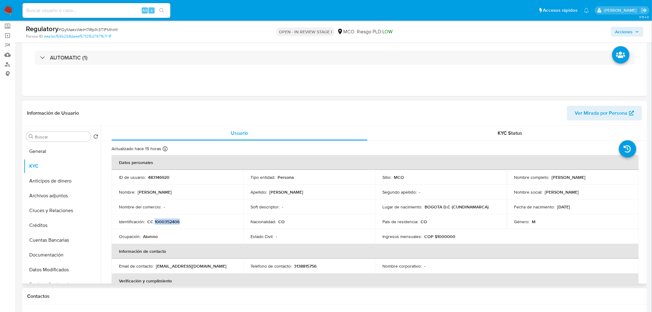
copy p "[PERSON_NAME] [PERSON_NAME] [PERSON_NAME]"
click at [163, 222] on p "CC 1000352406" at bounding box center [163, 222] width 32 height 6
copy p "1000352406"
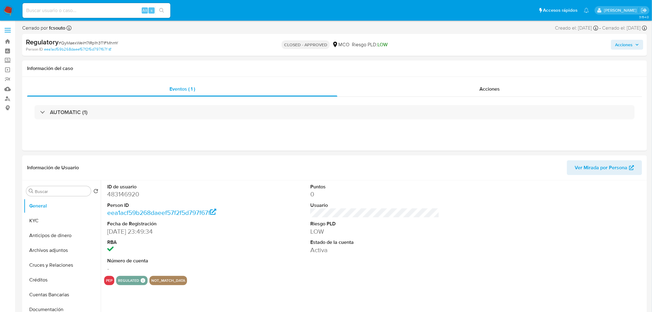
select select "10"
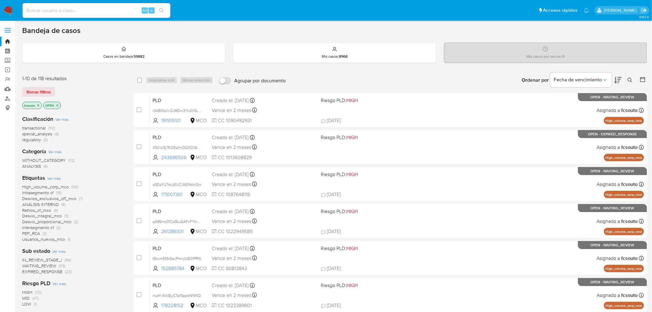
click at [39, 141] on span "regulatory" at bounding box center [31, 140] width 19 height 6
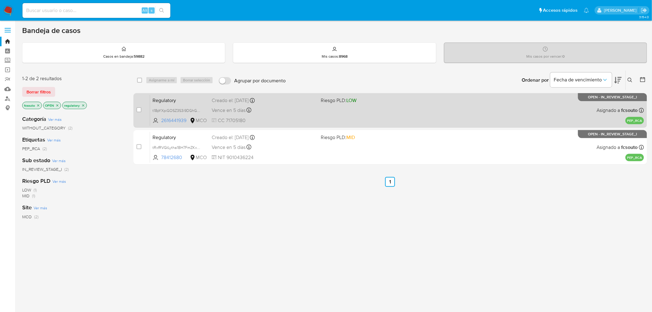
click at [341, 105] on div "Regulatory t18pYXpiGOSZ3S3i9DGhGauL 2616441939 MCO Riesgo PLD: LOW Creado el: 1…" at bounding box center [397, 110] width 494 height 31
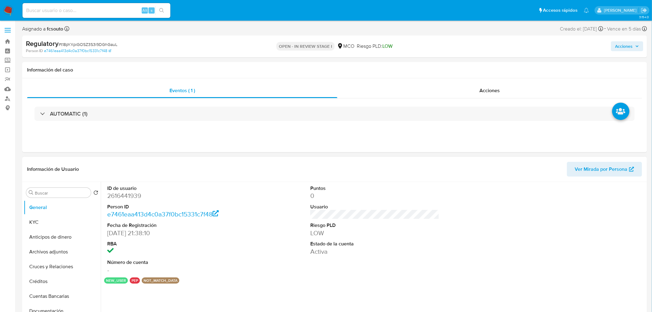
select select "10"
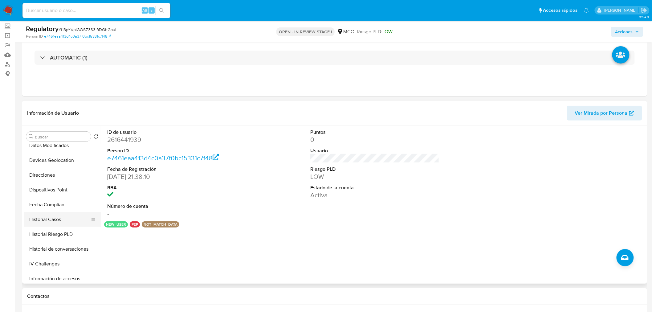
scroll to position [137, 0]
click at [57, 204] on button "Historial Casos" at bounding box center [60, 207] width 72 height 15
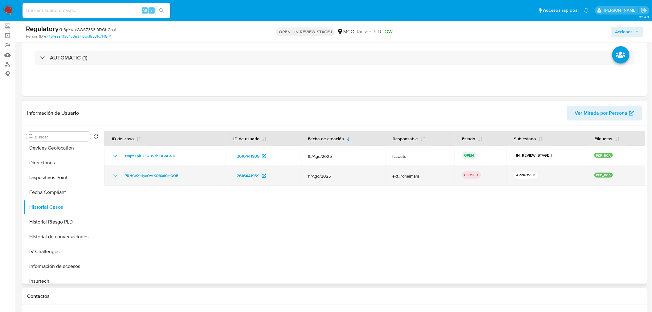
click at [113, 177] on icon "Mostrar/Ocultar" at bounding box center [115, 175] width 7 height 7
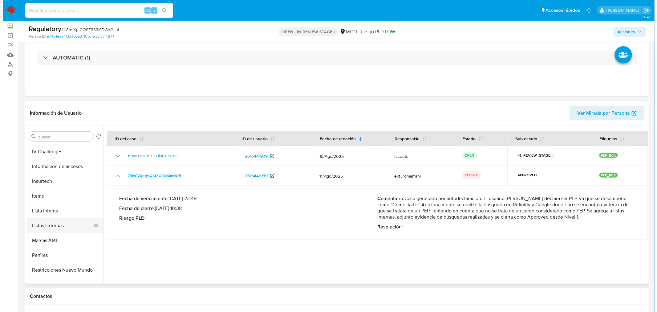
scroll to position [239, 0]
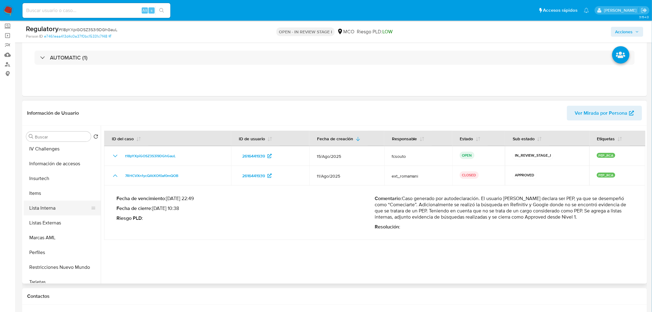
click at [59, 209] on button "Lista Interna" at bounding box center [60, 208] width 72 height 15
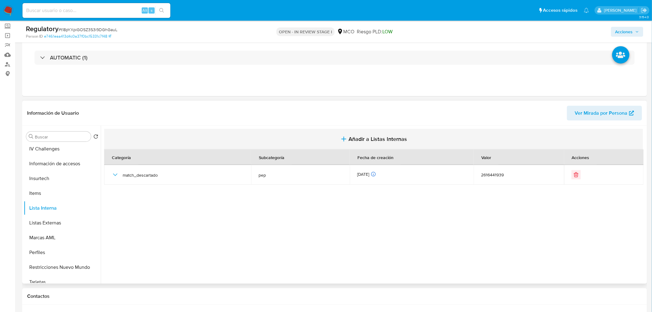
click at [353, 140] on span "Añadir a Listas Internas" at bounding box center [378, 139] width 59 height 7
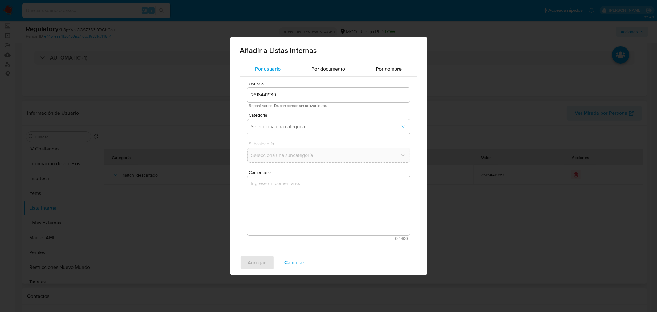
click at [300, 193] on textarea "Comentario" at bounding box center [328, 205] width 163 height 59
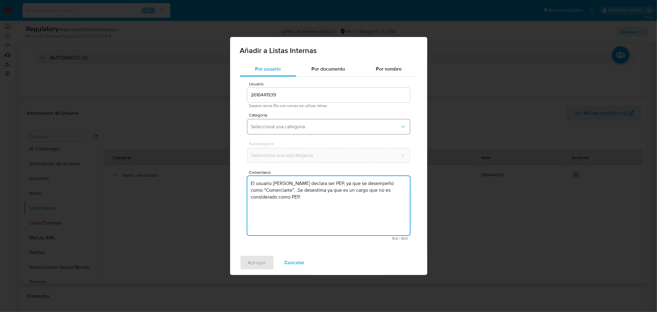
click at [287, 130] on button "Seleccioná una categoría" at bounding box center [328, 126] width 163 height 15
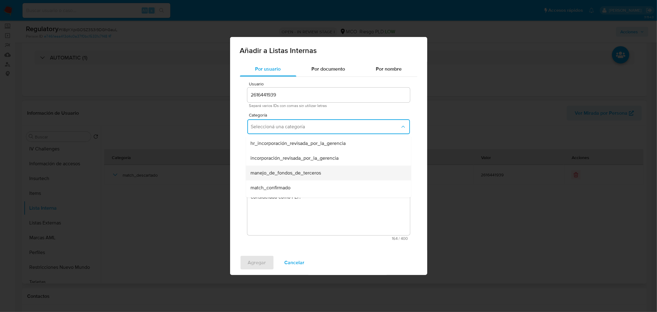
scroll to position [34, 0]
click at [286, 170] on span "match_descartado" at bounding box center [271, 168] width 40 height 6
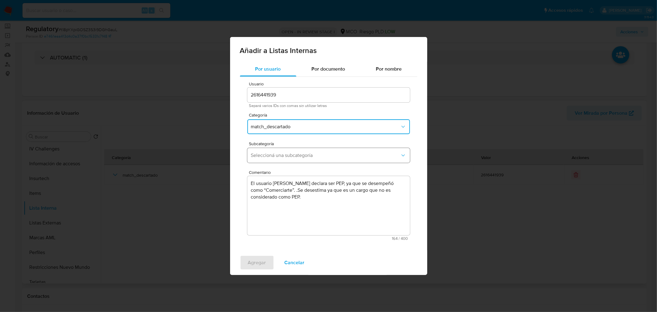
click at [281, 161] on button "Seleccioná una subcategoría" at bounding box center [328, 155] width 163 height 15
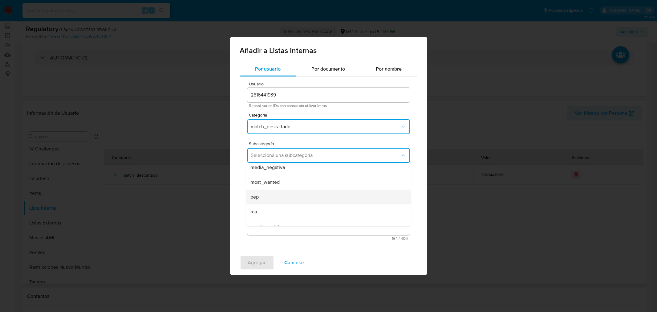
click at [274, 201] on div "pep" at bounding box center [327, 197] width 152 height 15
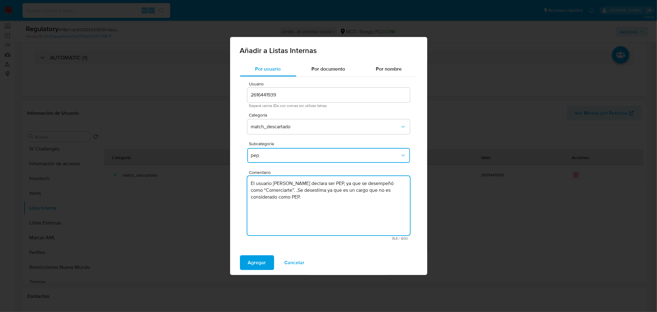
click at [324, 189] on textarea "El usuario Carlos Alberto Rodriguez Cataño declara ser PEP, ya que se desempeñó…" at bounding box center [328, 205] width 163 height 59
type textarea "El usuario [PERSON_NAME] [PERSON_NAME] [PERSON_NAME] declara ser PEP, ya que se…"
click at [259, 262] on span "Agregar" at bounding box center [257, 263] width 18 height 14
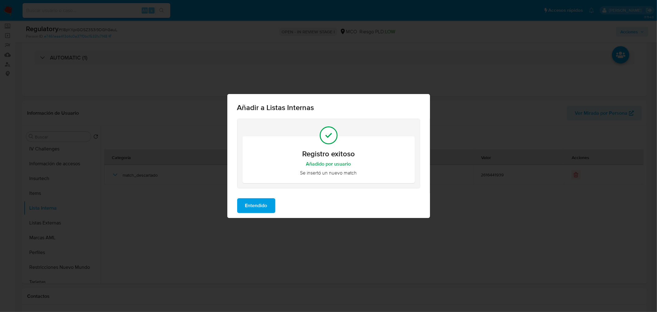
click at [261, 210] on span "Entendido" at bounding box center [256, 206] width 22 height 14
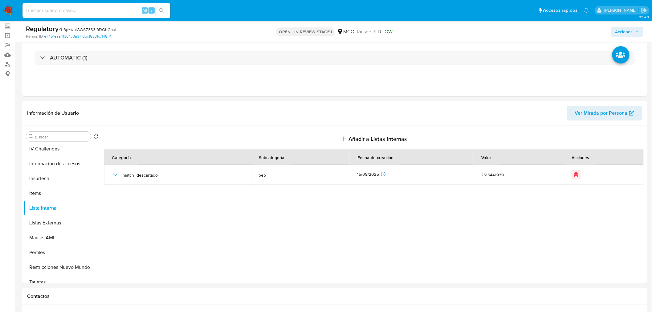
click at [630, 25] on div "Acciones" at bounding box center [541, 31] width 204 height 14
drag, startPoint x: 632, startPoint y: 26, endPoint x: 631, endPoint y: 31, distance: 5.0
click at [632, 27] on div "Acciones" at bounding box center [541, 31] width 204 height 14
click at [631, 31] on span "Acciones" at bounding box center [625, 32] width 18 height 10
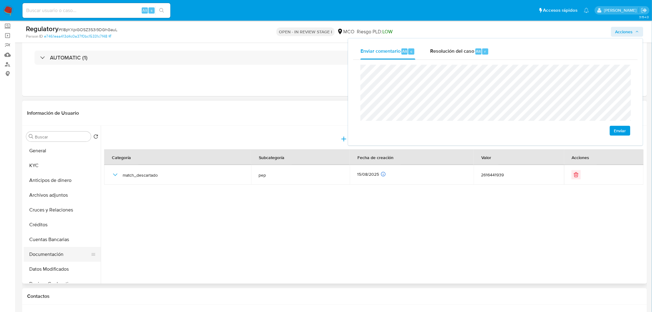
scroll to position [0, 0]
click at [57, 197] on button "Archivos adjuntos" at bounding box center [60, 195] width 72 height 15
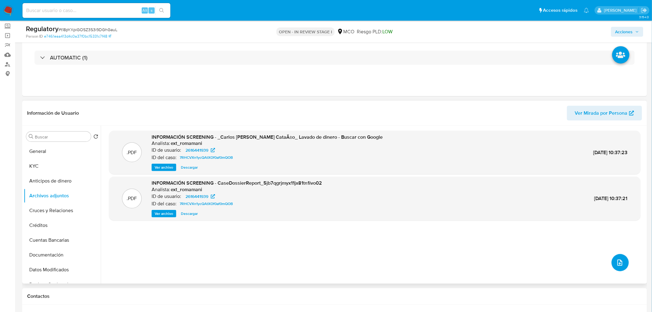
click at [618, 259] on icon "upload-file" at bounding box center [619, 262] width 7 height 7
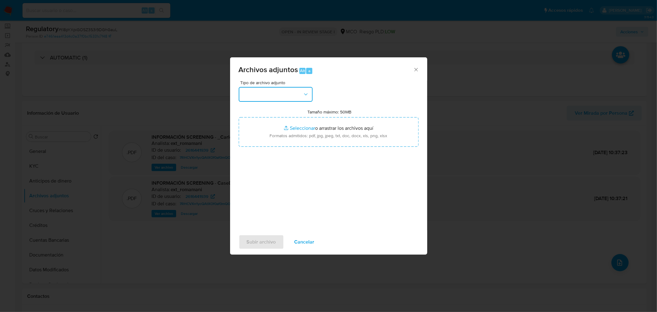
click at [278, 89] on button "button" at bounding box center [276, 94] width 74 height 15
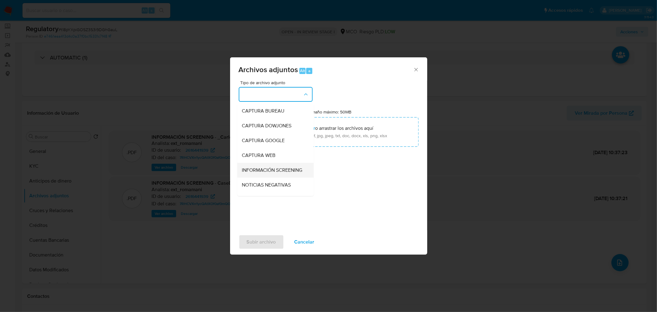
click at [270, 170] on span "INFORMACIÓN SCREENING" at bounding box center [272, 170] width 60 height 6
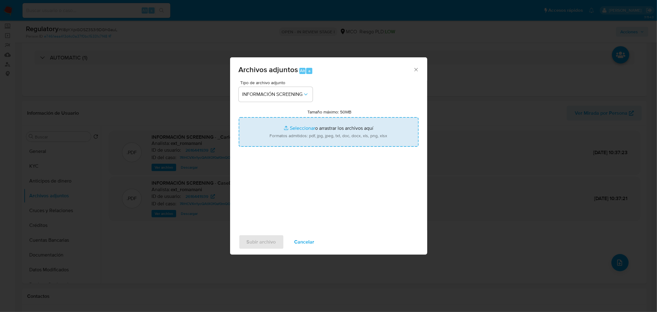
click at [331, 121] on input "Tamaño máximo: 50MB Seleccionar archivos" at bounding box center [329, 132] width 180 height 30
type input "C:\fakepath\CaseDossierReport_5jb6mw78bcng1jxneaub8b03q.pdf"
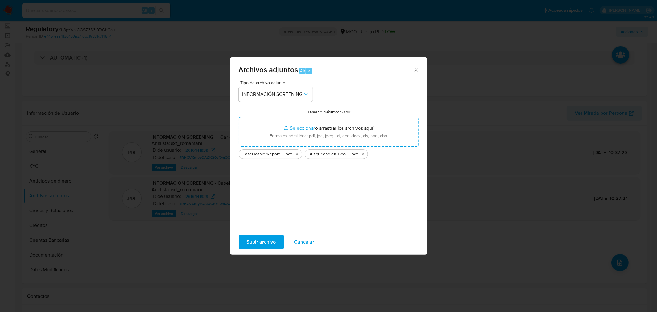
click at [256, 238] on span "Subir archivo" at bounding box center [261, 242] width 29 height 14
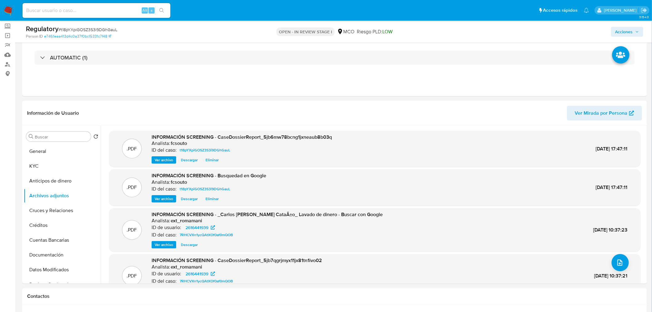
click at [631, 33] on span "Acciones" at bounding box center [625, 32] width 18 height 10
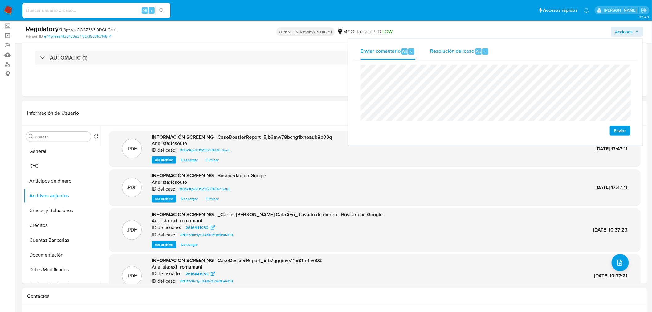
drag, startPoint x: 439, startPoint y: 45, endPoint x: 436, endPoint y: 54, distance: 9.7
click at [440, 45] on div "Resolución del caso Alt r" at bounding box center [459, 51] width 59 height 16
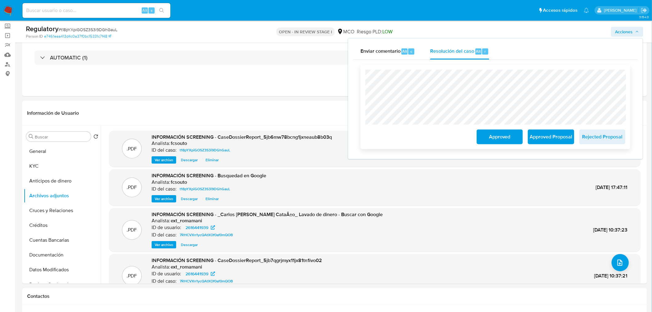
click at [501, 137] on span "Approved" at bounding box center [500, 137] width 30 height 14
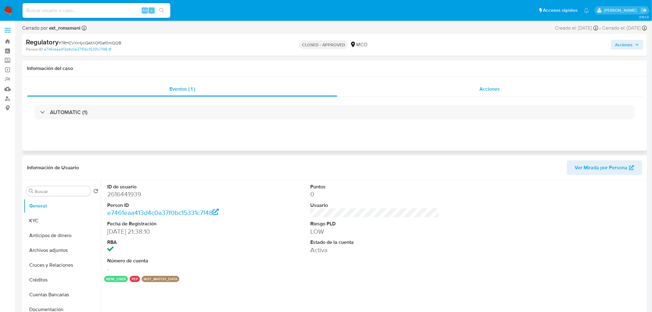
click at [516, 90] on div "Acciones" at bounding box center [489, 89] width 305 height 15
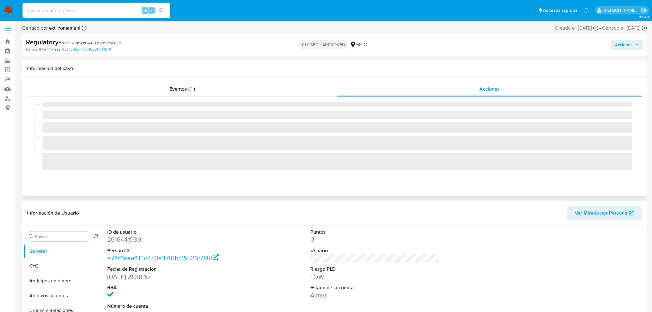
select select "10"
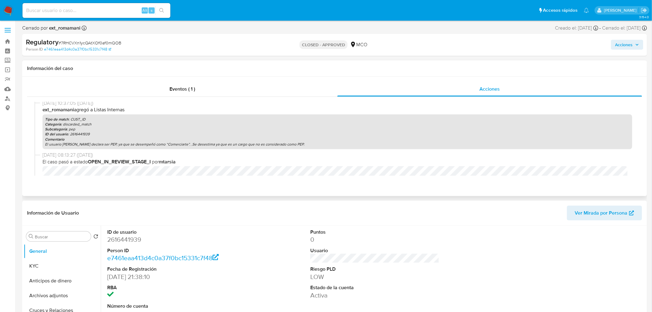
scroll to position [61, 0]
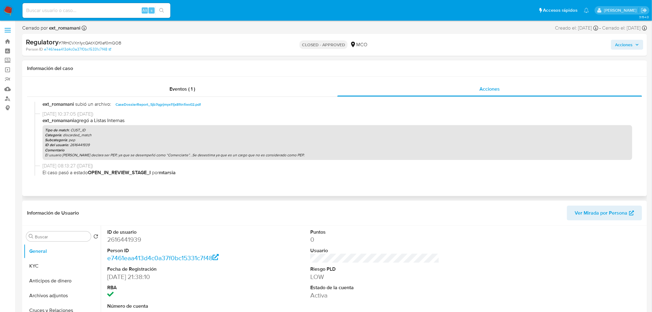
drag, startPoint x: 292, startPoint y: 161, endPoint x: 43, endPoint y: 156, distance: 248.8
click at [43, 156] on div "Tipo de match : CUST_ID Categoría : discarded_match Subcategoría : pep ID del u…" at bounding box center [338, 142] width 590 height 35
copy p "El usuario Carlos Alberto Rodriguez Cataño declara ser PEP, ya que se desempeñó…"
click at [44, 266] on button "KYC" at bounding box center [60, 266] width 72 height 15
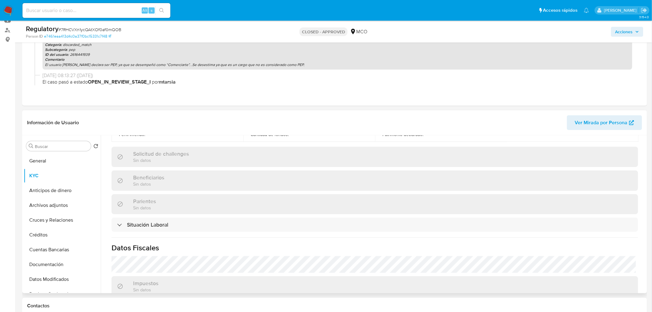
scroll to position [274, 0]
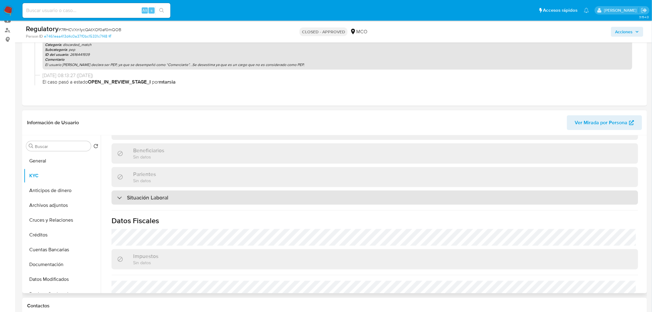
click at [198, 197] on div "Situación Laboral" at bounding box center [375, 197] width 527 height 14
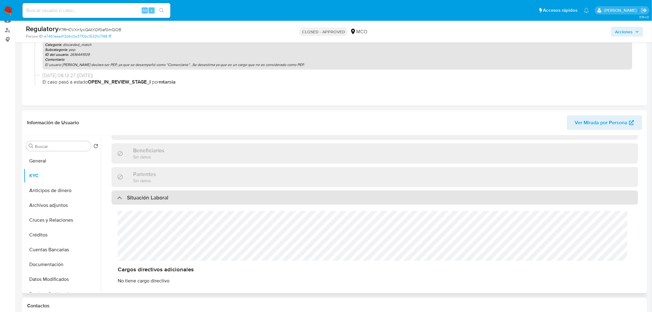
click at [198, 197] on div "Situación Laboral" at bounding box center [375, 197] width 527 height 14
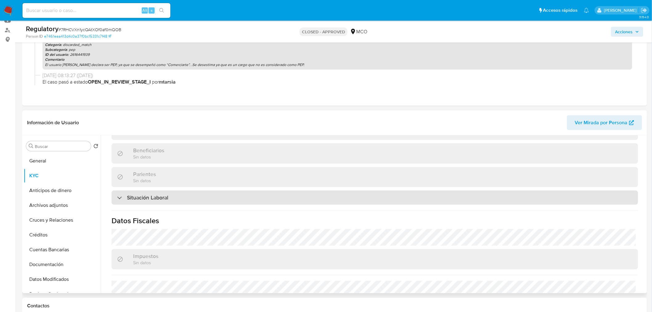
click at [190, 190] on div "Situación Laboral" at bounding box center [375, 197] width 527 height 14
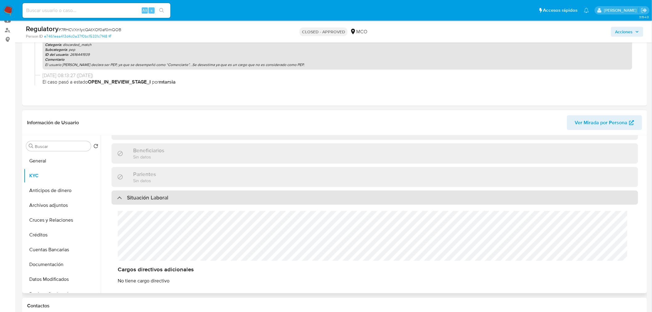
click at [191, 192] on div "Situación Laboral" at bounding box center [375, 197] width 527 height 14
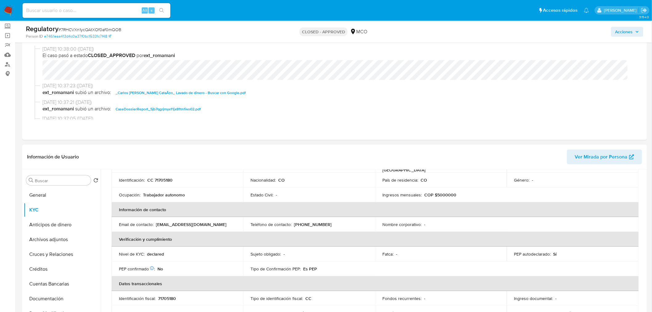
scroll to position [0, 0]
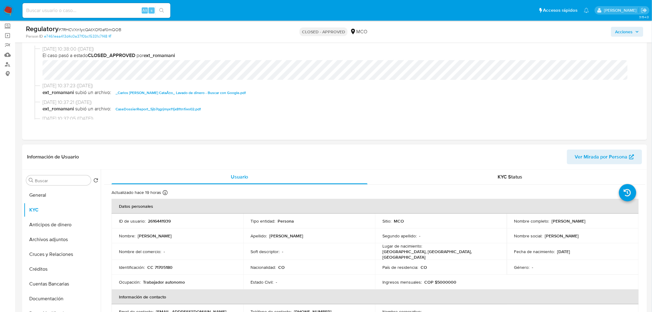
drag, startPoint x: 557, startPoint y: 221, endPoint x: 612, endPoint y: 224, distance: 55.6
click at [586, 224] on p "Carlos Alberto Rodriguez Cataño" at bounding box center [569, 221] width 34 height 6
copy p "Carlos Alberto Rodriguez Cataño"
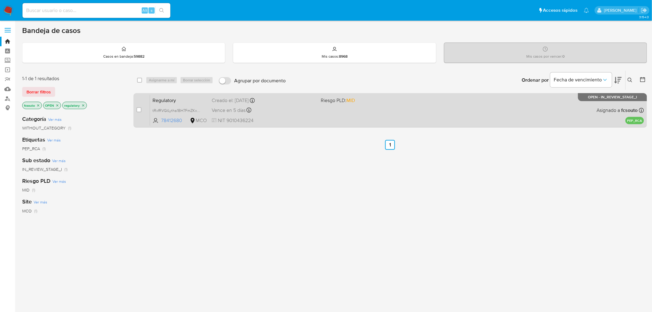
click at [329, 116] on div "Regulatory tRxfRVGtLytha1BH7FmZKxmY 78412680 MCO Riesgo PLD: MID Creado el: [DA…" at bounding box center [397, 110] width 494 height 31
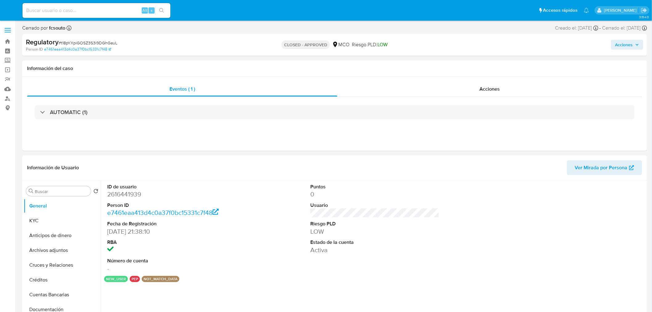
select select "10"
drag, startPoint x: 492, startPoint y: 90, endPoint x: 466, endPoint y: 96, distance: 26.6
click at [492, 90] on span "Acciones" at bounding box center [490, 88] width 20 height 7
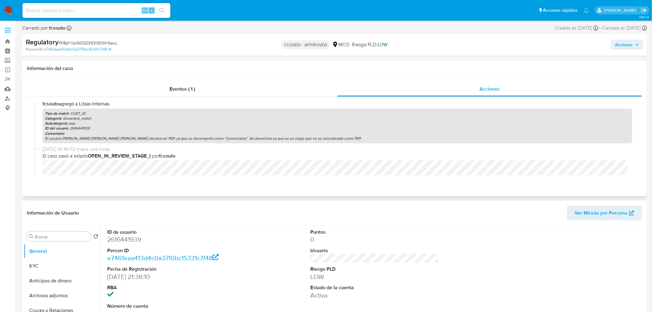
scroll to position [96, 0]
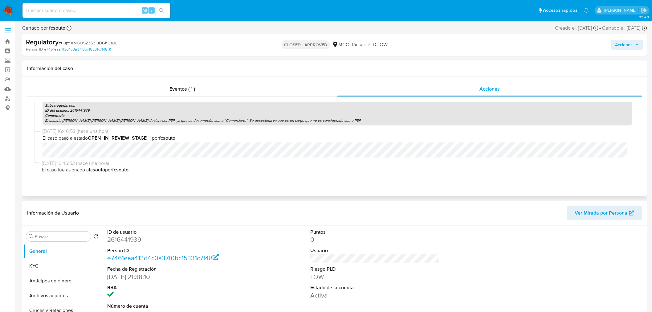
click at [211, 122] on p "El usuario [PERSON_NAME] [PERSON_NAME] [PERSON_NAME] declara ser PEP, ya que se…" at bounding box center [337, 120] width 585 height 5
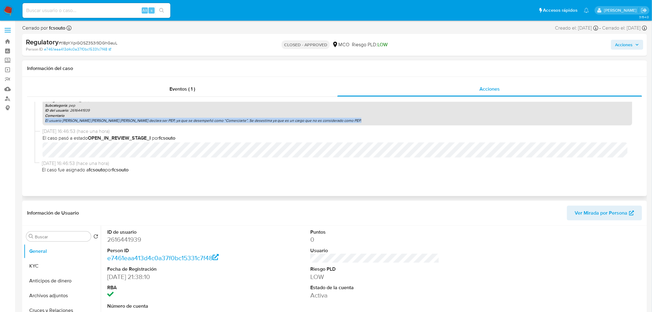
click at [211, 122] on p "El usuario [PERSON_NAME] [PERSON_NAME] [PERSON_NAME] declara ser PEP, ya que se…" at bounding box center [337, 120] width 585 height 5
copy p "El usuario [PERSON_NAME] [PERSON_NAME] [PERSON_NAME] declara ser PEP, ya que se…"
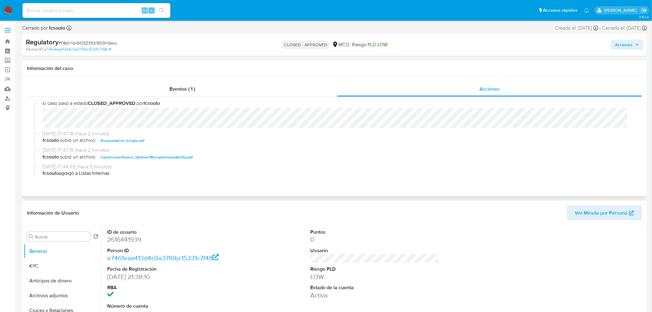
scroll to position [0, 0]
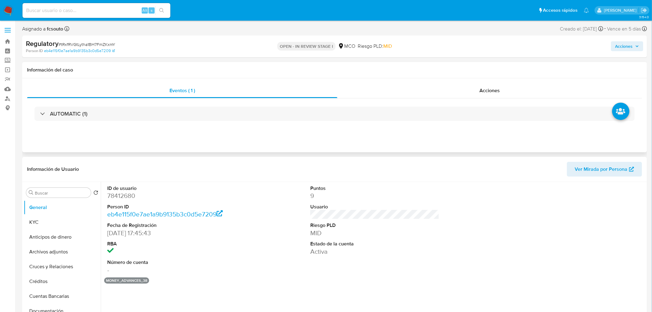
select select "10"
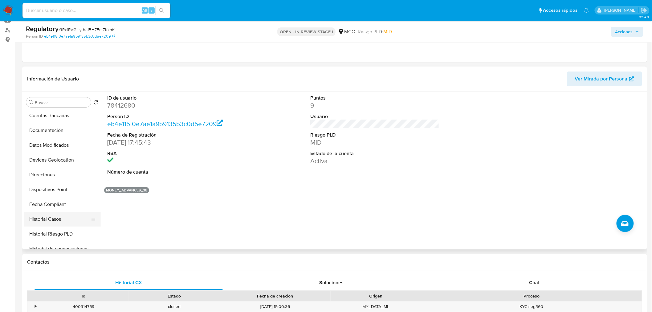
scroll to position [103, 0]
click at [47, 213] on button "Historial Casos" at bounding box center [60, 206] width 72 height 15
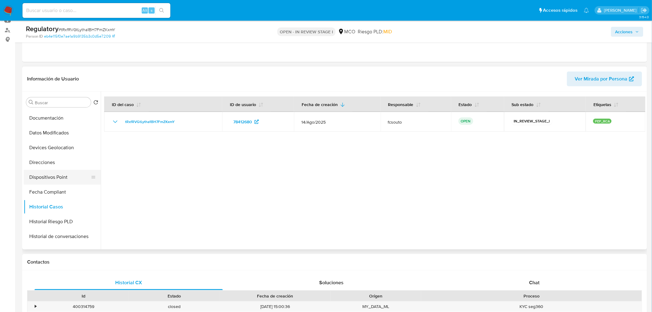
scroll to position [0, 0]
click at [53, 131] on button "KYC" at bounding box center [60, 132] width 72 height 15
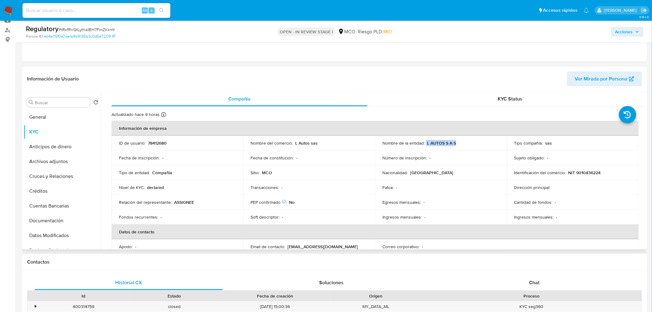
drag, startPoint x: 456, startPoint y: 144, endPoint x: 425, endPoint y: 143, distance: 31.5
click at [425, 143] on div "Nombre de la entidad : L AUTOS S A S" at bounding box center [440, 143] width 117 height 6
copy div "L AUTOS S A S"
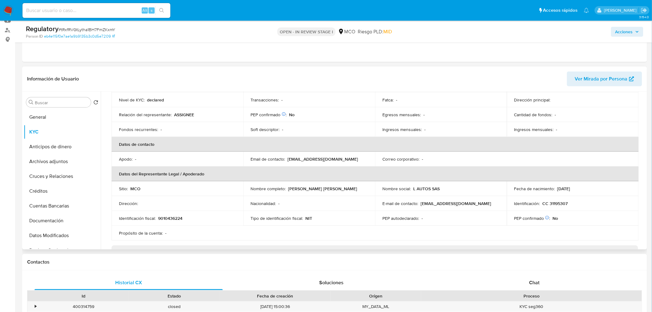
scroll to position [103, 0]
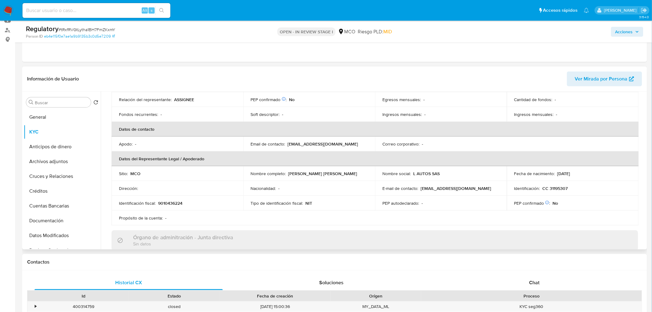
drag, startPoint x: 288, startPoint y: 173, endPoint x: 362, endPoint y: 173, distance: 74.0
click at [362, 173] on div "Nombre completo : Ballesteros Espinosa Leonardo Fabio" at bounding box center [309, 174] width 117 height 6
copy p "Ballesteros Espinosa Leonardo Fabio"
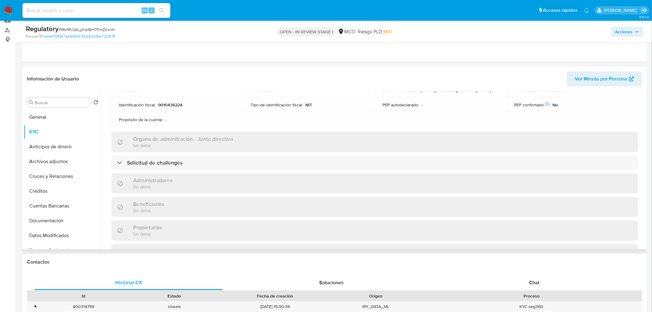
scroll to position [239, 0]
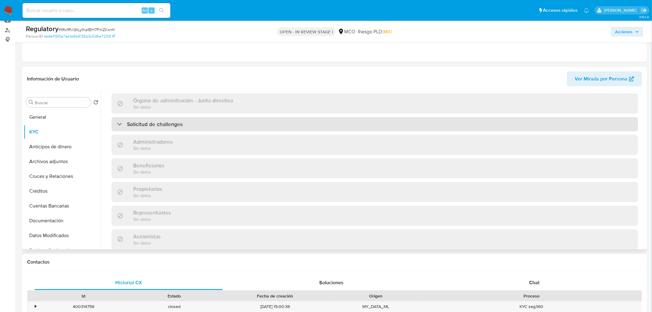
click at [199, 128] on div "Solicitud de challenges" at bounding box center [375, 124] width 527 height 14
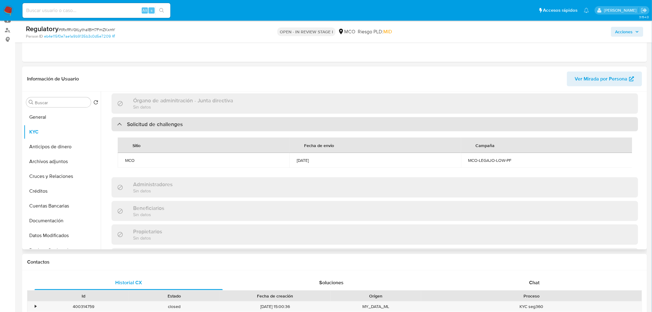
click at [201, 124] on div "Solicitud de challenges" at bounding box center [375, 124] width 527 height 14
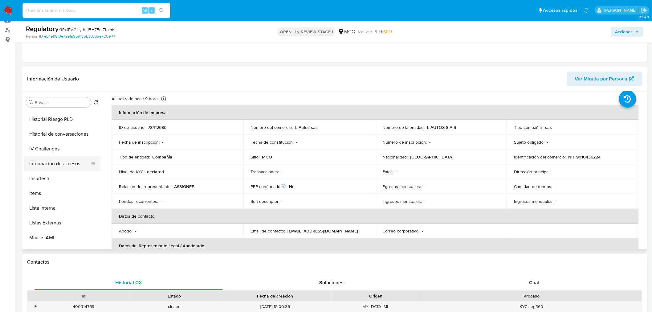
scroll to position [205, 0]
click at [55, 206] on button "Lista Interna" at bounding box center [60, 207] width 72 height 15
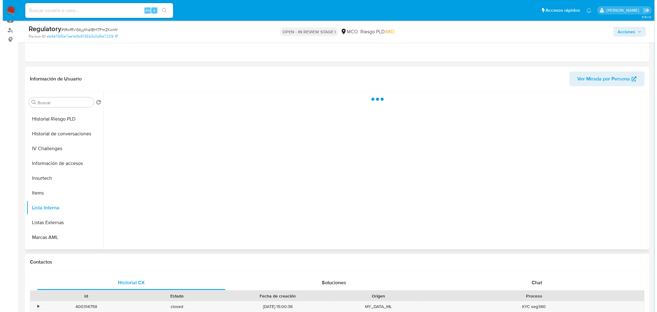
scroll to position [0, 0]
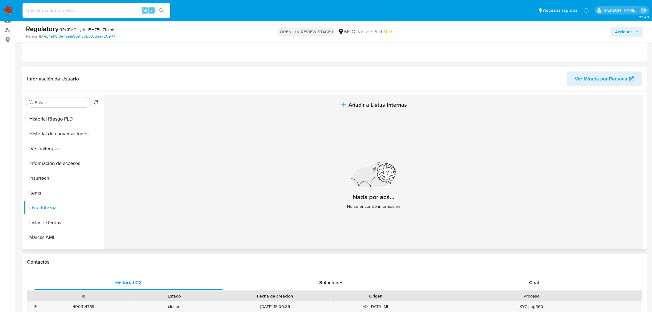
click at [353, 102] on span "Añadir a Listas Internas" at bounding box center [378, 104] width 59 height 7
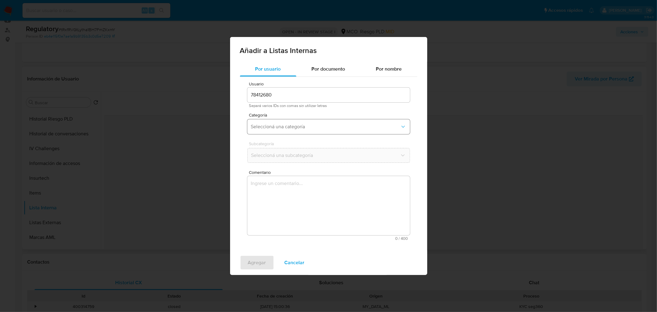
click at [279, 133] on button "Seleccioná una categoría" at bounding box center [328, 126] width 163 height 15
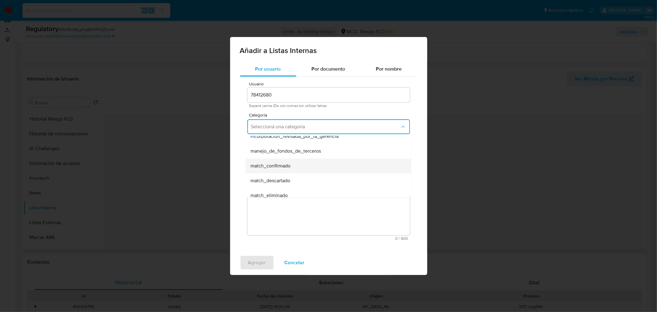
scroll to position [34, 0]
click at [268, 173] on div "match_descartado" at bounding box center [327, 168] width 152 height 15
click at [289, 158] on span "Seleccioná una subcategoría" at bounding box center [325, 155] width 149 height 6
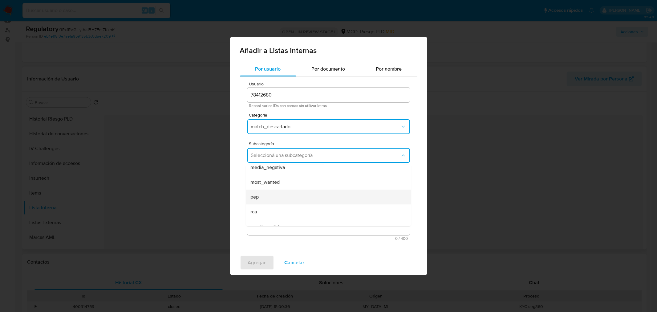
click at [285, 198] on div "pep" at bounding box center [327, 197] width 152 height 15
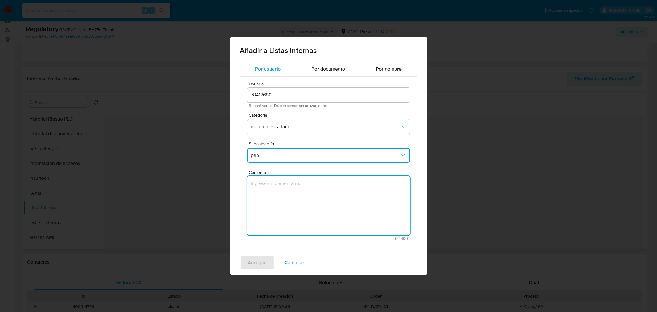
click at [285, 198] on textarea "Comentario" at bounding box center [328, 205] width 163 height 59
paste textarea "El usuario Carlos Alberto Rodriguez Cataño declara ser PEP, ya que se desempeñó…"
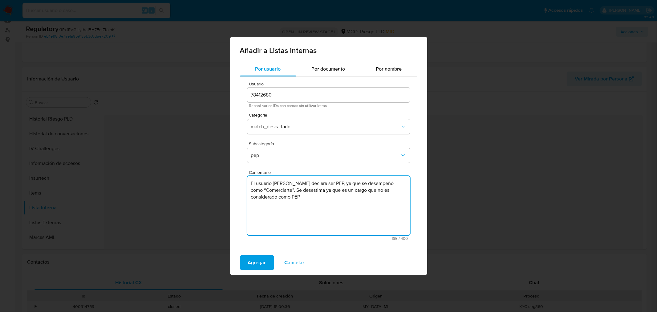
drag, startPoint x: 273, startPoint y: 184, endPoint x: 343, endPoint y: 181, distance: 70.7
click at [343, 181] on textarea "El usuario Carlos Alberto Rodriguez Cataño declara ser PEP, ya que se desempeñó…" at bounding box center [328, 205] width 163 height 59
paste textarea "L AUTOS S A S"
drag, startPoint x: 273, startPoint y: 183, endPoint x: 290, endPoint y: 188, distance: 17.7
click at [274, 183] on textarea "El usuario L AUTOS S A S declara ser PEP, ya que se desempeñó como “Comerciarte…" at bounding box center [328, 205] width 163 height 59
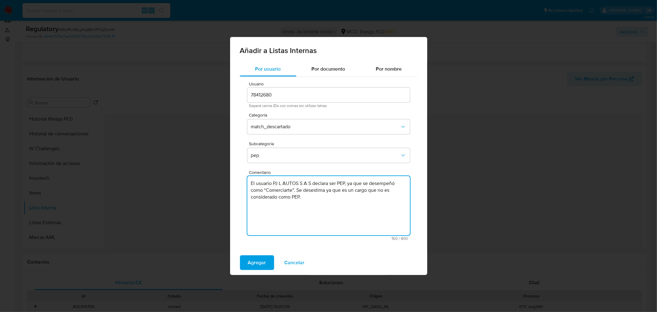
drag, startPoint x: 349, startPoint y: 184, endPoint x: 295, endPoint y: 190, distance: 54.3
click at [295, 190] on textarea "El usuario PJ L AUTOS S A S declara ser PEP, ya que se desempeñó como “Comercia…" at bounding box center [328, 205] width 163 height 59
click at [312, 184] on textarea "El usuario PJ L AUTOS S A S declara ser PEP, ya que se desempeñó como “Comercia…" at bounding box center [328, 205] width 163 height 59
drag, startPoint x: 252, startPoint y: 191, endPoint x: 343, endPoint y: 187, distance: 91.6
click at [343, 187] on textarea "El usuario PJ L AUTOS S A S y su representante legal, declara ser PEP, ya que s…" at bounding box center [328, 205] width 163 height 59
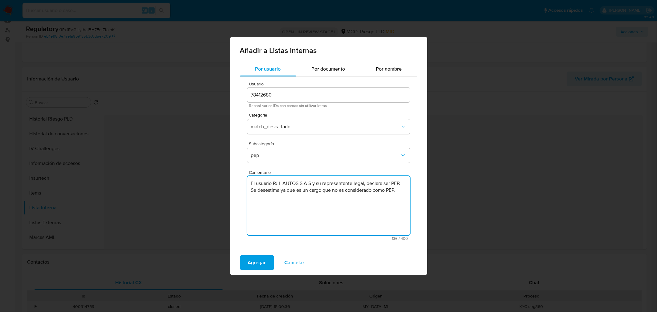
drag, startPoint x: 403, startPoint y: 190, endPoint x: 297, endPoint y: 193, distance: 105.8
click at [297, 193] on textarea "El usuario PJ L AUTOS S A S y su representante legal, declara ser PEP. Se deses…" at bounding box center [328, 205] width 163 height 59
type textarea "El usuario PJ L AUTOS S A S y su representante legal, declara ser PEP. Se deses…"
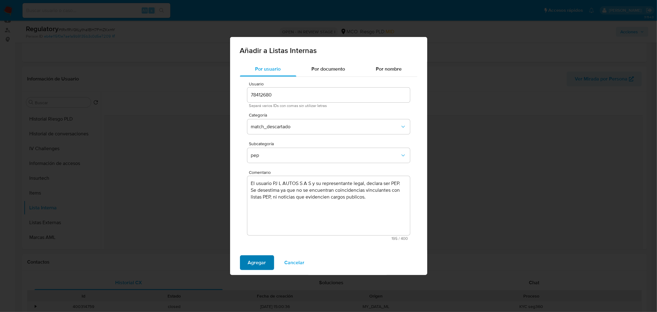
click at [252, 262] on span "Agregar" at bounding box center [257, 263] width 18 height 14
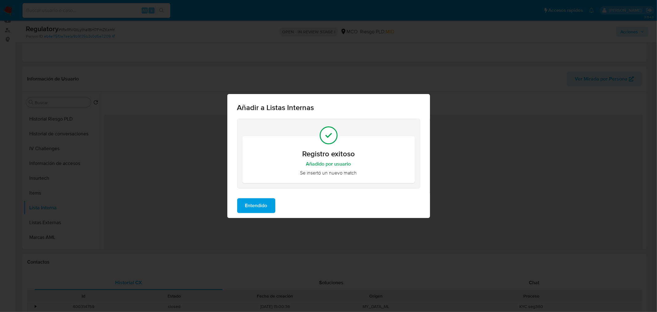
click at [261, 201] on span "Entendido" at bounding box center [256, 206] width 22 height 14
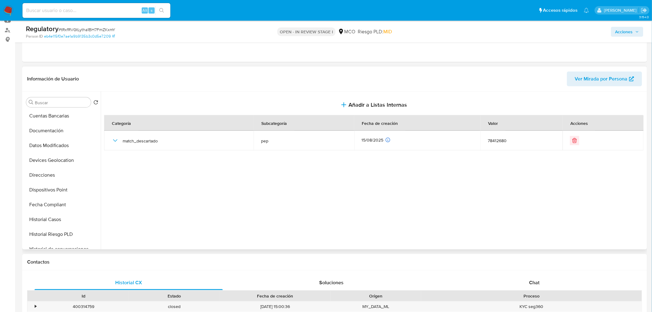
scroll to position [0, 0]
click at [65, 133] on button "KYC" at bounding box center [60, 132] width 72 height 15
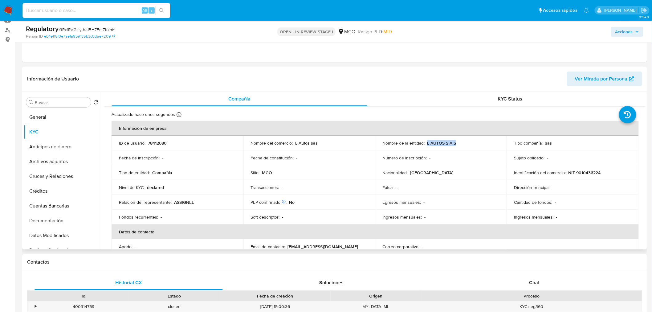
drag, startPoint x: 426, startPoint y: 142, endPoint x: 456, endPoint y: 144, distance: 30.6
click at [456, 144] on div "Nombre de la entidad : L AUTOS S A S" at bounding box center [440, 143] width 117 height 6
copy p "L AUTOS S A S"
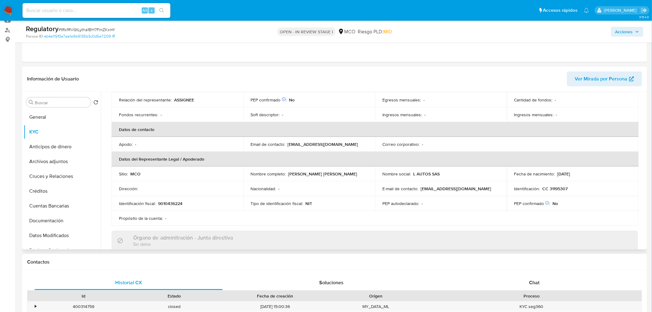
scroll to position [103, 0]
drag, startPoint x: 354, startPoint y: 173, endPoint x: 288, endPoint y: 174, distance: 66.3
click at [288, 174] on div "Nombre completo : Ballesteros Espinosa Leonardo Fabio" at bounding box center [309, 174] width 117 height 6
copy p "Ballesteros Espinosa Leonardo Fabio"
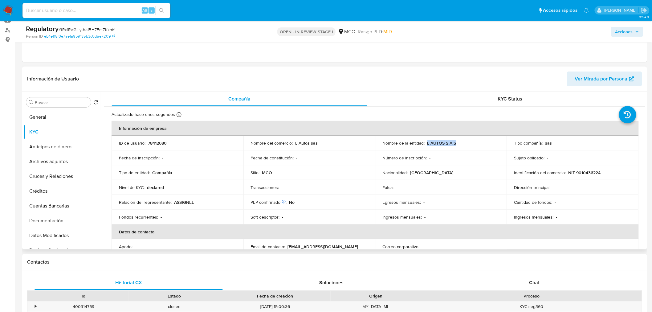
drag, startPoint x: 425, startPoint y: 143, endPoint x: 451, endPoint y: 143, distance: 25.6
click at [454, 145] on div "Nombre de la entidad : L AUTOS S A S" at bounding box center [440, 143] width 117 height 6
copy p "L AUTOS S A S"
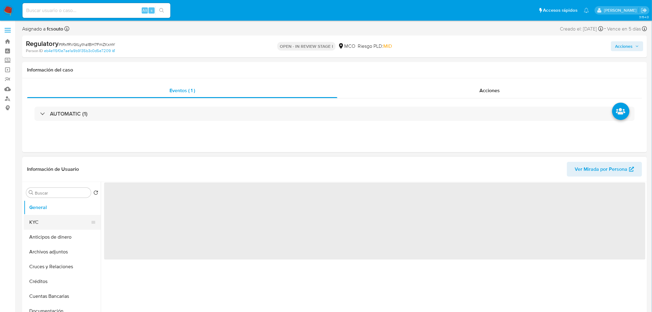
click at [46, 224] on button "KYC" at bounding box center [60, 222] width 72 height 15
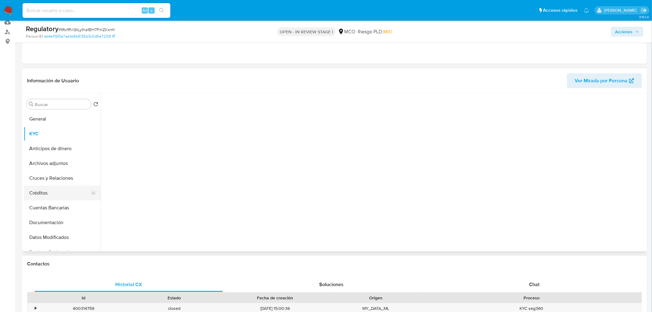
scroll to position [68, 0]
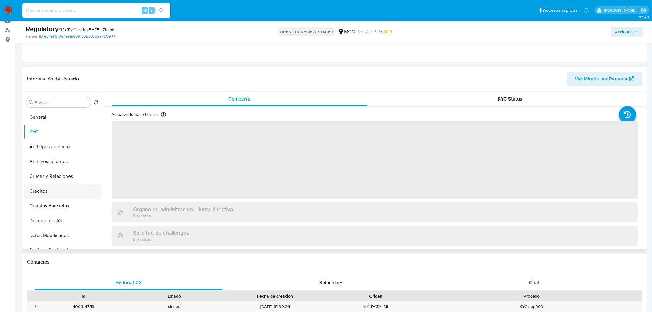
select select "10"
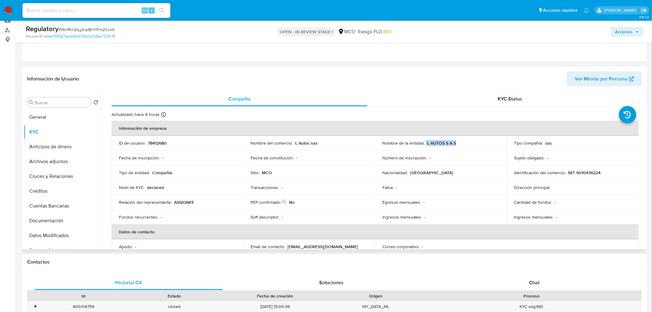
drag, startPoint x: 463, startPoint y: 143, endPoint x: 425, endPoint y: 143, distance: 37.9
click at [425, 143] on div "Nombre de la entidad : L AUTOS S A S" at bounding box center [440, 143] width 117 height 6
copy div "L AUTOS S A S"
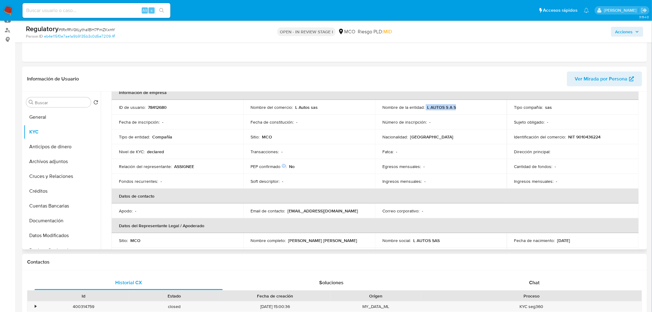
scroll to position [0, 0]
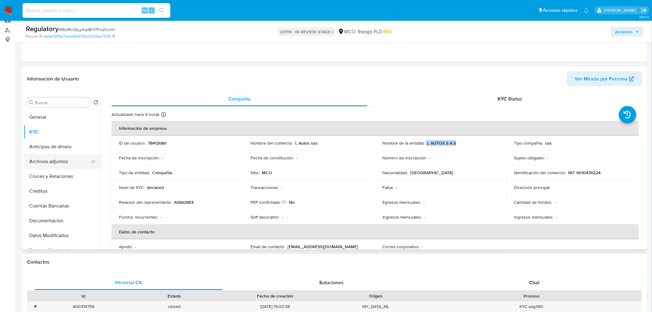
click at [56, 160] on button "Archivos adjuntos" at bounding box center [60, 161] width 72 height 15
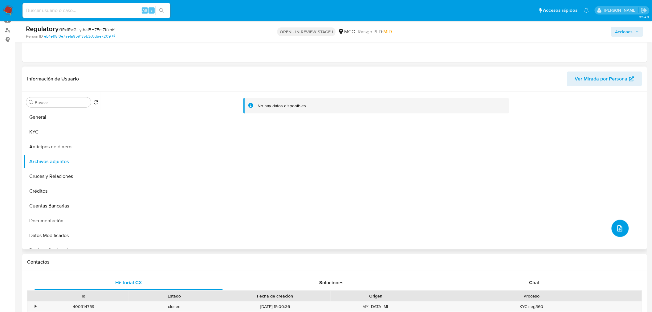
click at [623, 227] on button "upload-file" at bounding box center [620, 228] width 17 height 17
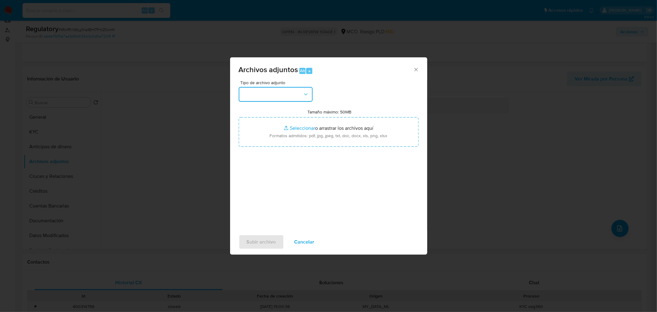
click at [268, 94] on button "button" at bounding box center [276, 94] width 74 height 15
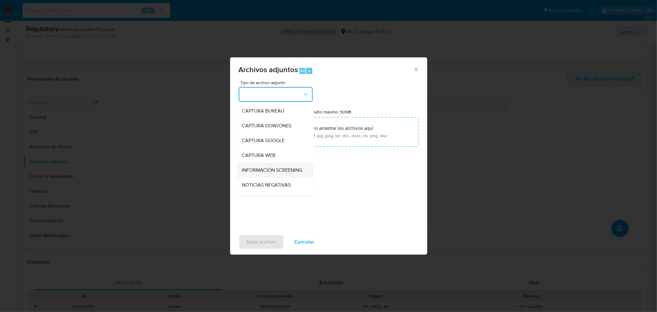
click at [262, 172] on span "INFORMACIÓN SCREENING" at bounding box center [272, 170] width 60 height 6
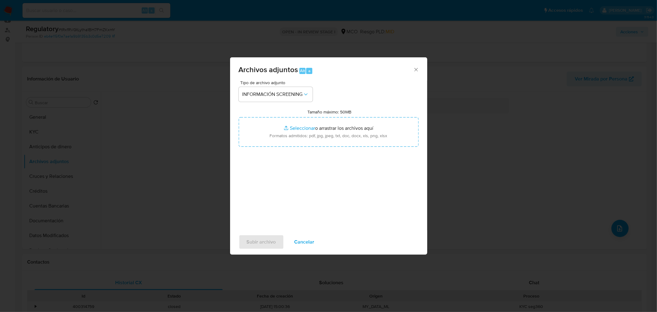
click at [374, 113] on div "Tamaño máximo: 50MB Seleccionar archivos Seleccionar o arrastrar los archivos a…" at bounding box center [329, 128] width 180 height 38
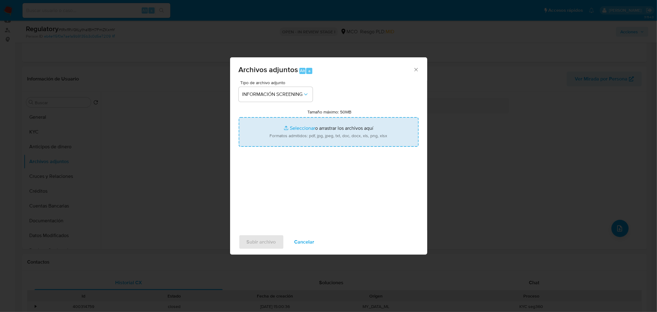
click at [367, 126] on input "Tamaño máximo: 50MB Seleccionar archivos" at bounding box center [329, 132] width 180 height 30
type input "C:\fakepath\Busquedad en Google2.pdf"
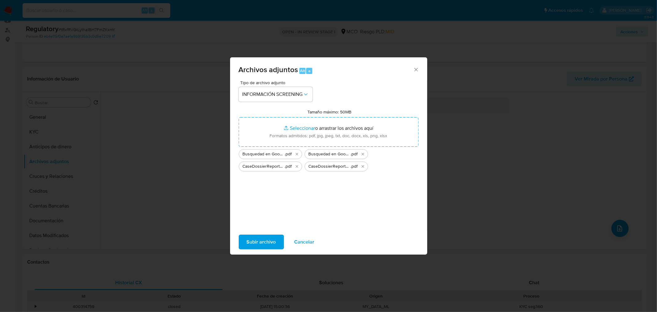
click at [260, 247] on span "Subir archivo" at bounding box center [261, 242] width 29 height 14
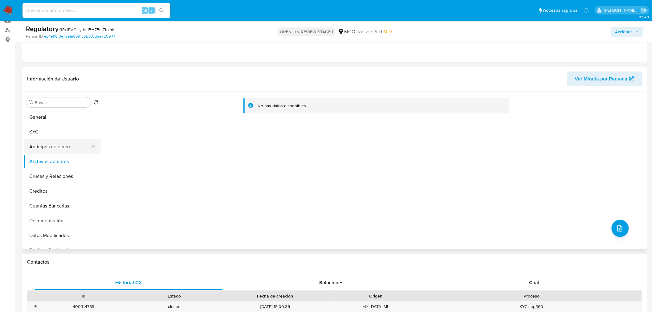
drag, startPoint x: 63, startPoint y: 139, endPoint x: 58, endPoint y: 147, distance: 9.5
click at [62, 139] on button "KYC" at bounding box center [62, 132] width 77 height 15
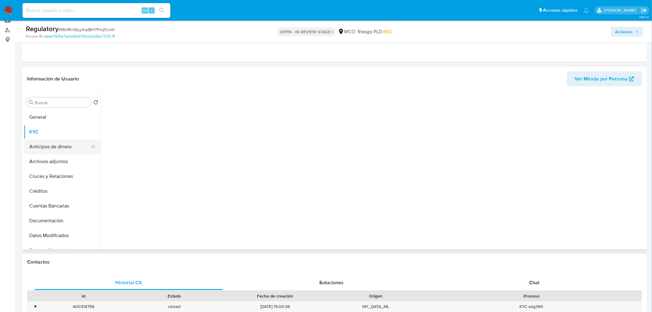
click at [59, 149] on button "Anticipos de dinero" at bounding box center [60, 146] width 72 height 15
click at [59, 155] on button "Archivos adjuntos" at bounding box center [60, 161] width 72 height 15
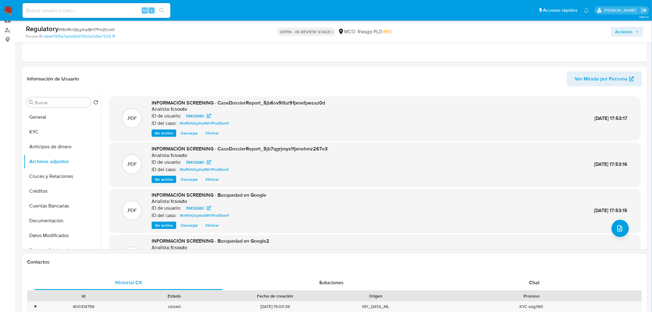
click at [631, 33] on span "Acciones" at bounding box center [625, 32] width 18 height 10
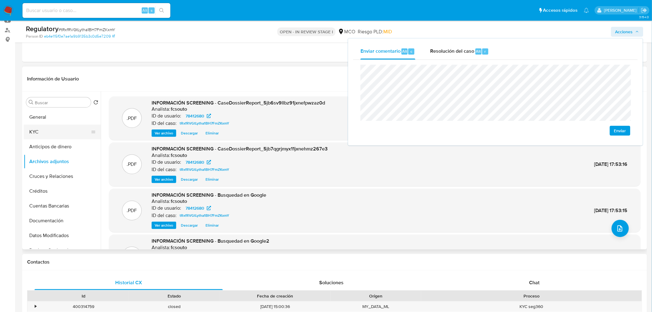
click at [32, 136] on button "KYC" at bounding box center [60, 132] width 72 height 15
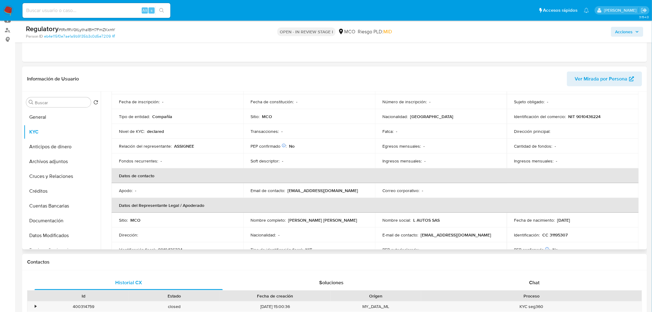
scroll to position [68, 0]
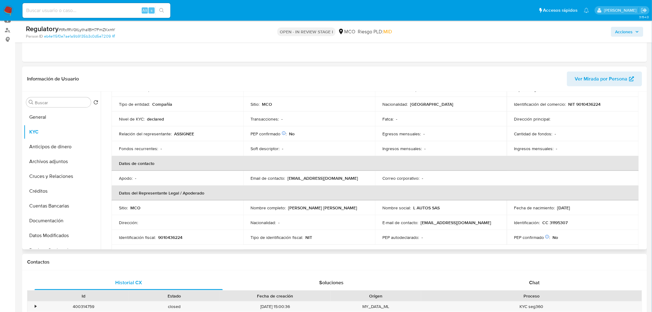
drag, startPoint x: 363, startPoint y: 206, endPoint x: 289, endPoint y: 208, distance: 74.0
click at [289, 208] on div "Nombre completo : Ballesteros Espinosa Leonardo Fabio" at bounding box center [309, 208] width 117 height 6
copy p "Ballesteros Espinosa Leonardo Fabio"
drag, startPoint x: 639, startPoint y: 29, endPoint x: 607, endPoint y: 36, distance: 32.2
click at [639, 30] on icon "button" at bounding box center [638, 32] width 4 height 4
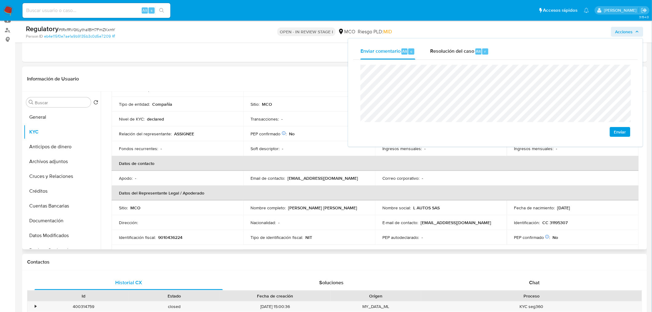
click at [555, 221] on p "CC 31195307" at bounding box center [555, 223] width 25 height 6
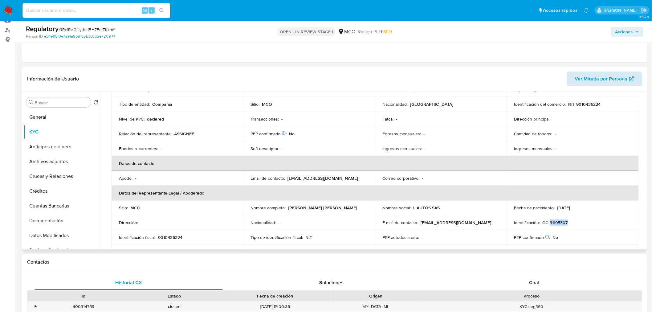
copy p "31195307"
drag, startPoint x: 620, startPoint y: 30, endPoint x: 613, endPoint y: 37, distance: 10.5
click at [620, 31] on span "Acciones" at bounding box center [625, 32] width 18 height 10
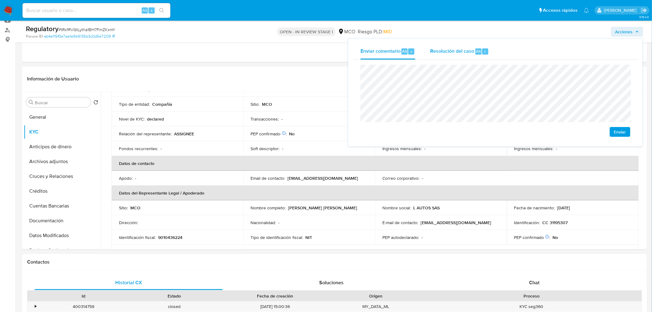
click at [451, 48] on span "Resolución del caso" at bounding box center [452, 50] width 44 height 7
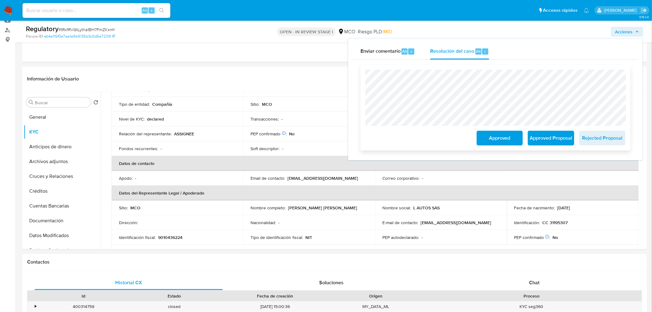
click at [510, 142] on span "Approved" at bounding box center [500, 138] width 30 height 14
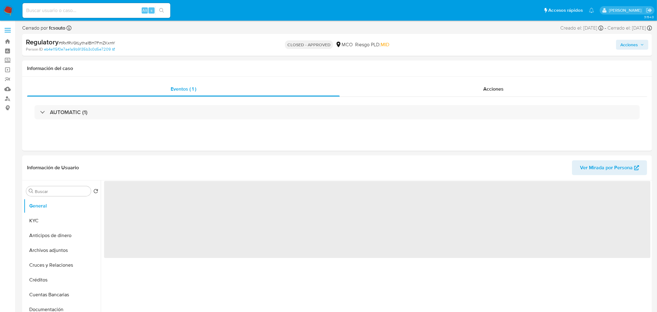
select select "10"
